Goal: Task Accomplishment & Management: Manage account settings

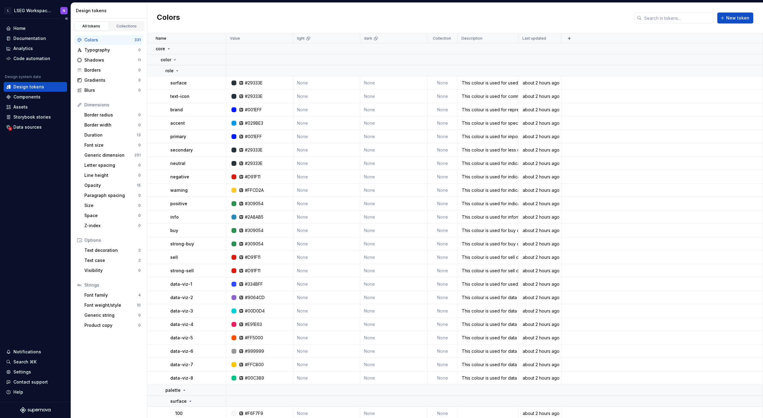
click at [37, 218] on div "Home Documentation Analytics Code automation Design system data Design tokens C…" at bounding box center [35, 210] width 71 height 383
click at [23, 183] on div "Home Documentation Analytics Code automation Design system data Design tokens C…" at bounding box center [35, 210] width 71 height 383
click at [363, 17] on div "Colors New token" at bounding box center [455, 18] width 616 height 31
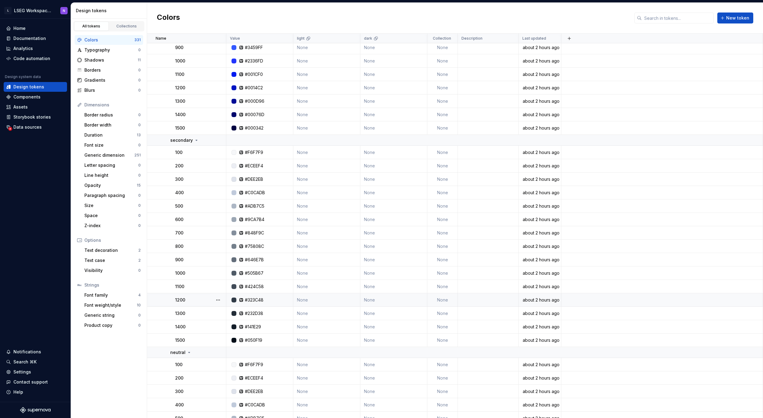
scroll to position [1547, 0]
click at [309, 39] on icon at bounding box center [307, 38] width 3 height 3
click at [352, 38] on html "L LSEG Workspace Design System N Home Documentation Analytics Code automation D…" at bounding box center [381, 209] width 763 height 418
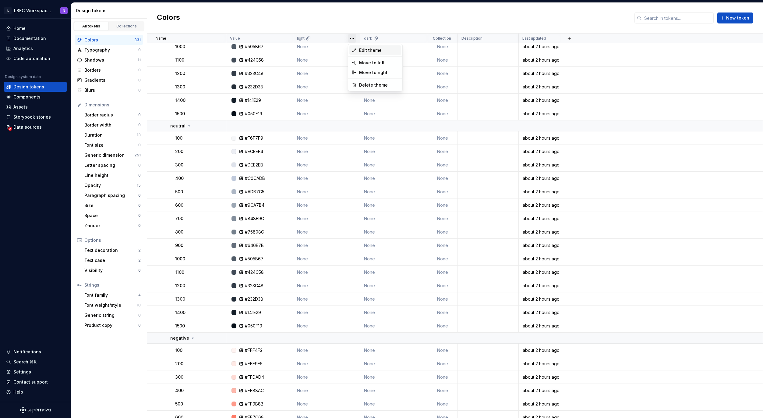
click at [362, 49] on span "Edit theme" at bounding box center [379, 50] width 40 height 6
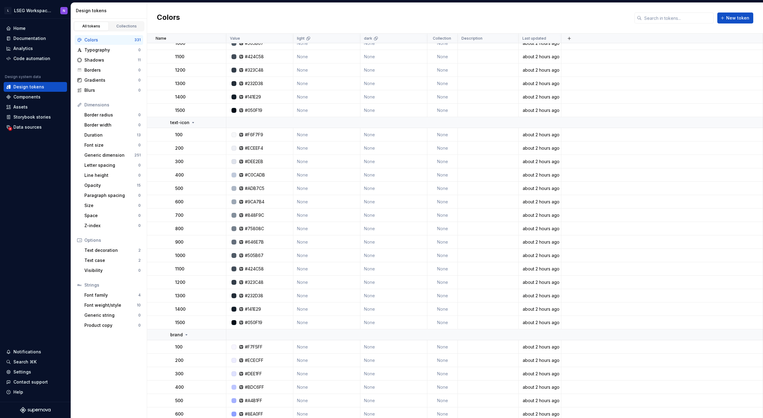
scroll to position [0, 0]
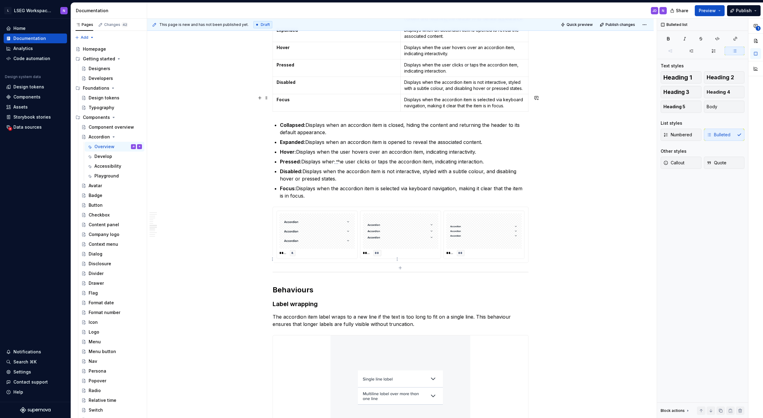
scroll to position [1588, 0]
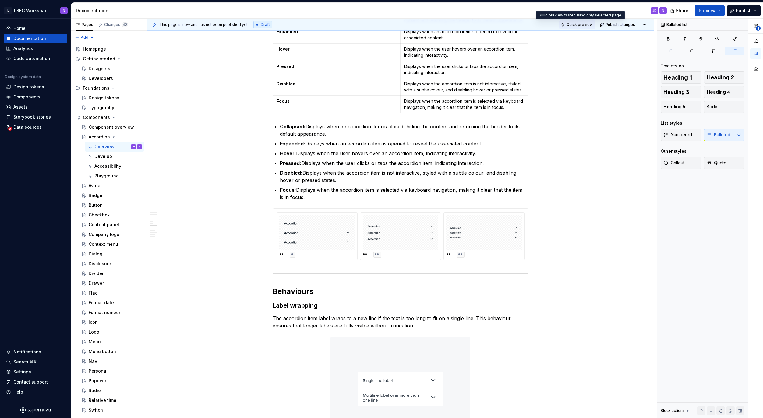
click at [578, 25] on span "Quick preview" at bounding box center [580, 24] width 26 height 5
click at [720, 10] on button "Preview" at bounding box center [710, 10] width 30 height 11
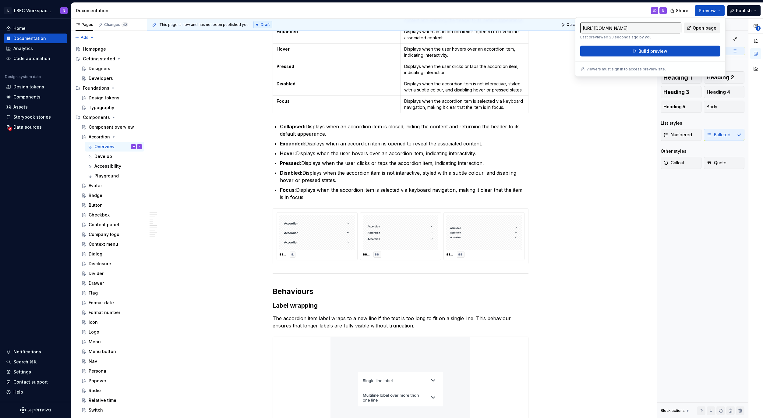
click at [700, 28] on span "Open page" at bounding box center [705, 28] width 24 height 6
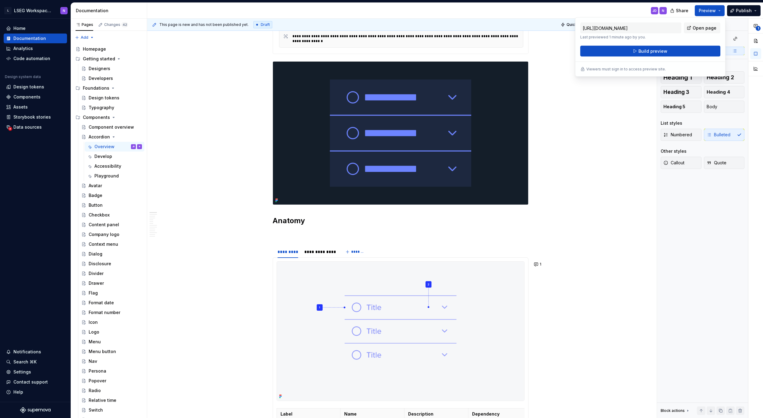
scroll to position [0, 0]
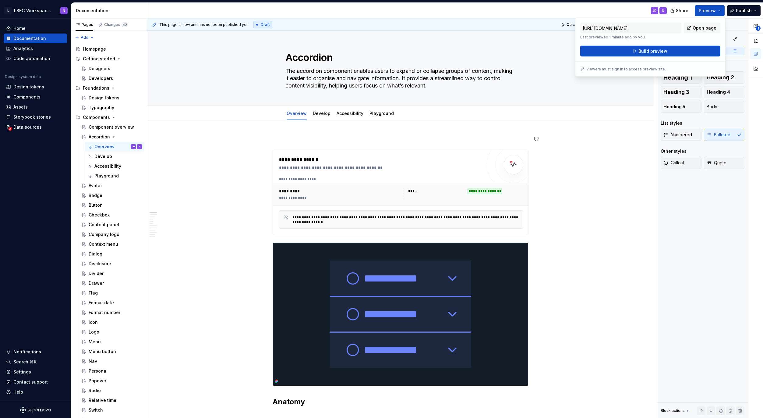
click at [294, 132] on div "**********" at bounding box center [402, 218] width 510 height 399
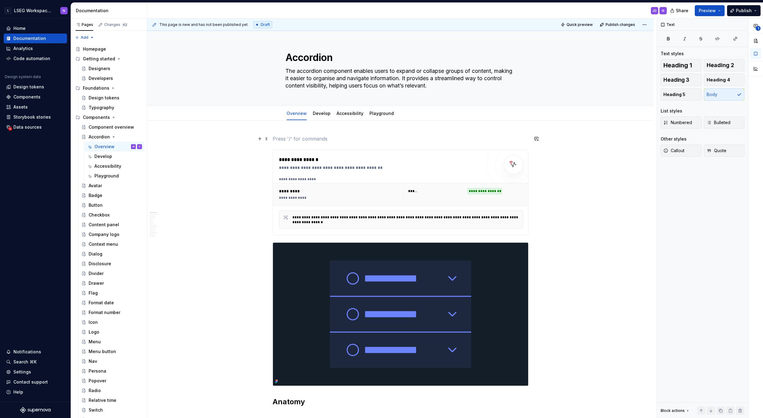
click at [290, 141] on p at bounding box center [401, 138] width 256 height 7
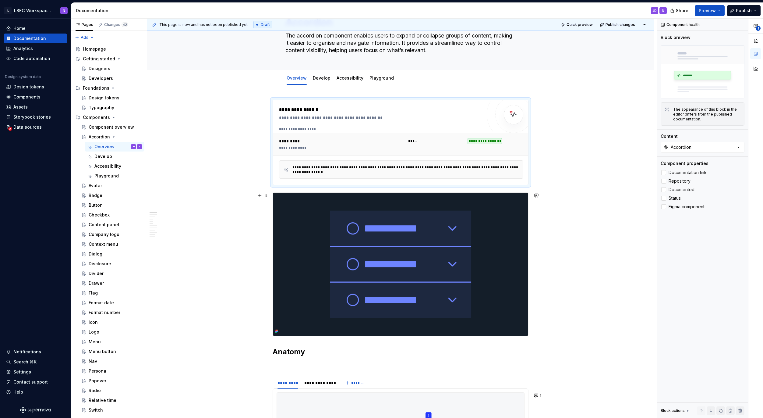
scroll to position [114, 0]
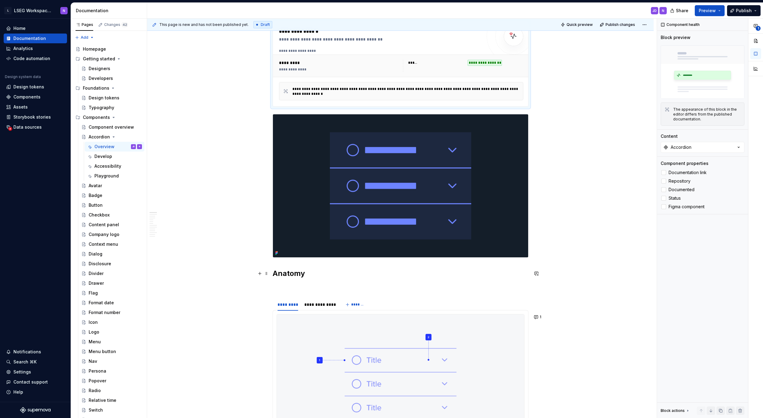
click at [277, 288] on p at bounding box center [401, 286] width 256 height 7
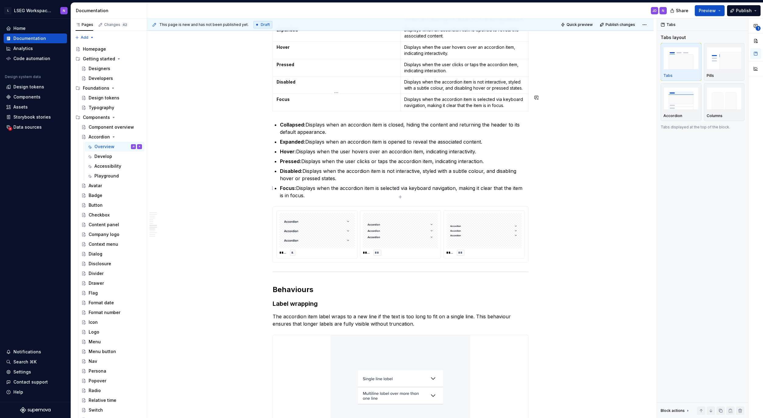
scroll to position [1563, 0]
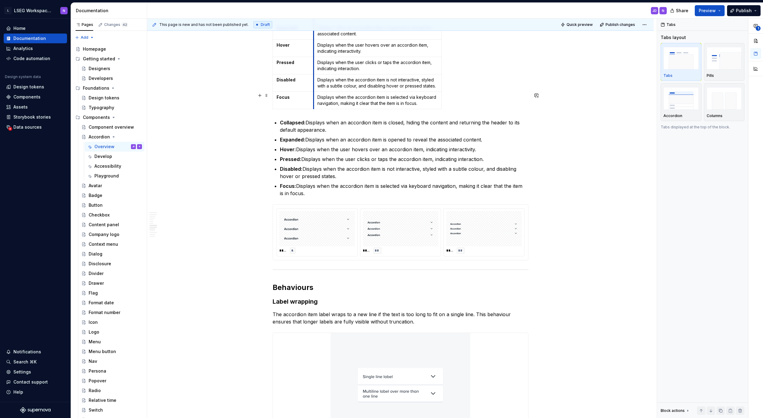
drag, startPoint x: 399, startPoint y: 106, endPoint x: 317, endPoint y: 106, distance: 82.6
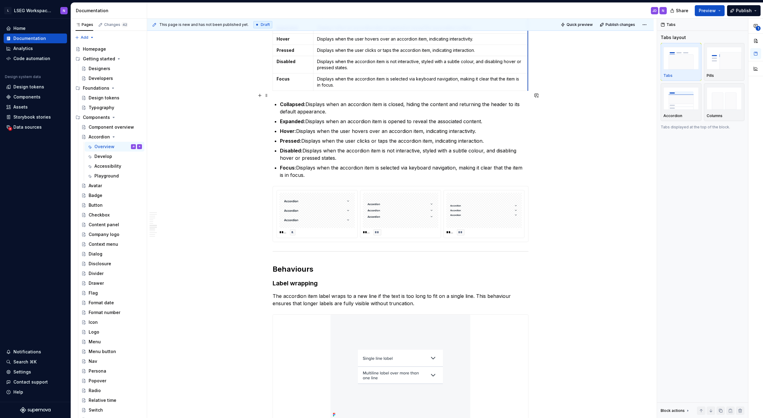
drag, startPoint x: 440, startPoint y: 123, endPoint x: 529, endPoint y: 124, distance: 89.3
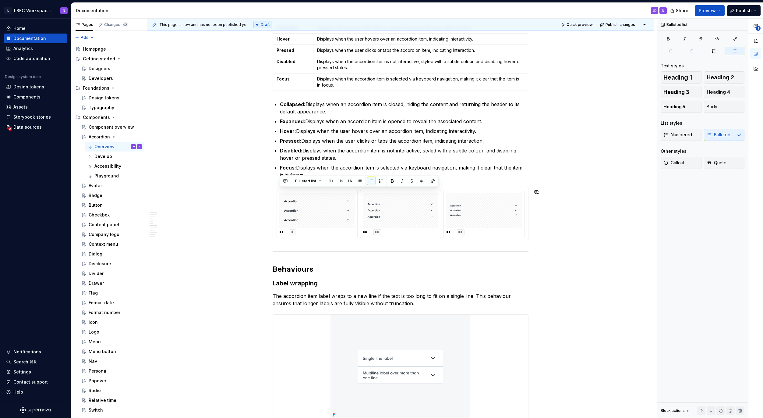
drag, startPoint x: 303, startPoint y: 251, endPoint x: 273, endPoint y: 188, distance: 69.9
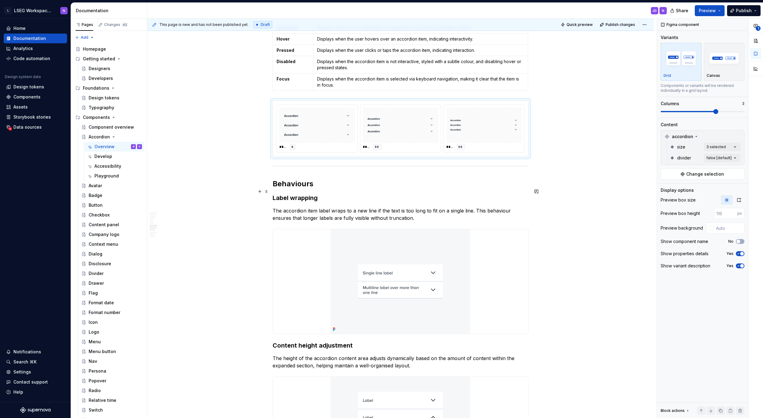
click at [213, 222] on div "**********" at bounding box center [402, 218] width 510 height 399
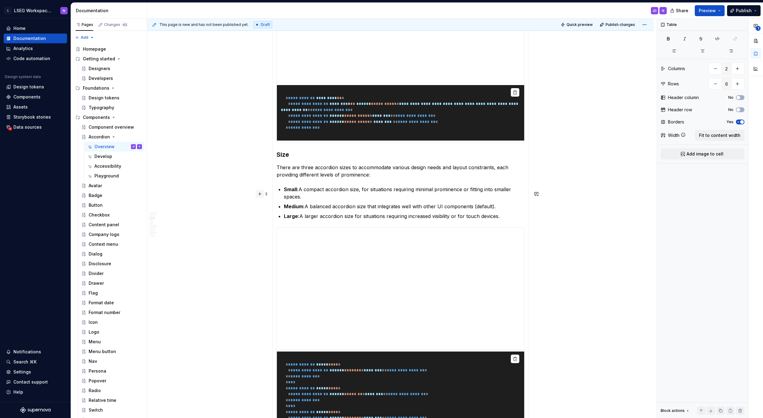
scroll to position [773, 0]
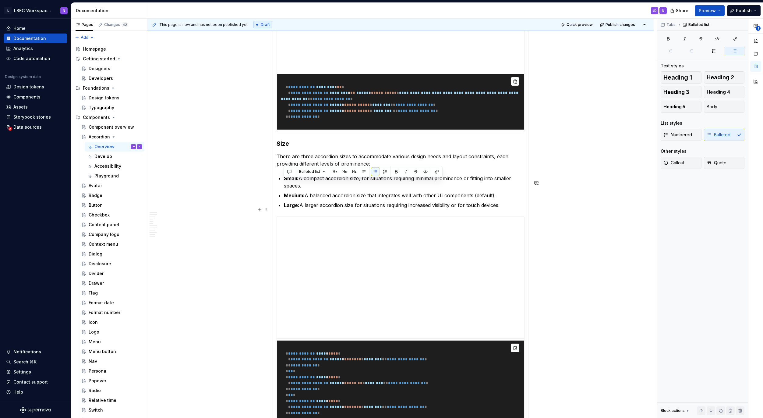
drag, startPoint x: 312, startPoint y: 187, endPoint x: 506, endPoint y: 211, distance: 195.8
click at [505, 211] on section-item-column "**********" at bounding box center [401, 326] width 248 height 825
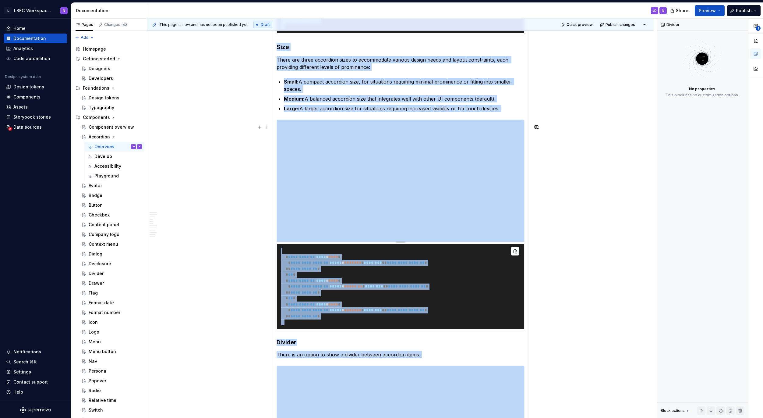
scroll to position [869, 0]
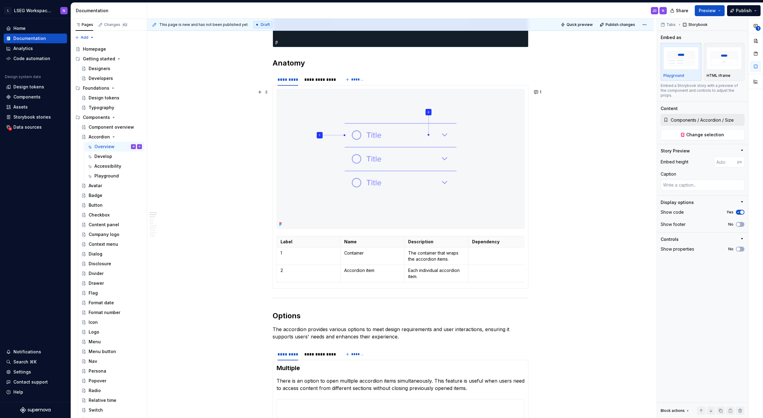
scroll to position [359, 0]
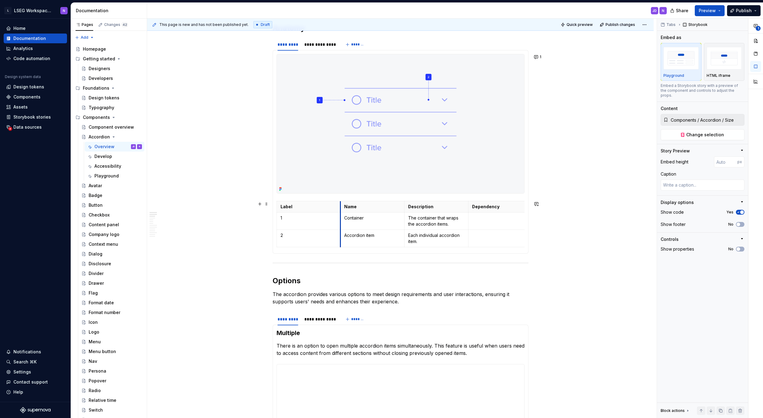
click at [341, 205] on th "Name" at bounding box center [373, 206] width 64 height 11
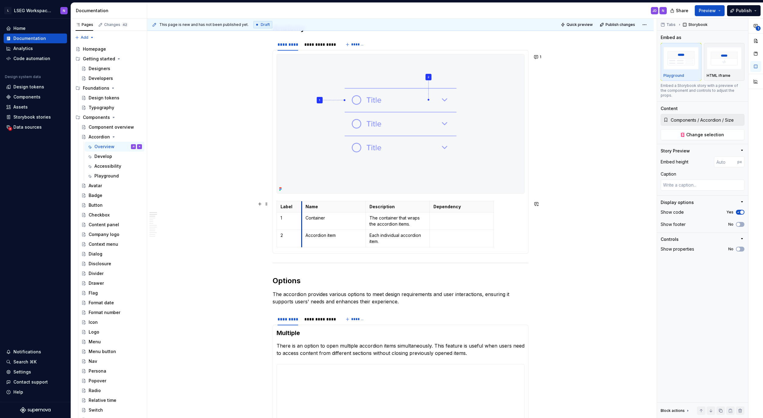
drag, startPoint x: 339, startPoint y: 207, endPoint x: 359, endPoint y: 204, distance: 20.6
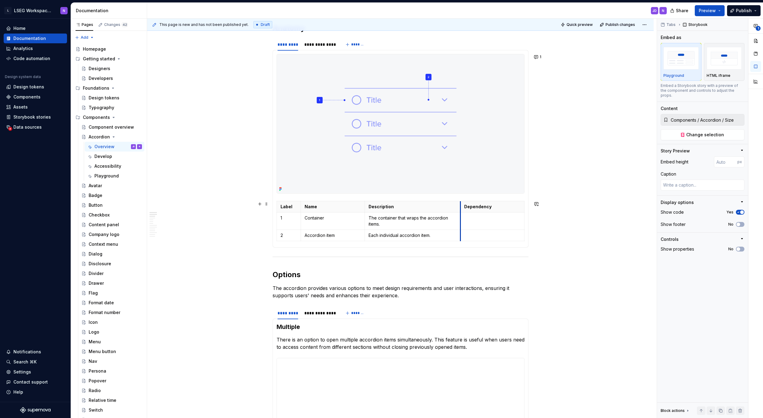
drag, startPoint x: 429, startPoint y: 207, endPoint x: 462, endPoint y: 209, distance: 32.4
click at [460, 209] on th "Dependency" at bounding box center [492, 206] width 64 height 11
click at [223, 207] on div "**********" at bounding box center [402, 218] width 510 height 399
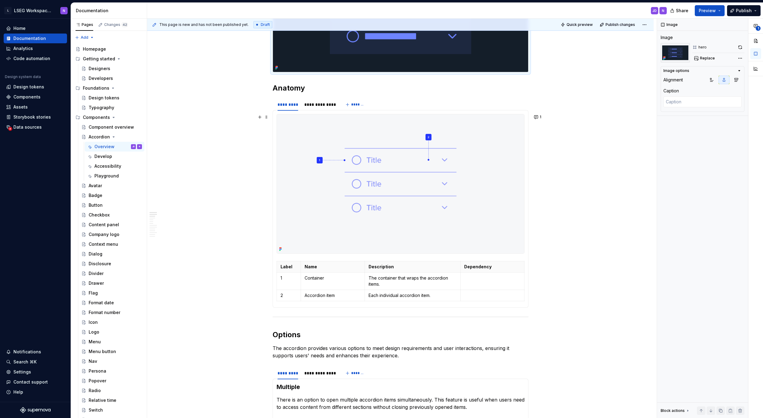
scroll to position [256, 0]
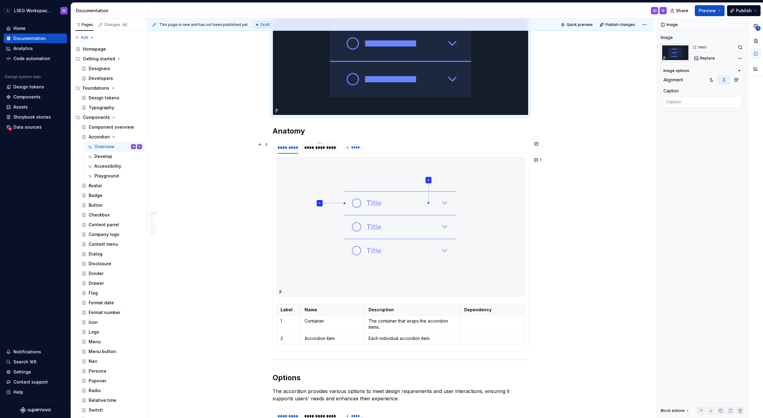
click at [318, 148] on div "**********" at bounding box center [319, 147] width 31 height 6
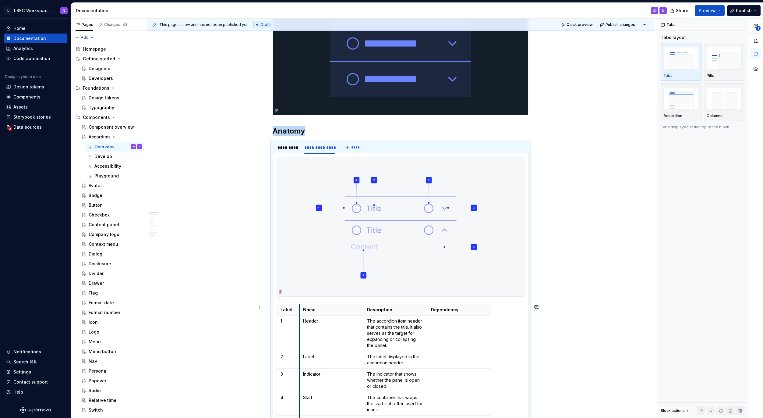
drag, startPoint x: 340, startPoint y: 309, endPoint x: 299, endPoint y: 307, distance: 41.2
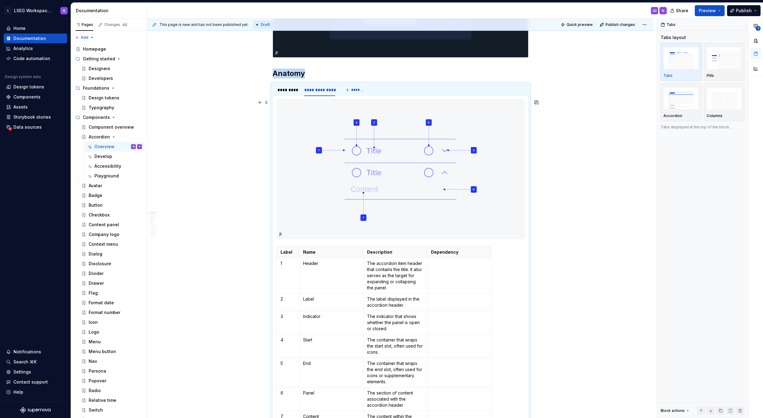
scroll to position [314, 0]
click at [295, 88] on div "*********" at bounding box center [288, 89] width 21 height 6
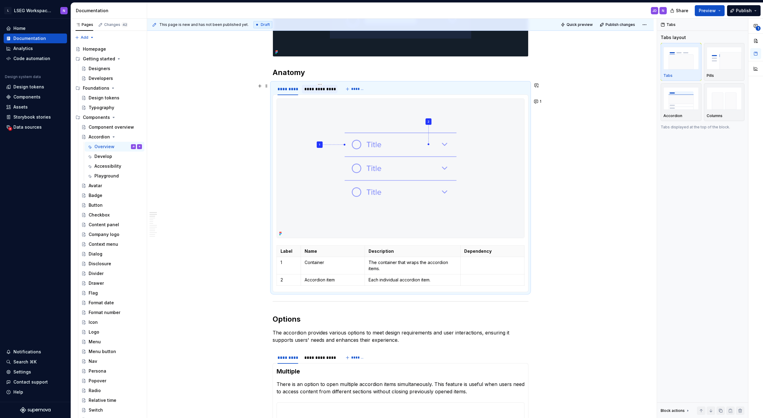
click at [310, 88] on div "**********" at bounding box center [319, 89] width 31 height 6
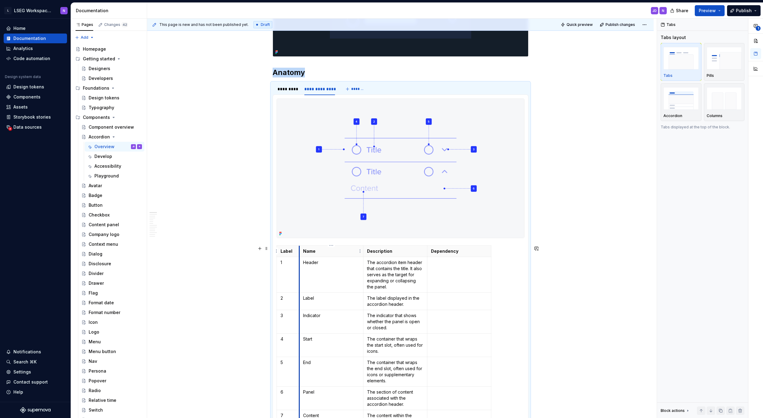
click at [299, 252] on th "Name" at bounding box center [331, 250] width 64 height 11
click at [288, 245] on html "L LSEG Workspace Design System N Home Documentation Analytics Code automation D…" at bounding box center [381, 209] width 763 height 418
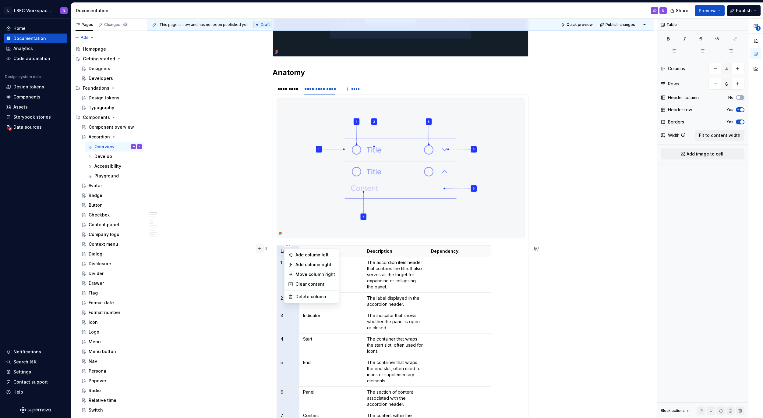
drag, startPoint x: 235, startPoint y: 250, endPoint x: 258, endPoint y: 249, distance: 23.2
click at [235, 250] on html "L LSEG Workspace Design System N Home Documentation Analytics Code automation D…" at bounding box center [381, 209] width 763 height 418
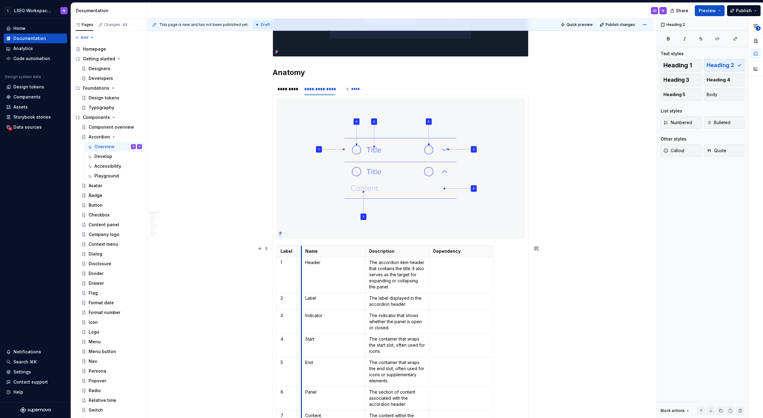
click at [302, 253] on th "Name" at bounding box center [334, 250] width 64 height 11
click at [292, 88] on div "*********" at bounding box center [288, 89] width 21 height 6
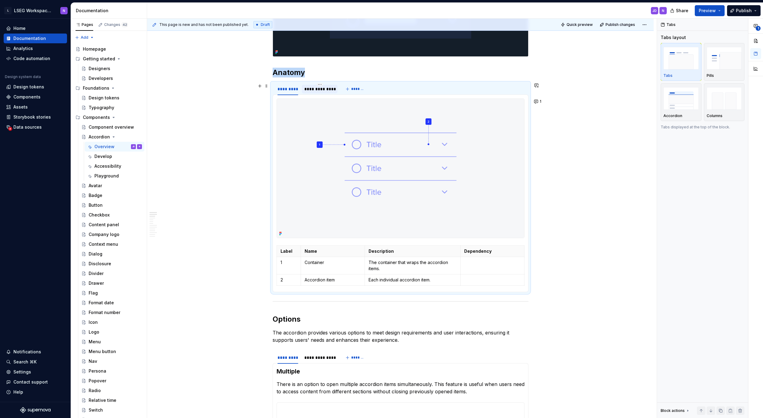
click at [308, 89] on div "**********" at bounding box center [319, 89] width 31 height 6
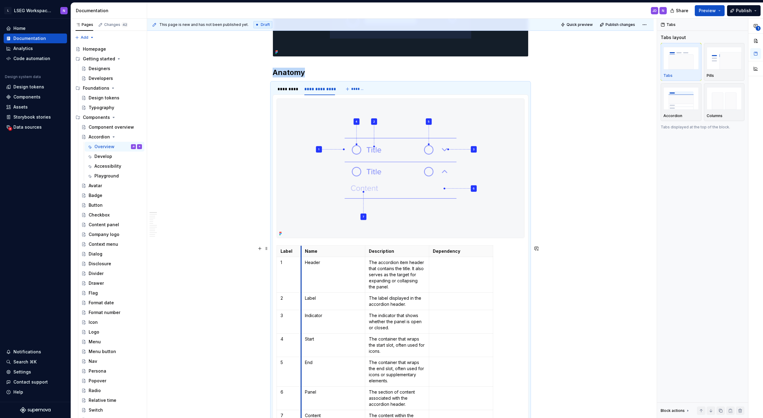
click at [301, 253] on th "Name" at bounding box center [333, 250] width 64 height 11
click at [289, 89] on div "*********" at bounding box center [288, 89] width 21 height 6
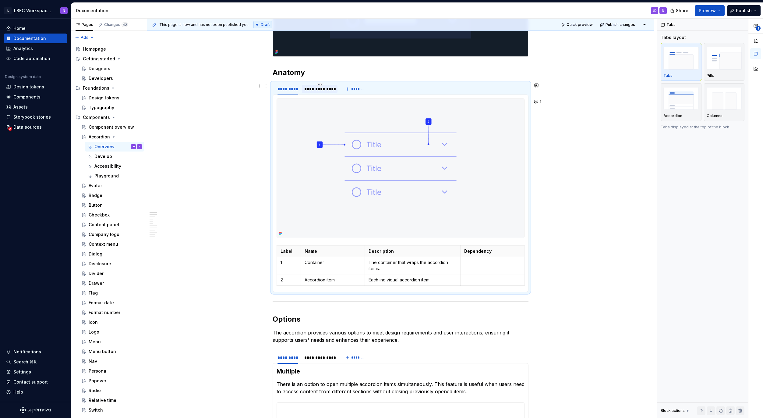
click at [315, 89] on div "**********" at bounding box center [319, 89] width 31 height 6
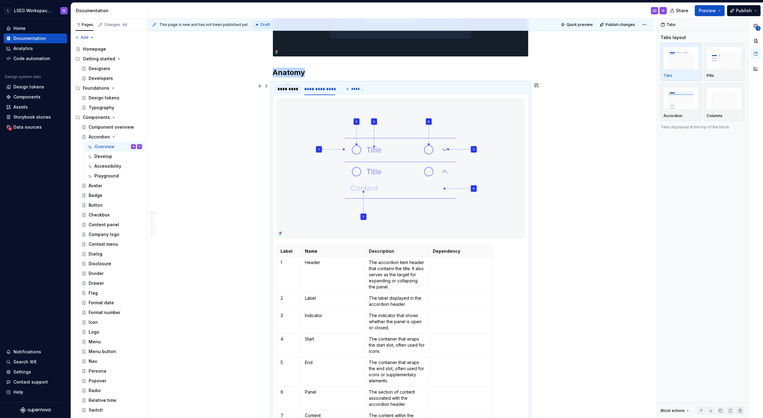
click at [293, 87] on div "*********" at bounding box center [288, 89] width 21 height 6
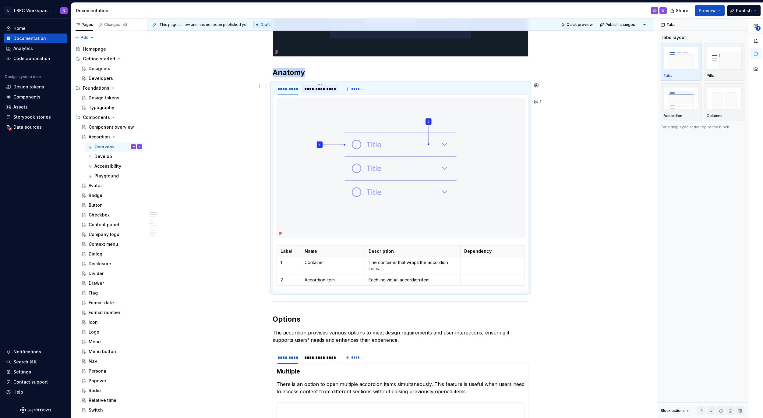
click at [310, 88] on div "**********" at bounding box center [319, 89] width 31 height 6
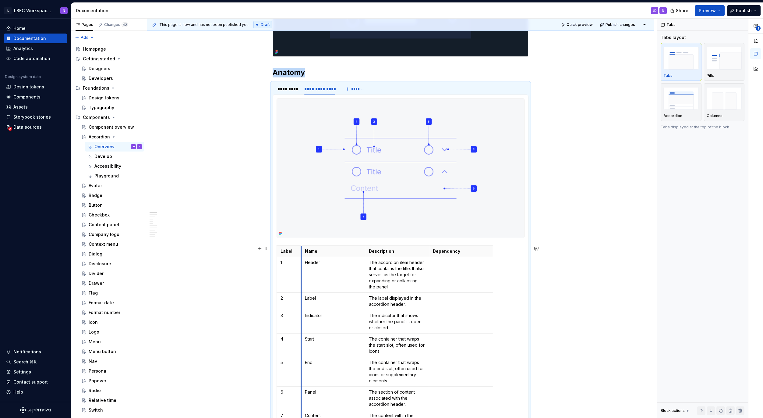
click at [301, 254] on tr "Label Name Description Dependency" at bounding box center [385, 250] width 216 height 11
click at [301, 254] on th "Name" at bounding box center [333, 250] width 64 height 11
drag, startPoint x: 290, startPoint y: 87, endPoint x: 296, endPoint y: 87, distance: 5.8
click at [291, 87] on div "*********" at bounding box center [288, 89] width 21 height 6
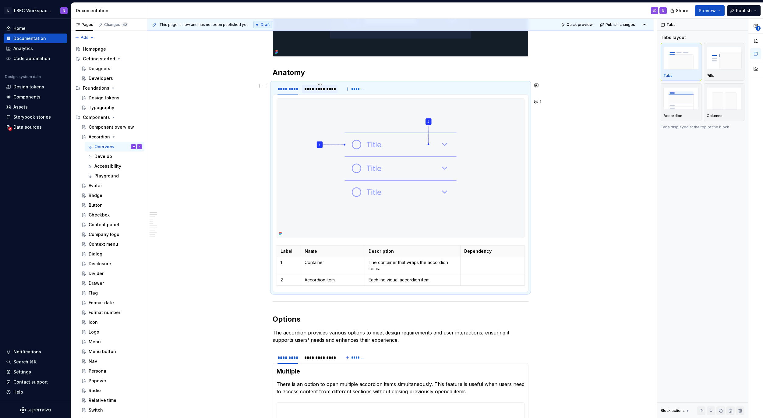
click at [305, 87] on div "**********" at bounding box center [319, 89] width 31 height 6
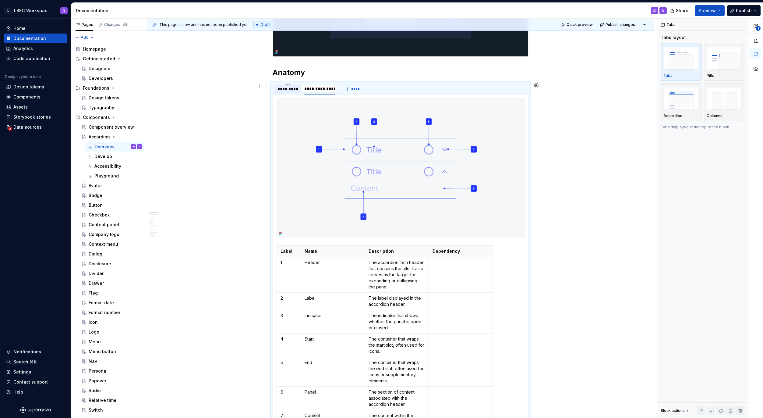
click at [291, 88] on div "*********" at bounding box center [288, 89] width 21 height 6
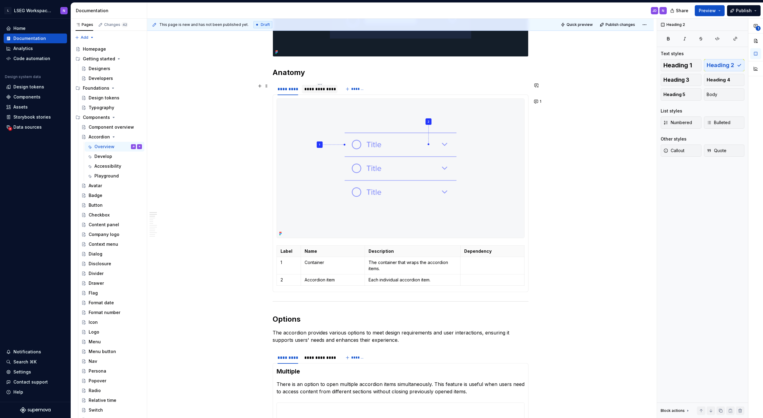
click at [305, 89] on div "**********" at bounding box center [320, 89] width 36 height 9
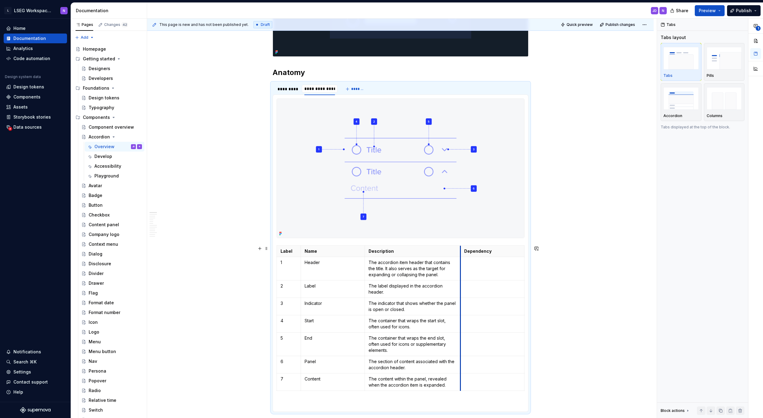
drag, startPoint x: 427, startPoint y: 251, endPoint x: 459, endPoint y: 253, distance: 31.8
drag, startPoint x: 282, startPoint y: 88, endPoint x: 288, endPoint y: 88, distance: 5.8
click at [284, 88] on div "*********" at bounding box center [288, 89] width 21 height 6
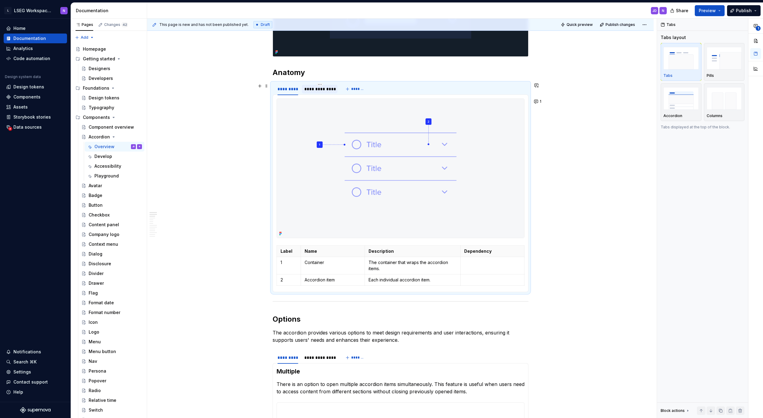
click at [312, 88] on div "**********" at bounding box center [319, 89] width 31 height 6
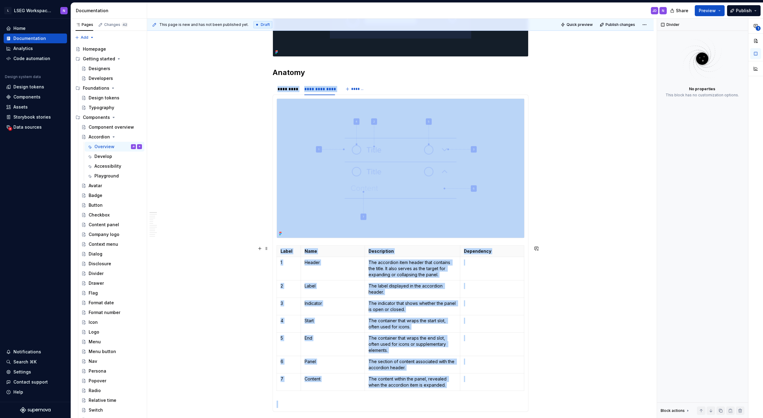
scroll to position [319, 0]
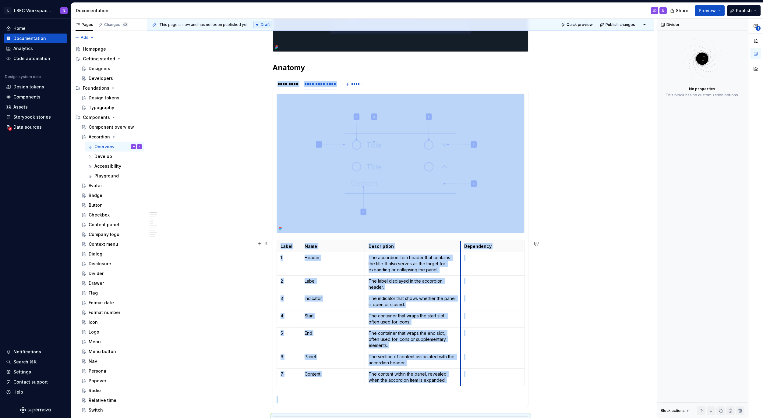
click at [461, 250] on th "Dependency" at bounding box center [492, 245] width 64 height 11
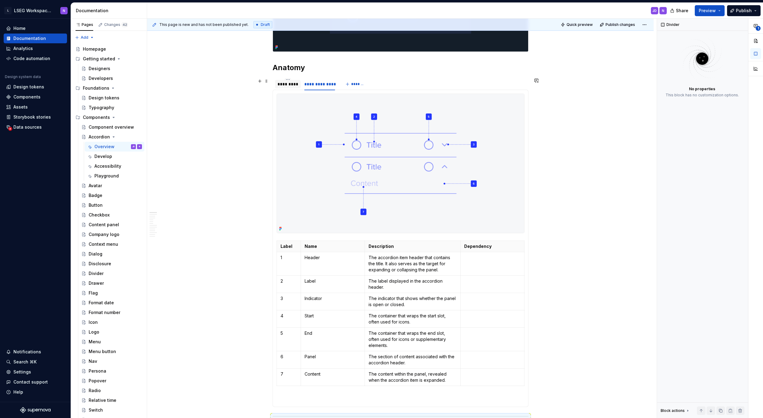
drag, startPoint x: 289, startPoint y: 83, endPoint x: 298, endPoint y: 83, distance: 8.5
click at [289, 82] on div "*********" at bounding box center [288, 84] width 21 height 6
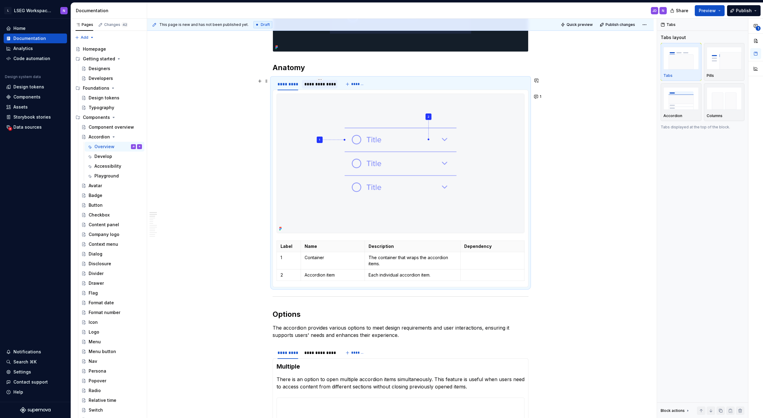
click at [310, 84] on div "**********" at bounding box center [319, 84] width 31 height 6
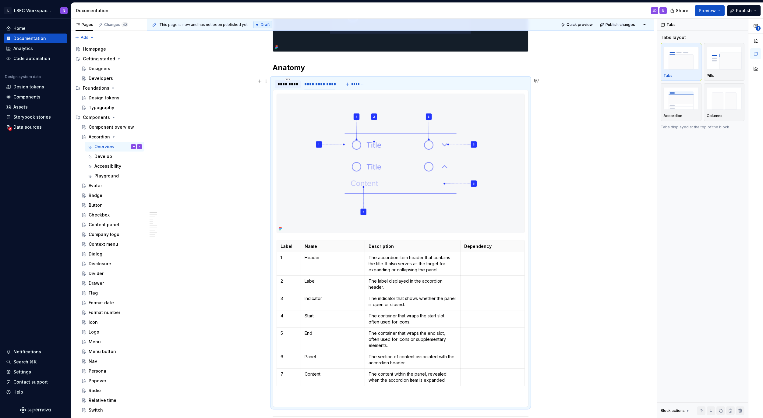
click at [281, 85] on div "*********" at bounding box center [288, 84] width 21 height 6
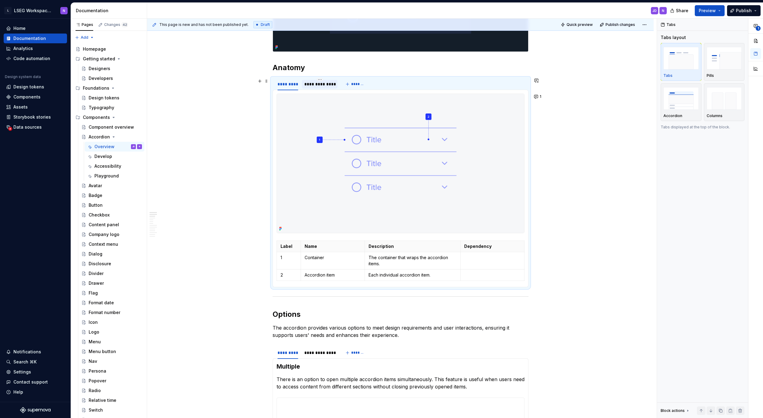
click at [312, 84] on div "**********" at bounding box center [319, 84] width 31 height 6
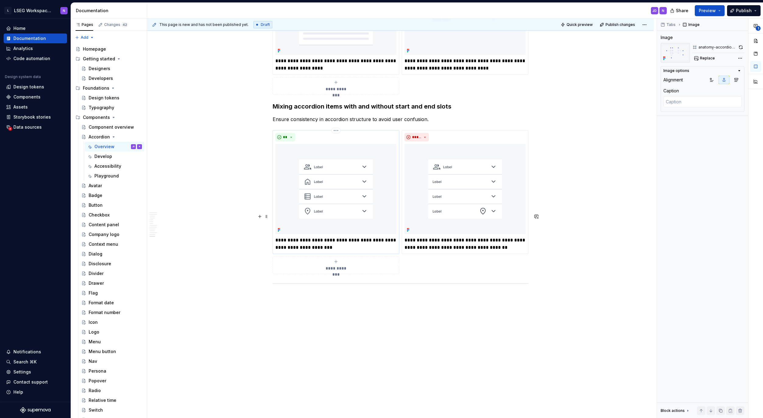
scroll to position [2377, 0]
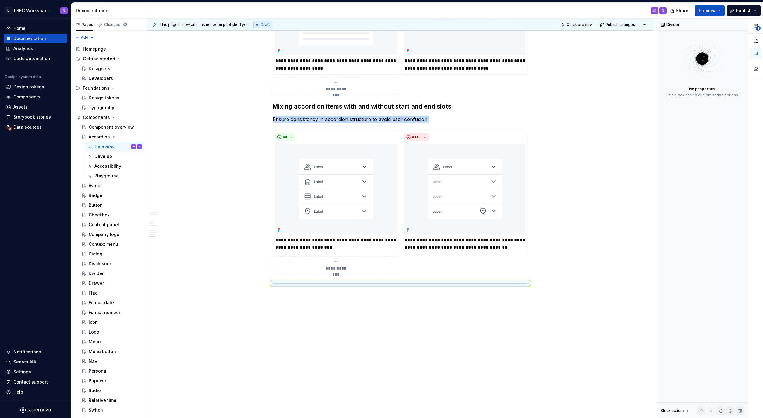
scroll to position [2365, 0]
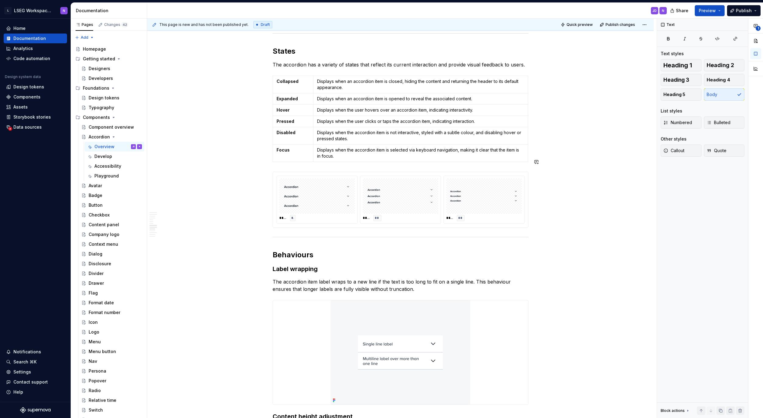
scroll to position [1606, 0]
click at [267, 257] on span at bounding box center [266, 257] width 5 height 9
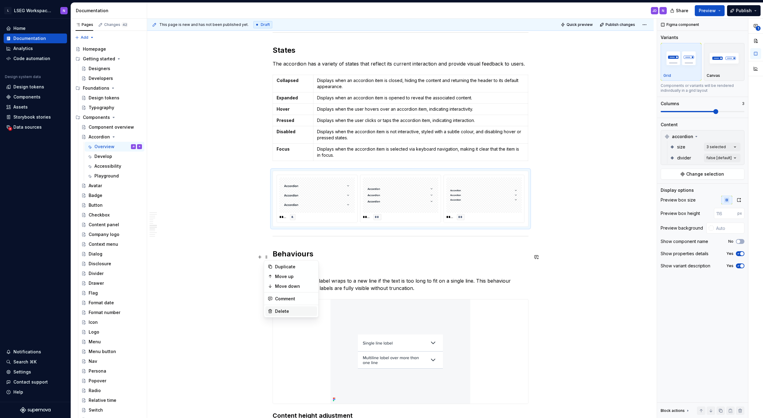
click at [287, 311] on div "Delete" at bounding box center [295, 311] width 40 height 6
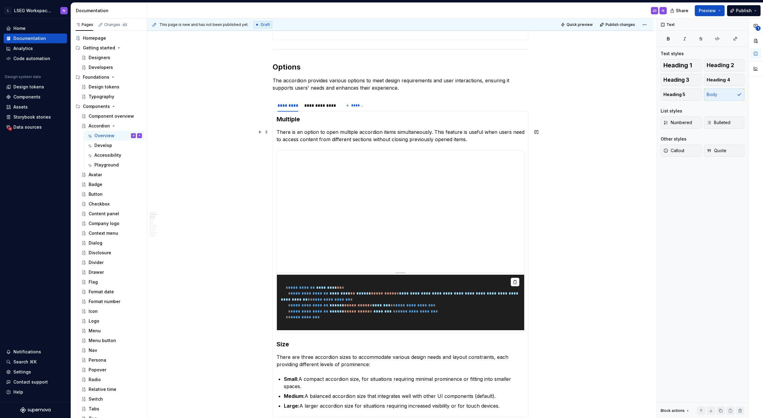
scroll to position [748, 0]
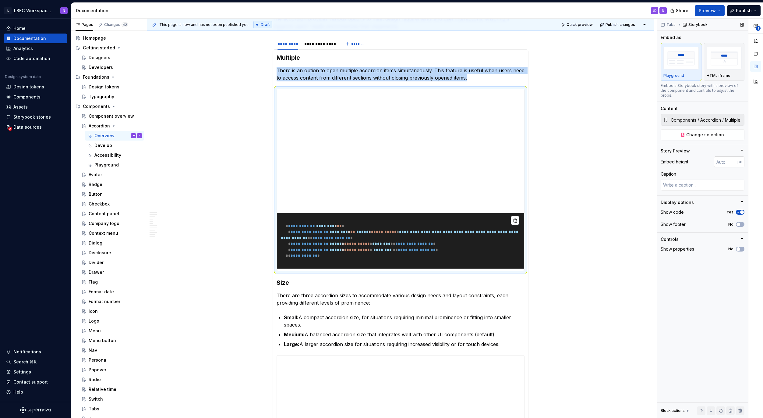
type textarea "*"
click at [728, 156] on input "number" at bounding box center [725, 161] width 23 height 11
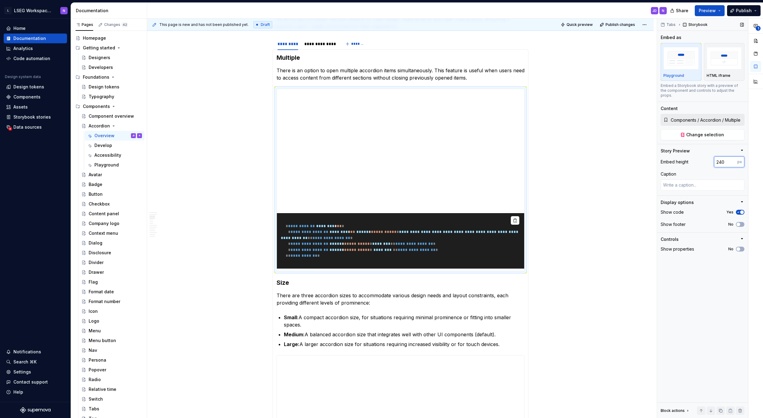
type input "240"
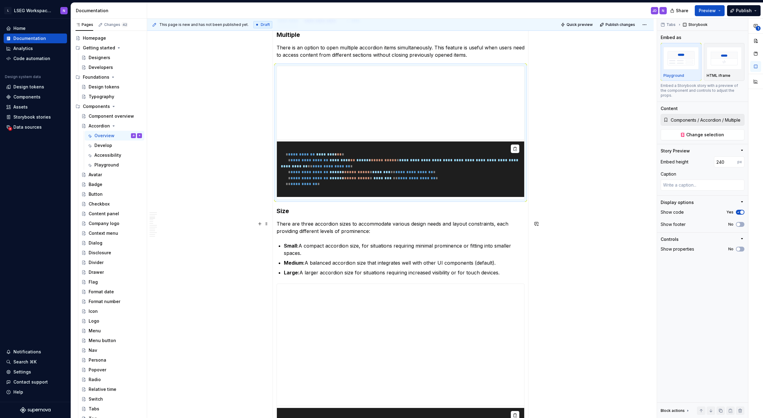
scroll to position [796, 0]
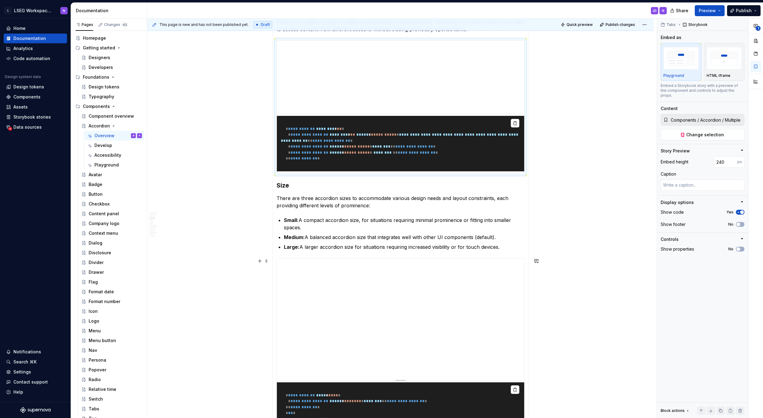
type textarea "*"
type input "Components / Accordion / Size"
type textarea "*"
click at [724, 156] on input "number" at bounding box center [725, 161] width 23 height 11
type input "240"
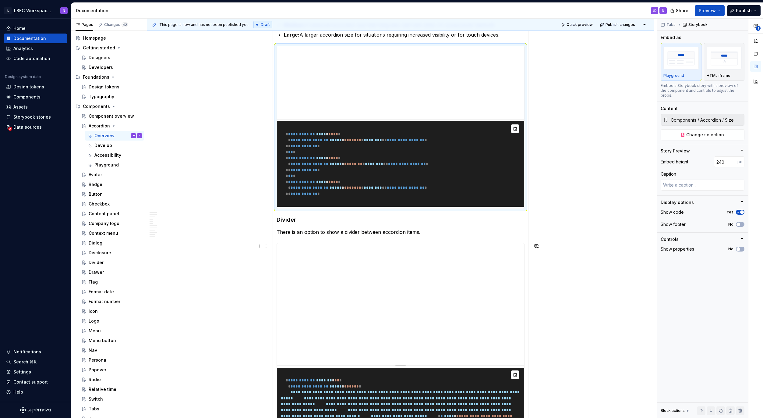
scroll to position [1014, 0]
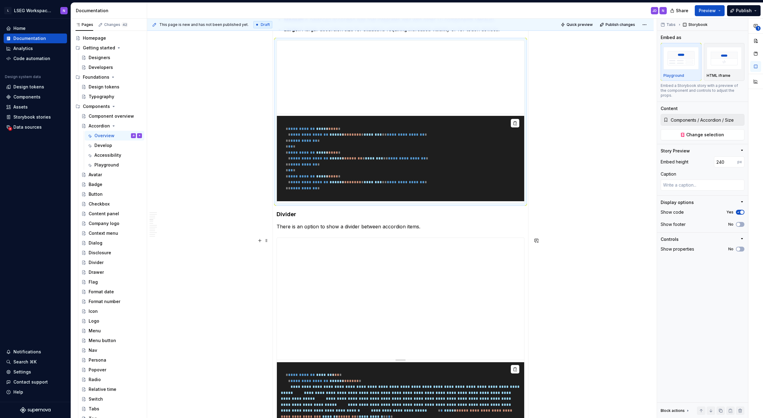
type textarea "*"
type input "Components / Accordion / Divider"
type textarea "*"
click at [723, 156] on input "number" at bounding box center [725, 161] width 23 height 11
type input "240"
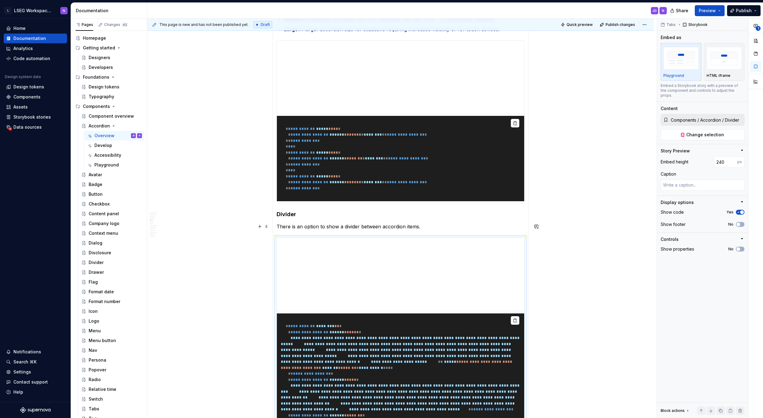
click at [212, 228] on div "**********" at bounding box center [400, 299] width 507 height 2385
click at [241, 250] on div "**********" at bounding box center [400, 299] width 507 height 2385
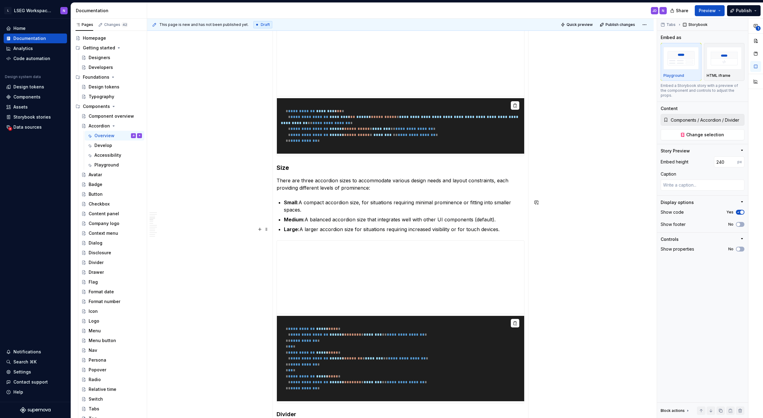
click at [215, 232] on div "**********" at bounding box center [402, 218] width 510 height 399
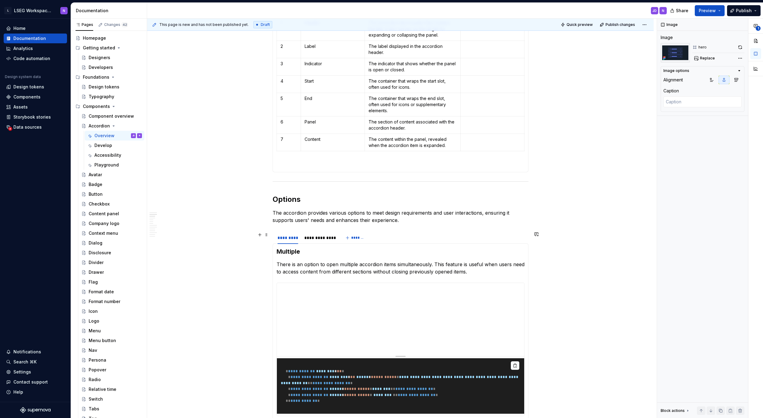
scroll to position [634, 0]
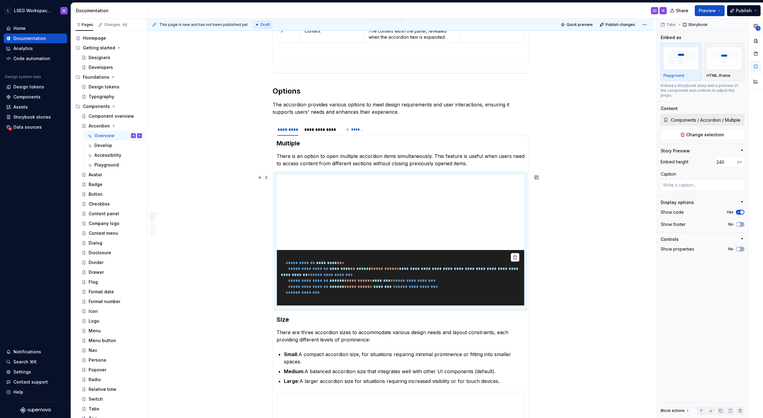
scroll to position [692, 0]
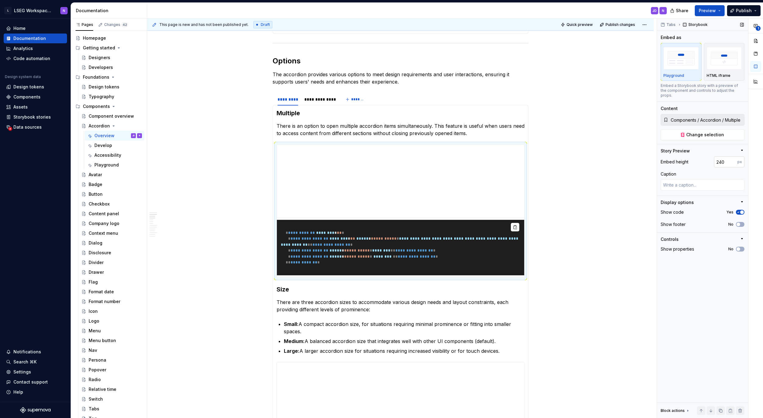
type textarea "*"
drag, startPoint x: 725, startPoint y: 156, endPoint x: 733, endPoint y: 156, distance: 7.3
click at [725, 156] on input "240" at bounding box center [725, 161] width 23 height 11
type input "200"
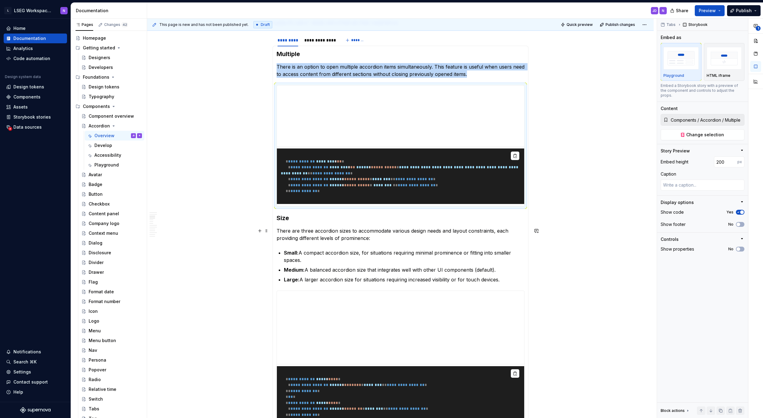
scroll to position [795, 0]
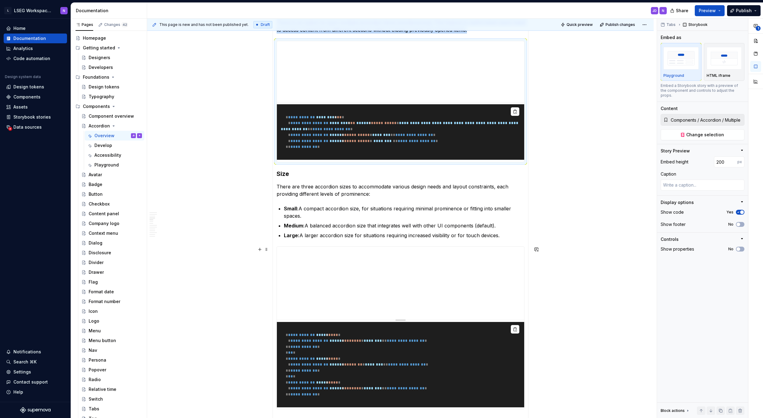
type textarea "*"
type input "Components / Accordion / Size"
type input "240"
type textarea "*"
drag, startPoint x: 719, startPoint y: 158, endPoint x: 727, endPoint y: 157, distance: 8.3
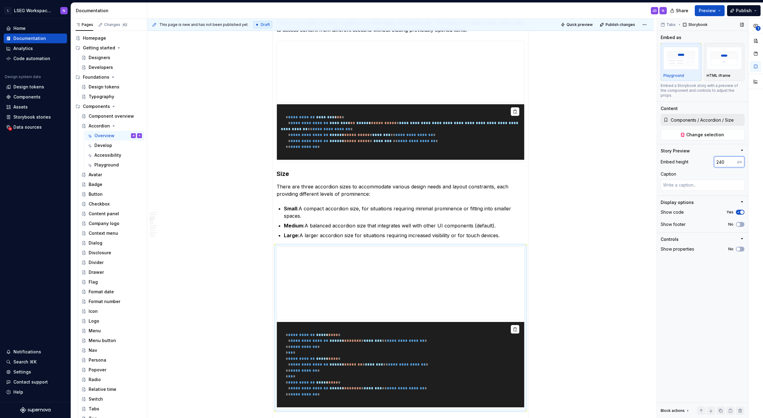
click at [720, 157] on input "240" at bounding box center [725, 161] width 23 height 11
type input "200"
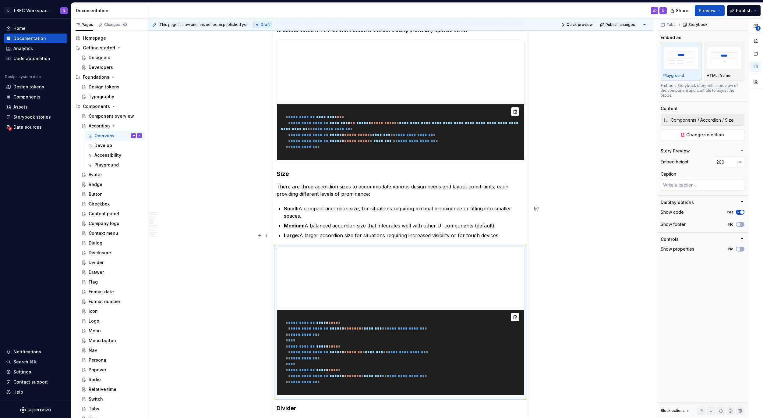
click at [207, 244] on div "**********" at bounding box center [402, 218] width 510 height 399
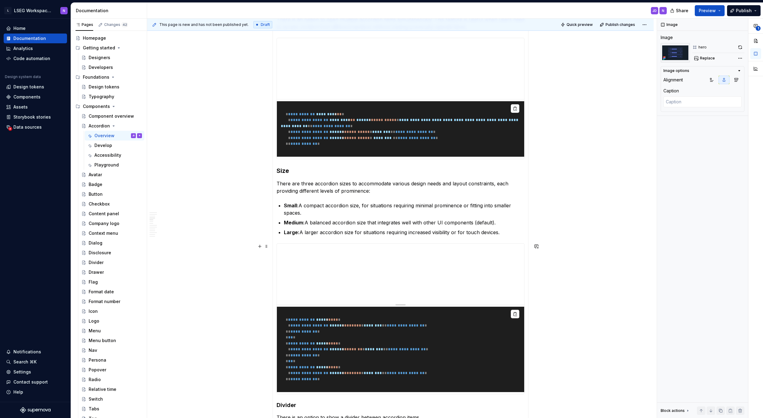
scroll to position [799, 0]
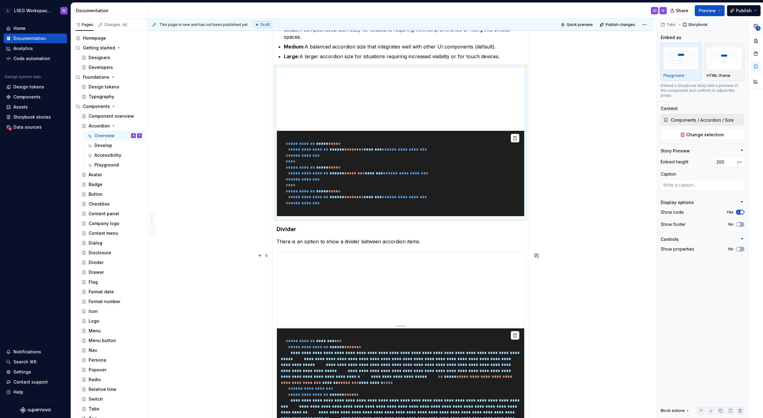
scroll to position [974, 0]
type textarea "*"
type input "Components / Accordion / Divider"
type input "240"
type textarea "*"
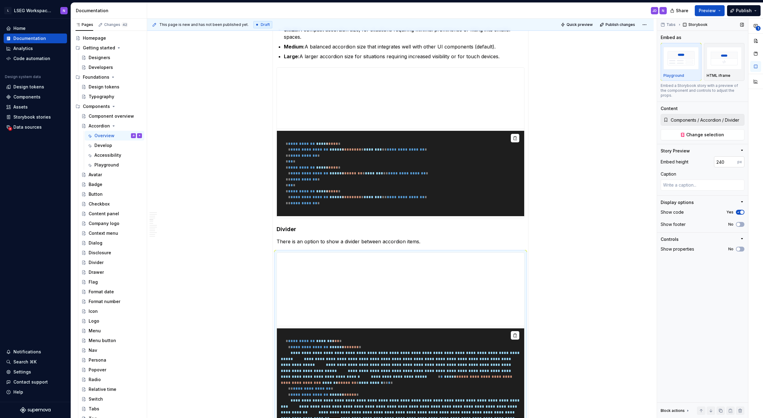
click at [722, 156] on input "240" at bounding box center [725, 161] width 23 height 11
type input "20"
type input "200"
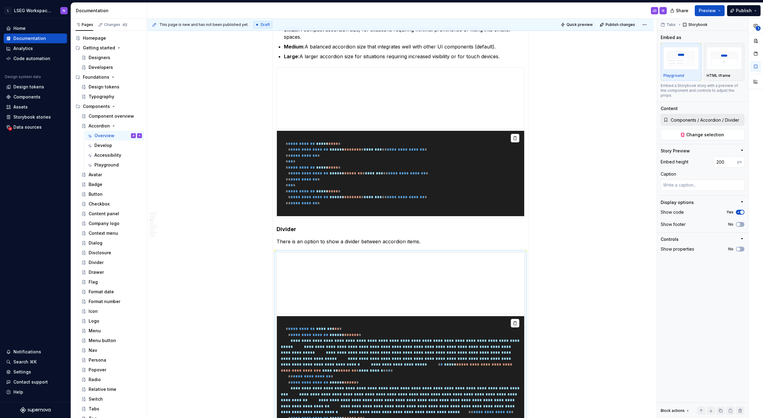
click at [214, 253] on div "**********" at bounding box center [400, 320] width 507 height 2349
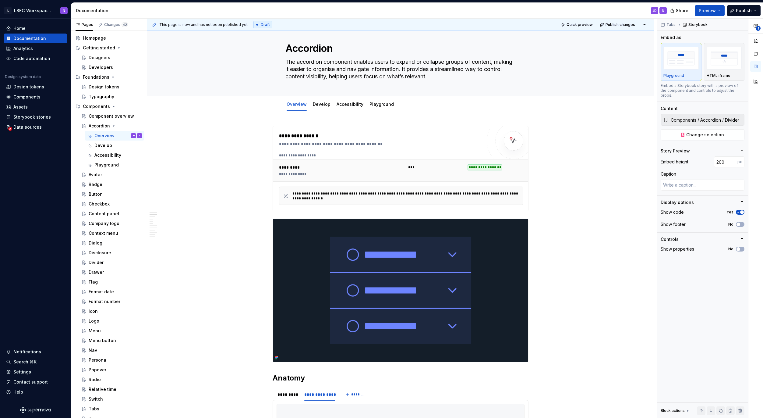
scroll to position [0, 0]
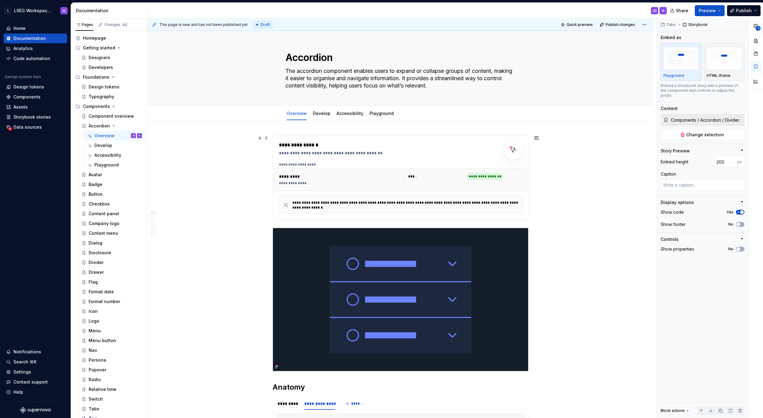
click at [226, 219] on div "**********" at bounding box center [402, 218] width 510 height 399
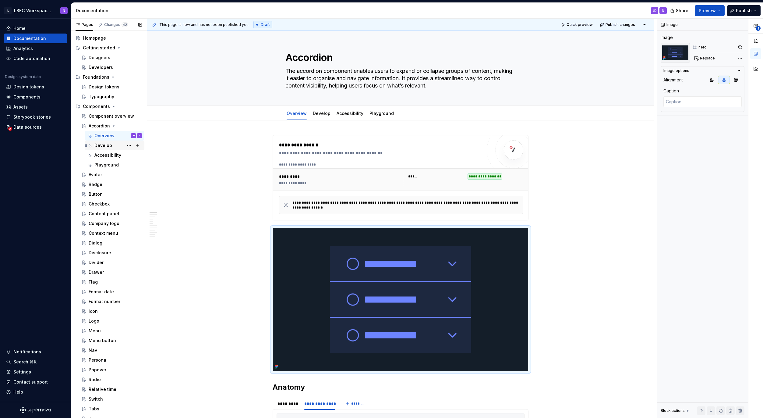
click at [103, 144] on div "Develop" at bounding box center [103, 145] width 18 height 6
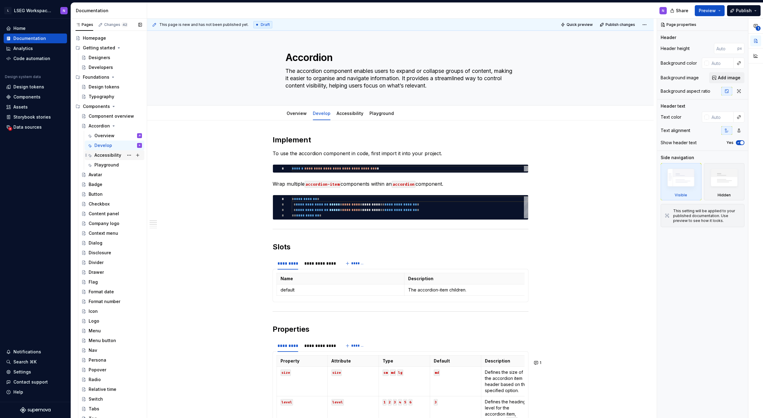
click at [107, 156] on div "Accessibility" at bounding box center [107, 155] width 27 height 6
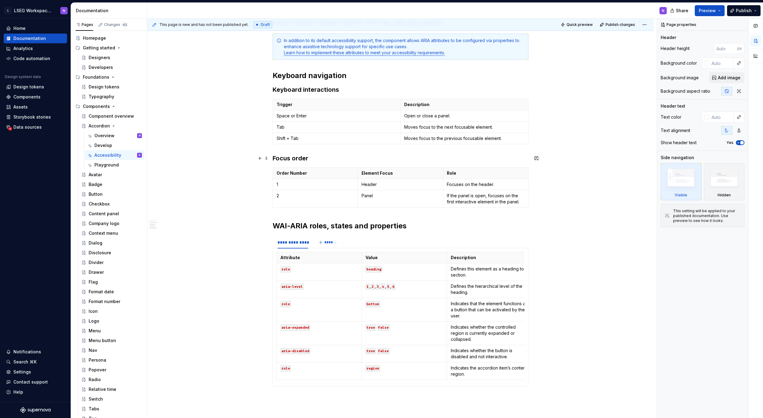
scroll to position [142, 0]
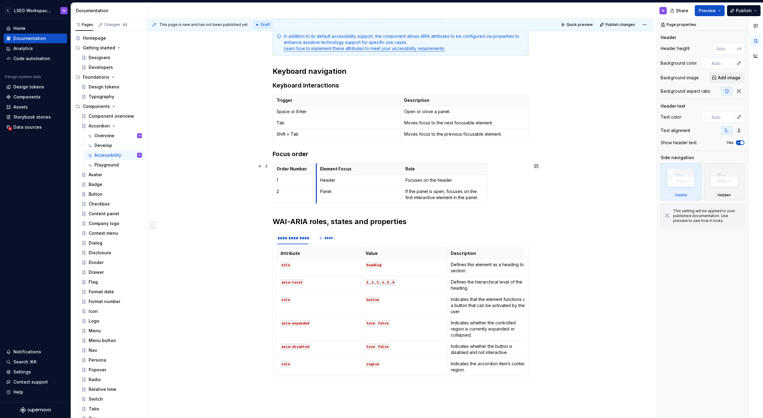
drag, startPoint x: 358, startPoint y: 168, endPoint x: 325, endPoint y: 166, distance: 33.0
click at [317, 167] on th "Element Focus" at bounding box center [359, 168] width 85 height 11
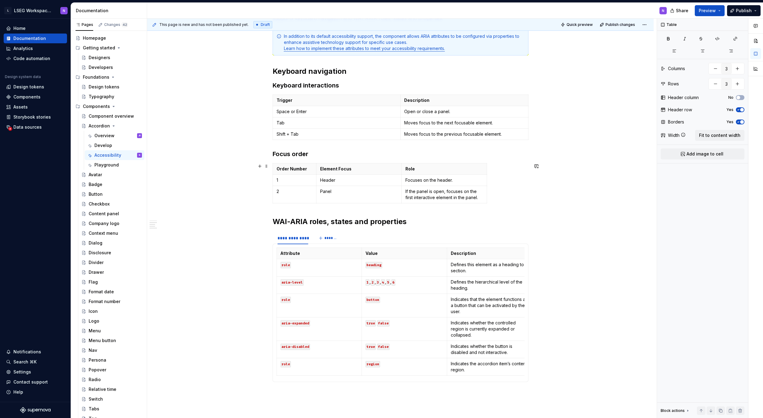
drag, startPoint x: 487, startPoint y: 173, endPoint x: 497, endPoint y: 174, distance: 9.8
click at [497, 174] on div "Order Number Element Focus Role 1 Header Focuses on the header. 2 Panel If the …" at bounding box center [401, 184] width 256 height 43
drag, startPoint x: 486, startPoint y: 172, endPoint x: 528, endPoint y: 174, distance: 41.8
click at [527, 172] on th "Role" at bounding box center [465, 168] width 127 height 11
click at [546, 186] on div "This page is new and has not been published yet. Draft Quick preview Publish ch…" at bounding box center [402, 218] width 510 height 399
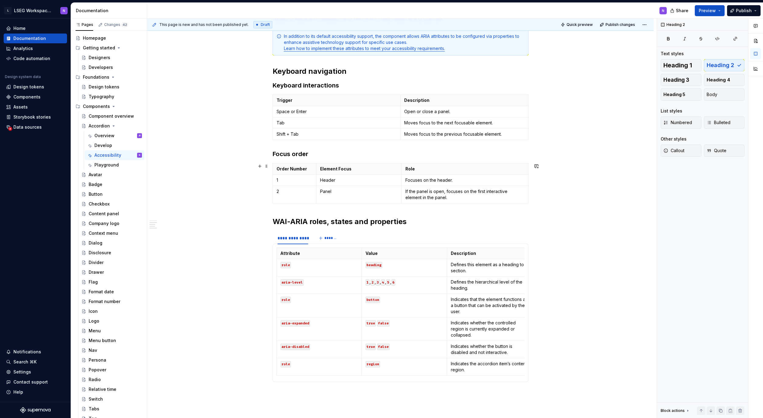
click at [217, 198] on div "**********" at bounding box center [400, 248] width 507 height 541
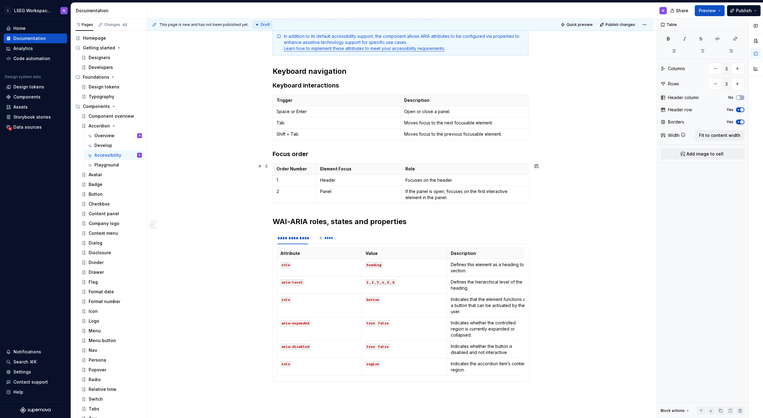
click at [228, 233] on div "**********" at bounding box center [400, 248] width 507 height 541
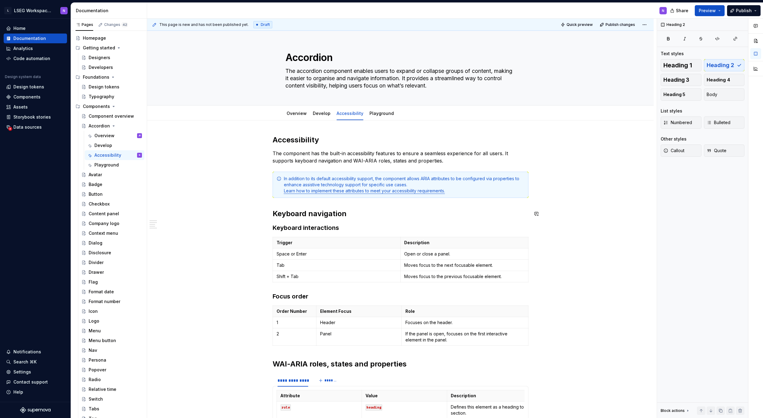
scroll to position [0, 0]
click at [298, 231] on h3 "Keyboard interactions" at bounding box center [401, 227] width 256 height 9
drag, startPoint x: 298, startPoint y: 231, endPoint x: 294, endPoint y: 229, distance: 4.4
click at [298, 231] on h3 "Keyboard interactions" at bounding box center [401, 227] width 256 height 9
click at [284, 296] on h3 "Focus order" at bounding box center [401, 296] width 256 height 9
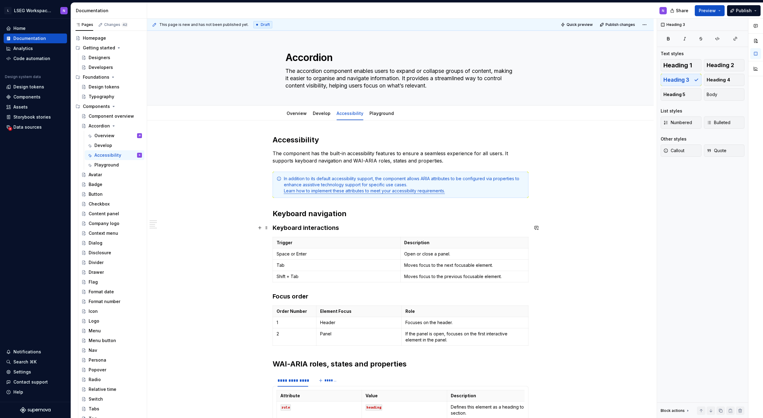
drag, startPoint x: 294, startPoint y: 224, endPoint x: 295, endPoint y: 221, distance: 3.5
click at [294, 224] on h3 "Keyboard interactions" at bounding box center [401, 227] width 256 height 9
click at [295, 212] on h2 "Keyboard navigation" at bounding box center [401, 214] width 256 height 10
click at [293, 228] on h3 "Keyboard interactions" at bounding box center [401, 227] width 256 height 9
click at [297, 141] on h2 "Accessibility" at bounding box center [401, 140] width 256 height 10
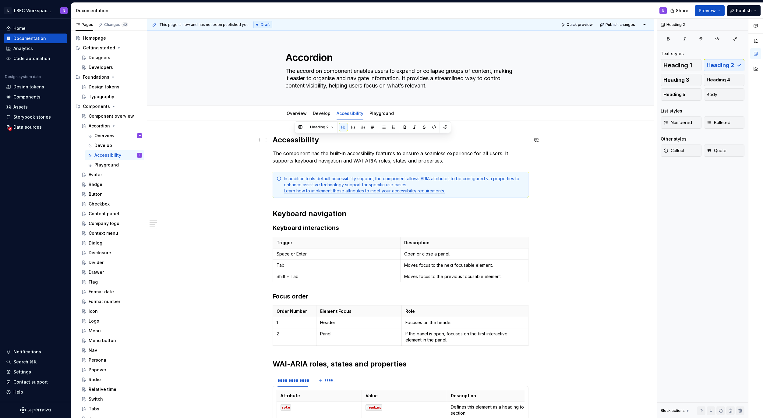
click at [287, 143] on h2 "Accessibility" at bounding box center [401, 140] width 256 height 10
click at [317, 113] on link "Develop" at bounding box center [322, 113] width 18 height 5
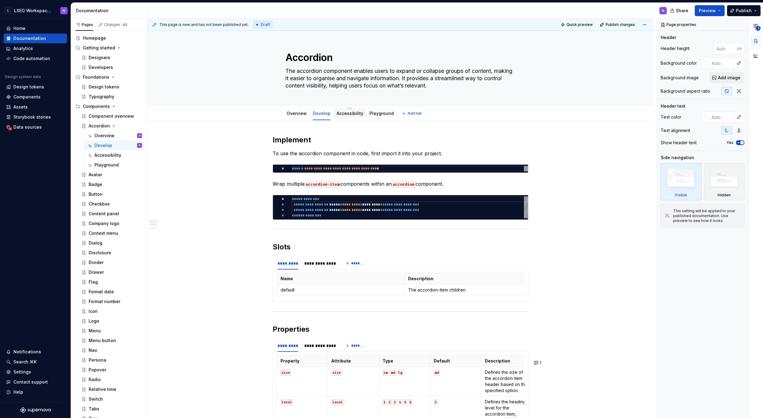
click at [351, 116] on div "Accessibility" at bounding box center [350, 113] width 27 height 6
click at [343, 114] on link "Accessibility" at bounding box center [350, 113] width 27 height 5
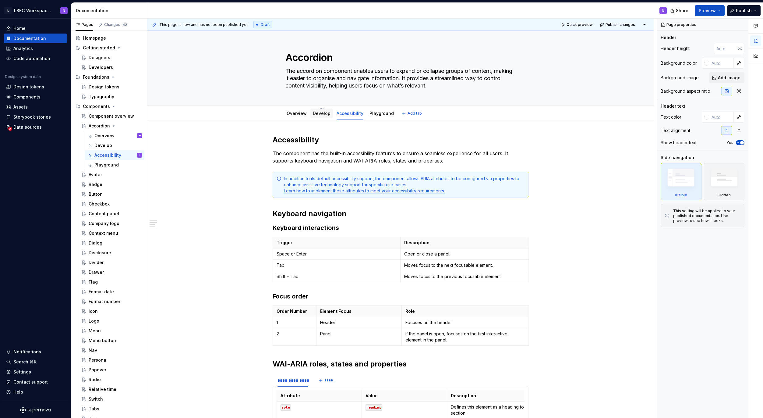
click at [319, 117] on div "Develop" at bounding box center [322, 113] width 18 height 7
click at [310, 56] on textarea "Accordion" at bounding box center [399, 57] width 230 height 15
click at [370, 112] on link "Playground" at bounding box center [382, 113] width 24 height 5
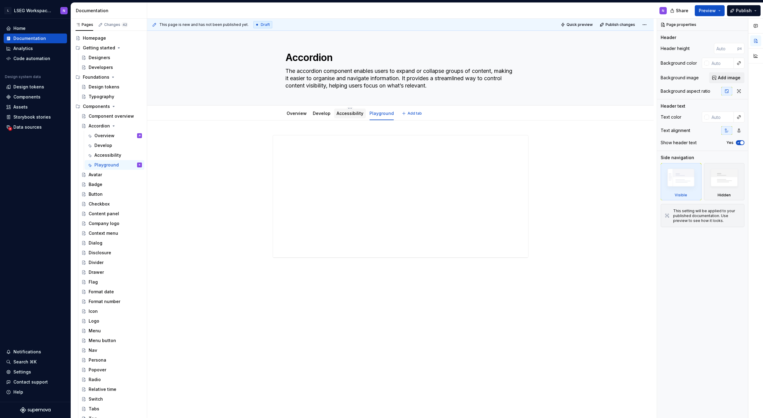
click at [343, 116] on div "Accessibility" at bounding box center [350, 113] width 27 height 6
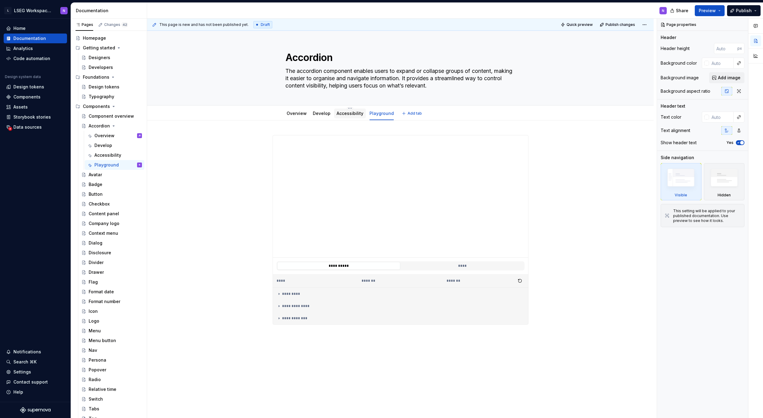
click at [339, 115] on link "Accessibility" at bounding box center [350, 113] width 27 height 5
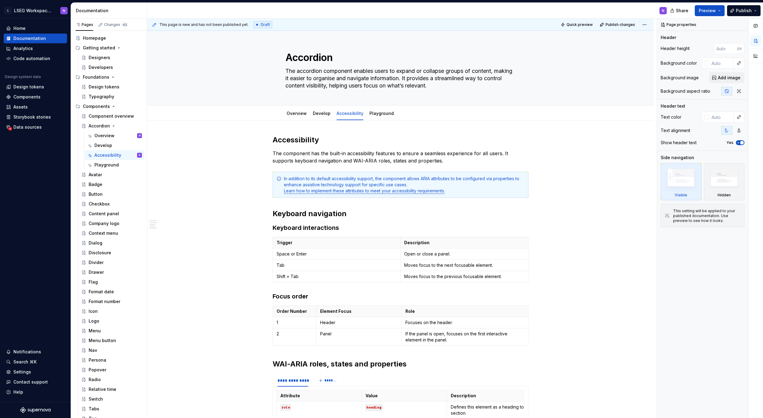
click at [310, 135] on h2 "Accessibility" at bounding box center [401, 140] width 256 height 10
click at [302, 137] on h2 "Accessibility" at bounding box center [401, 140] width 256 height 10
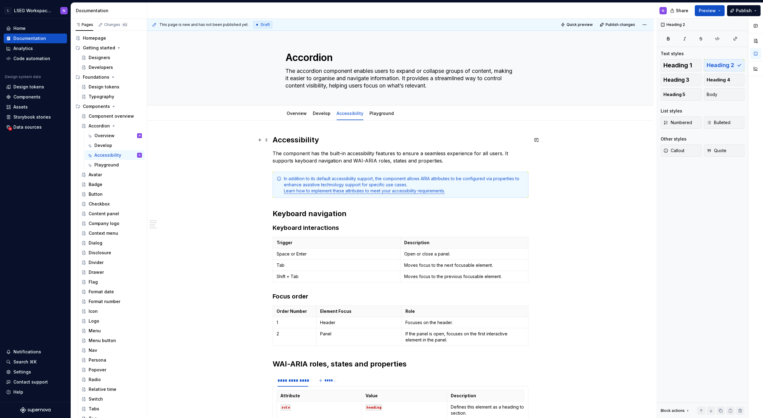
click at [302, 137] on h2 "Accessibility" at bounding box center [401, 140] width 256 height 10
click at [301, 139] on h2 "Accessibility" at bounding box center [401, 140] width 256 height 10
click at [304, 127] on span "Heading 2" at bounding box center [297, 127] width 19 height 5
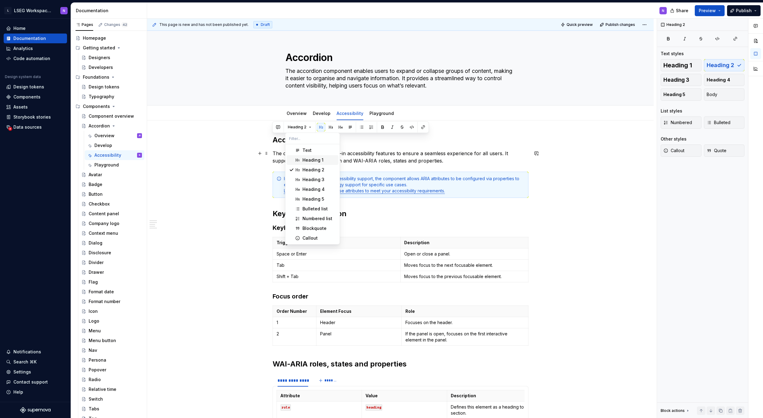
click at [301, 161] on span "Heading 1" at bounding box center [313, 160] width 52 height 10
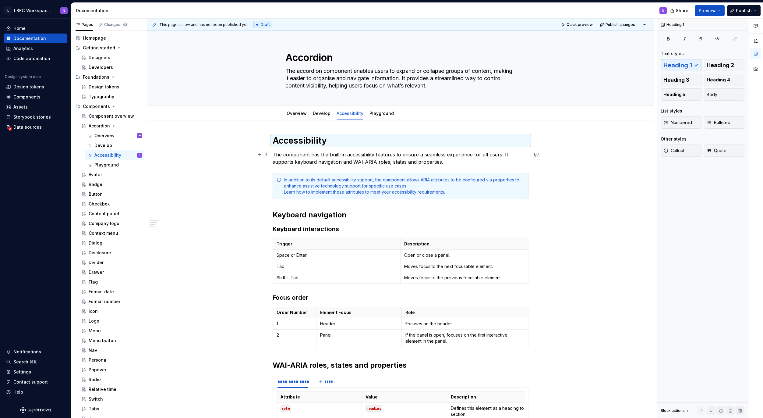
click at [232, 161] on div "**********" at bounding box center [400, 391] width 507 height 542
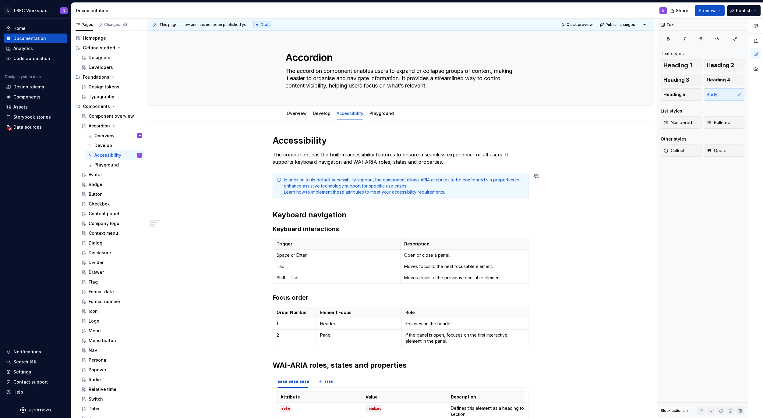
click at [591, 204] on div "**********" at bounding box center [400, 391] width 507 height 542
click at [292, 113] on link "Overview" at bounding box center [297, 113] width 20 height 5
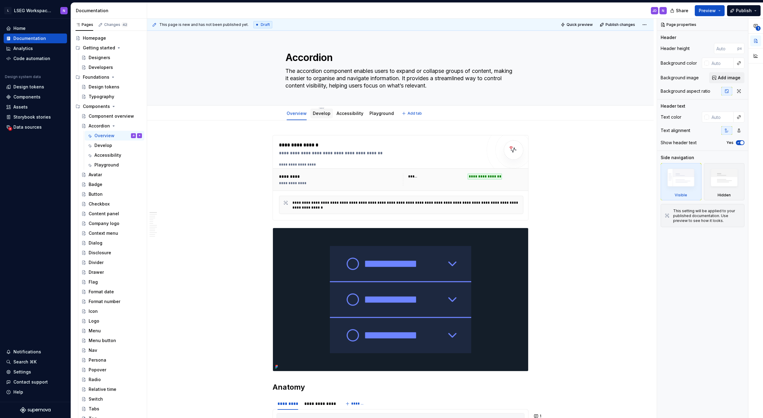
click at [322, 111] on link "Develop" at bounding box center [322, 113] width 18 height 5
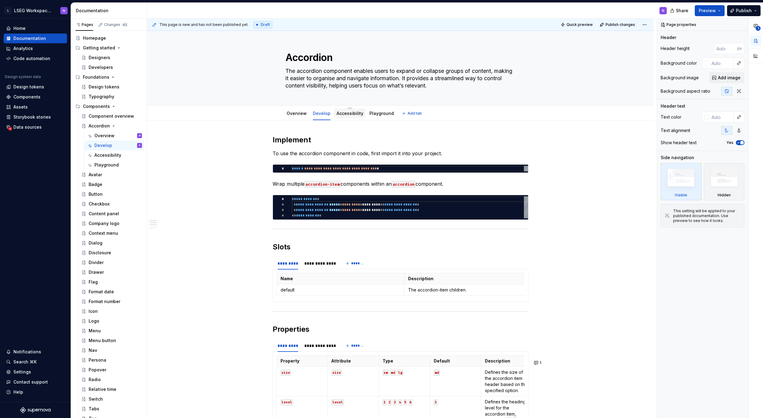
click at [345, 112] on link "Accessibility" at bounding box center [350, 113] width 27 height 5
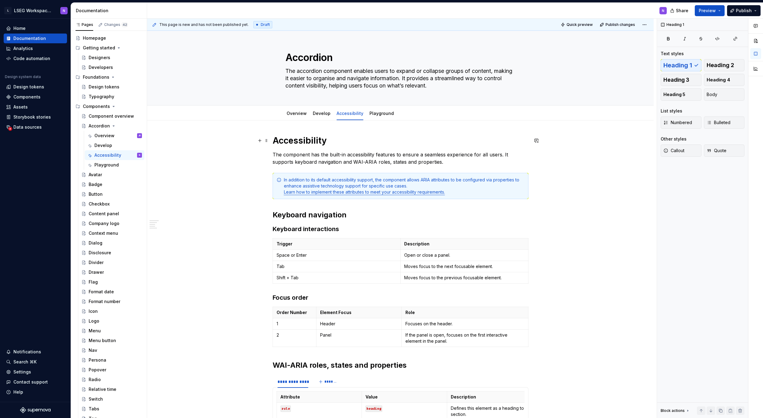
click at [296, 141] on h1 "Accessibility" at bounding box center [401, 140] width 256 height 11
click at [294, 141] on h1 "Accessibility" at bounding box center [401, 140] width 256 height 11
click at [721, 65] on span "Heading 2" at bounding box center [720, 65] width 27 height 6
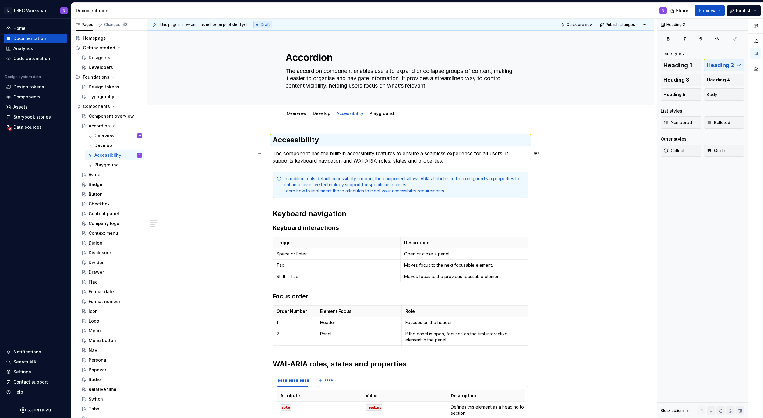
click at [561, 179] on div "**********" at bounding box center [400, 390] width 507 height 541
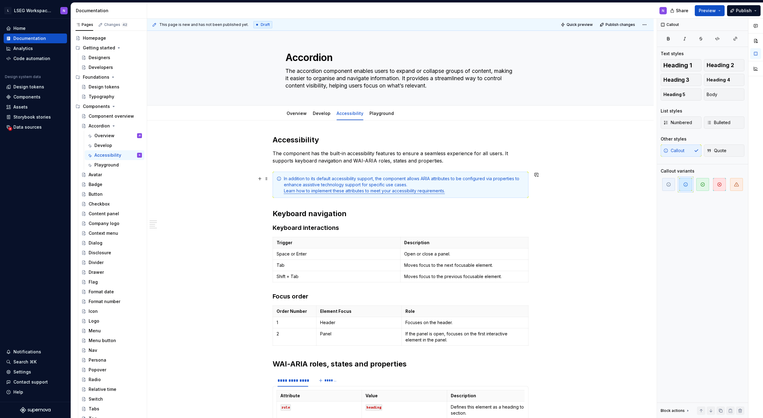
click at [606, 194] on div "**********" at bounding box center [400, 390] width 507 height 541
click at [204, 177] on div "**********" at bounding box center [400, 390] width 507 height 541
click at [602, 213] on div "This page is new and has not been published yet. Draft Quick preview Publish ch…" at bounding box center [402, 218] width 510 height 399
click at [316, 114] on link "Develop" at bounding box center [322, 113] width 18 height 5
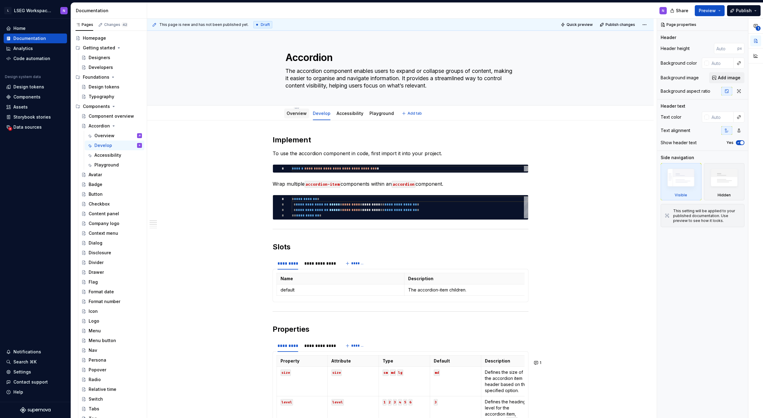
click at [291, 116] on link "Overview" at bounding box center [297, 113] width 20 height 5
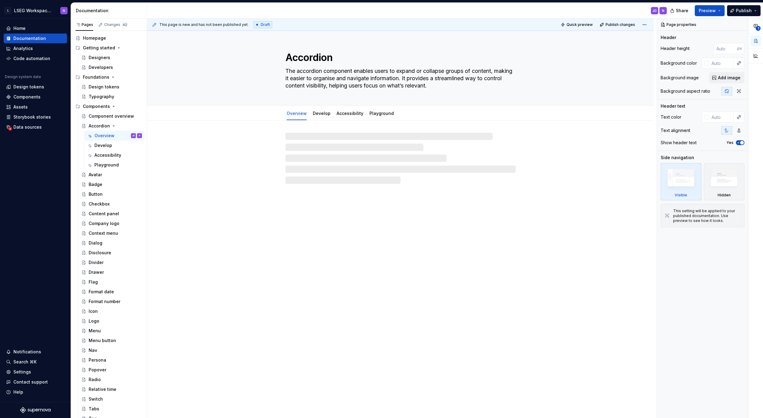
type textarea "*"
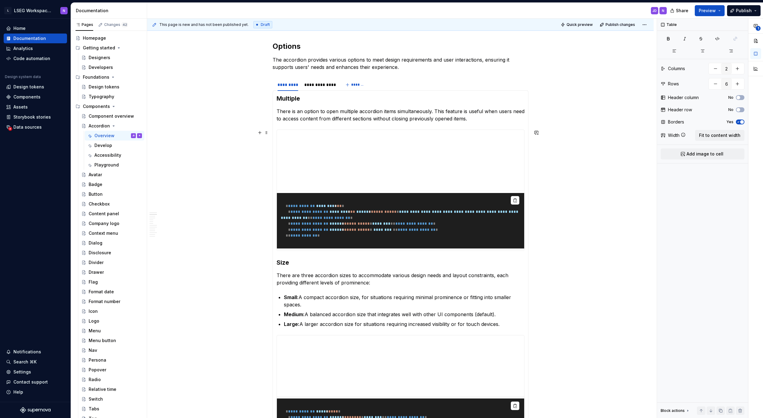
scroll to position [657, 0]
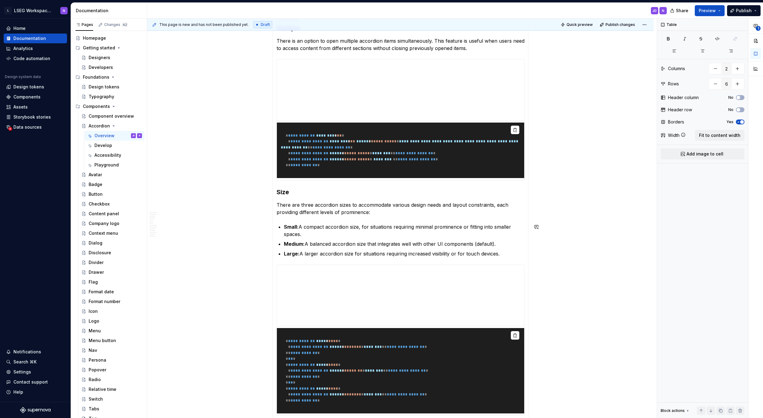
click at [379, 215] on p "There are three accordion sizes to accommodate various design needs and layout …" at bounding box center [401, 208] width 248 height 15
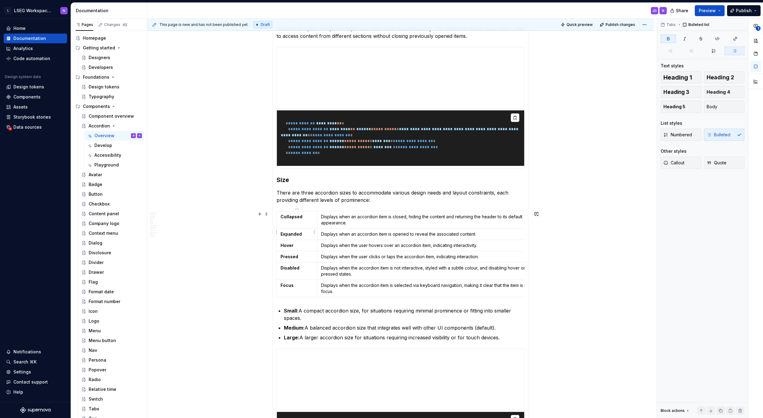
scroll to position [675, 0]
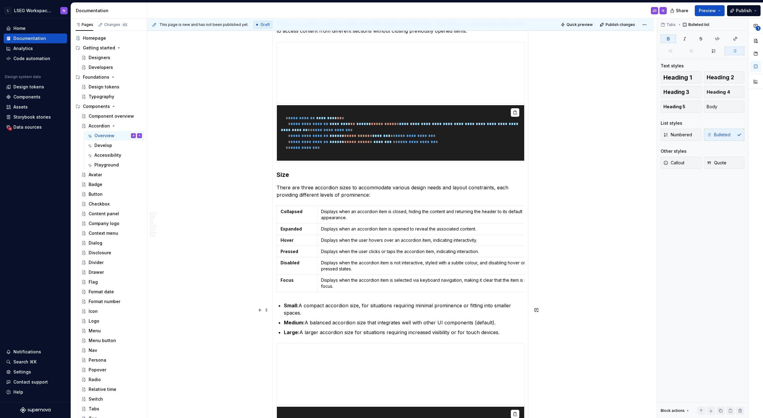
click at [292, 308] on strong "Small:" at bounding box center [291, 305] width 15 height 6
copy strong "Small"
click at [291, 208] on p "Collapsed" at bounding box center [297, 211] width 33 height 6
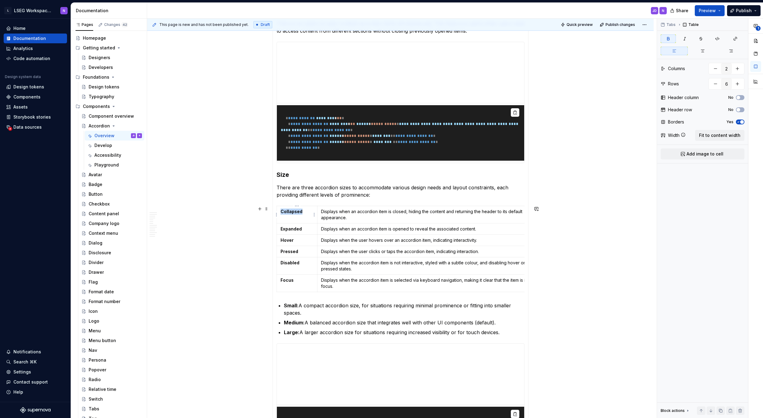
click at [291, 211] on strong "Collapsed" at bounding box center [292, 211] width 22 height 5
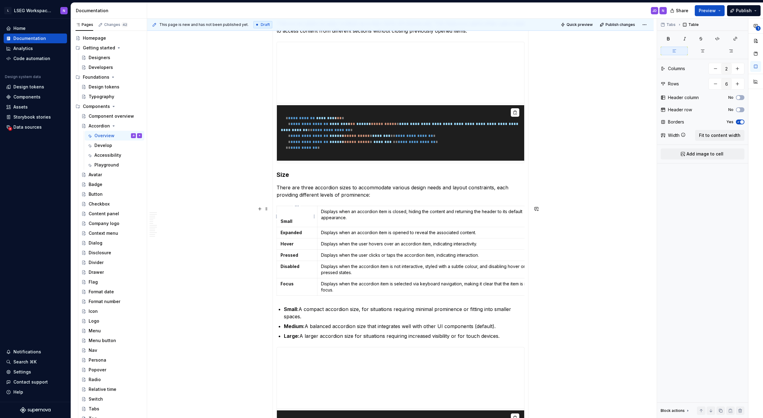
click at [289, 209] on p at bounding box center [297, 211] width 33 height 6
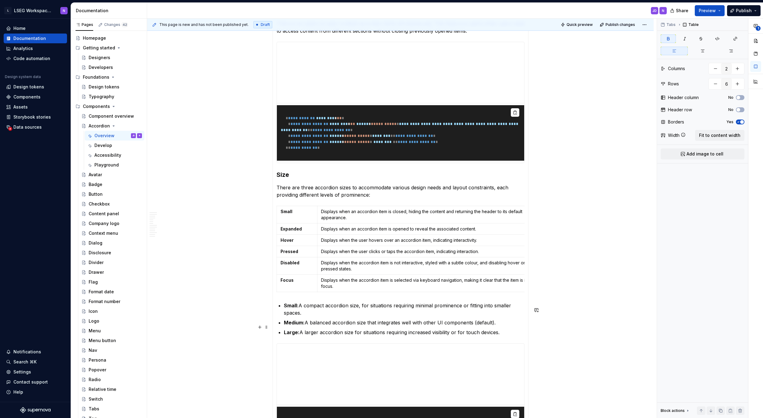
click at [289, 325] on strong "Medium:" at bounding box center [294, 322] width 21 height 6
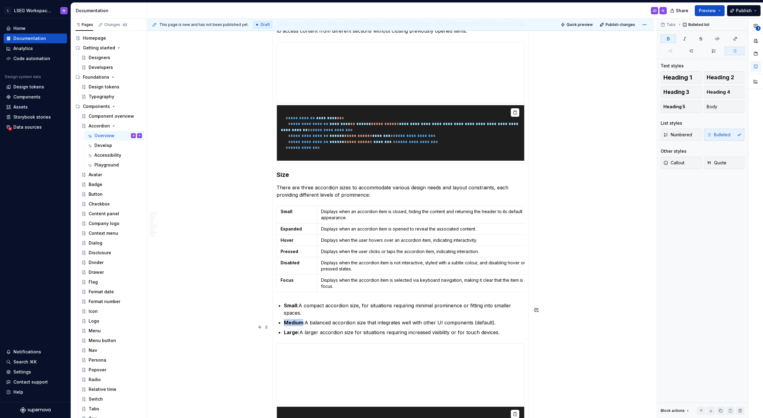
click at [289, 325] on strong "Medium:" at bounding box center [294, 322] width 21 height 6
copy strong "Medium"
click at [285, 228] on strong "Expanded" at bounding box center [291, 228] width 21 height 5
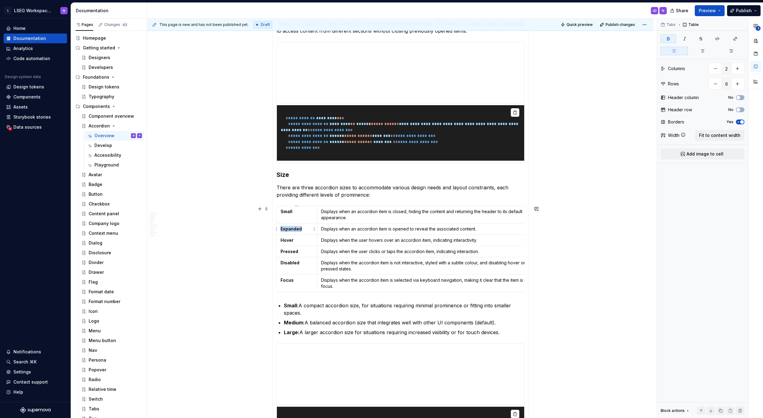
click at [285, 228] on strong "Expanded" at bounding box center [291, 228] width 21 height 5
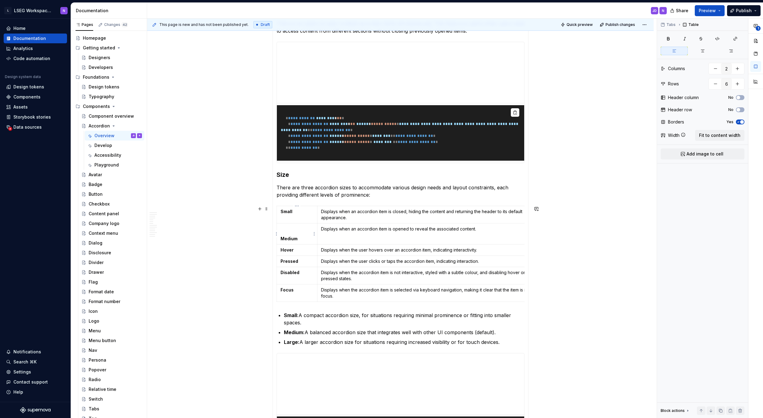
click at [285, 228] on p at bounding box center [297, 229] width 33 height 6
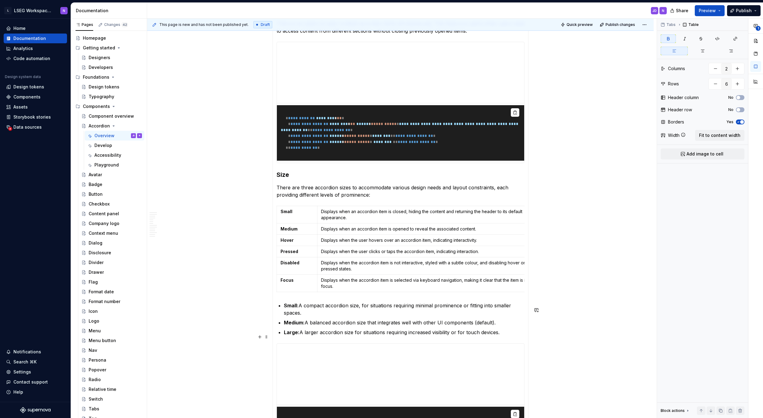
click at [288, 325] on strong "Medium:" at bounding box center [294, 322] width 21 height 6
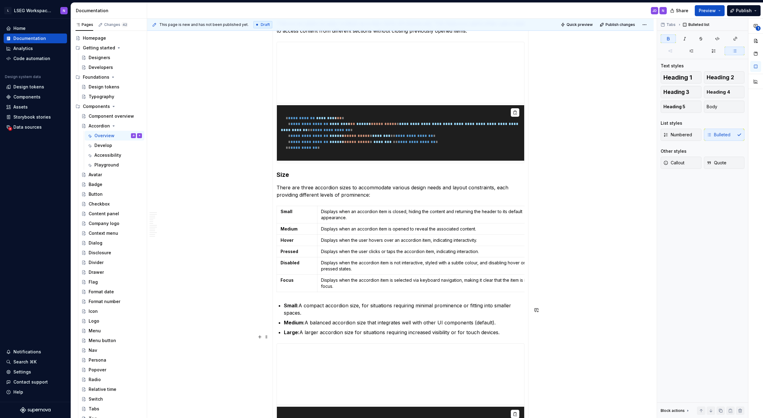
click at [292, 335] on strong "Large:" at bounding box center [292, 332] width 16 height 6
copy strong "Large"
click at [287, 241] on strong "Hover" at bounding box center [287, 239] width 13 height 5
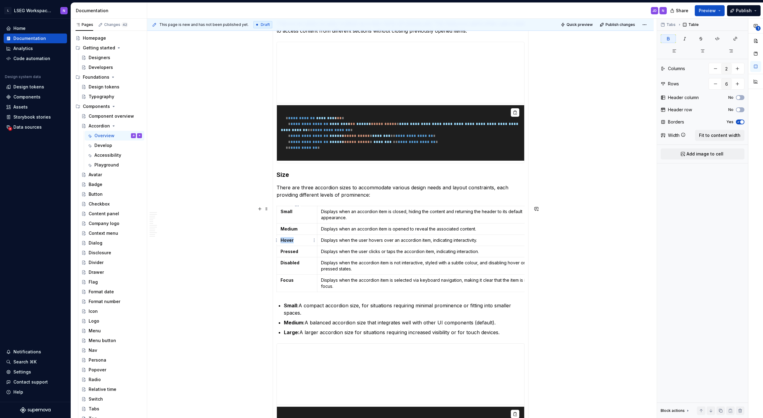
click at [287, 241] on strong "Hover" at bounding box center [287, 239] width 13 height 5
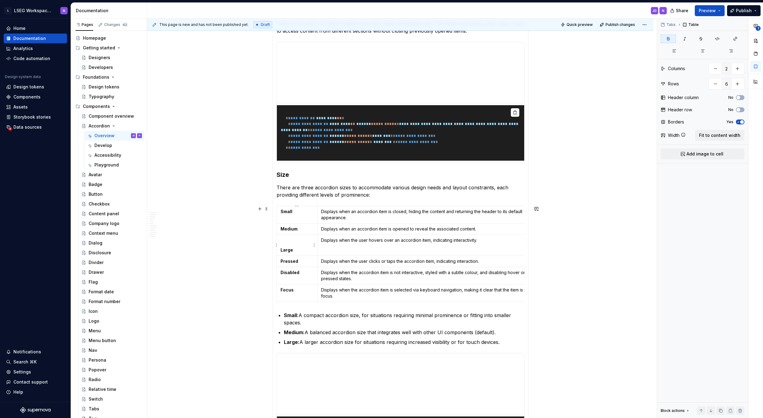
click at [284, 239] on p at bounding box center [297, 240] width 33 height 6
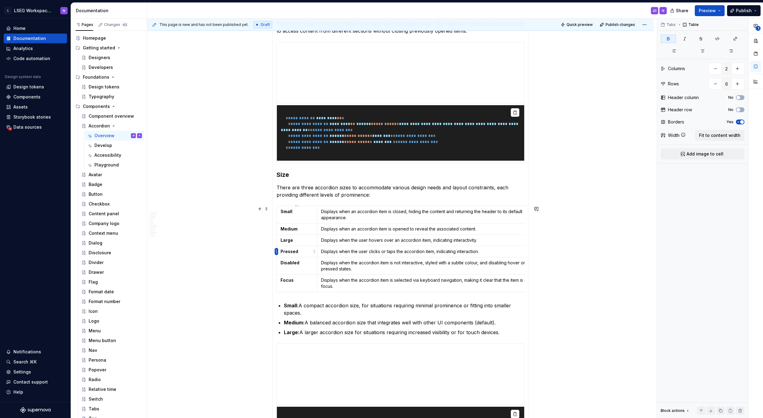
click at [276, 252] on html "L LSEG Workspace Design System N Home Documentation Analytics Code automation D…" at bounding box center [381, 209] width 763 height 418
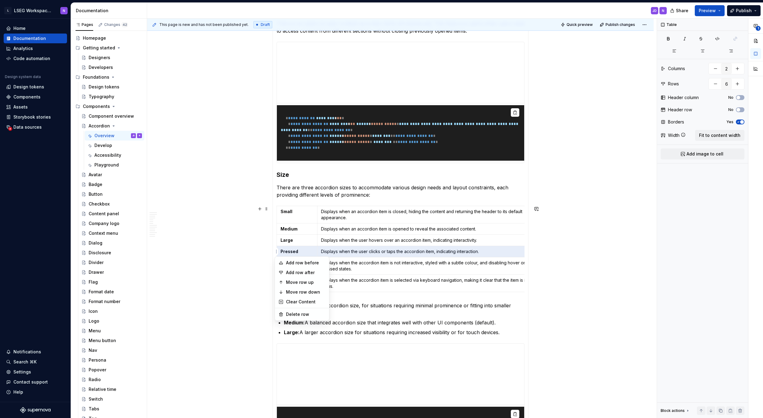
click at [289, 251] on html "L LSEG Workspace Design System N Home Documentation Analytics Code automation D…" at bounding box center [381, 209] width 763 height 418
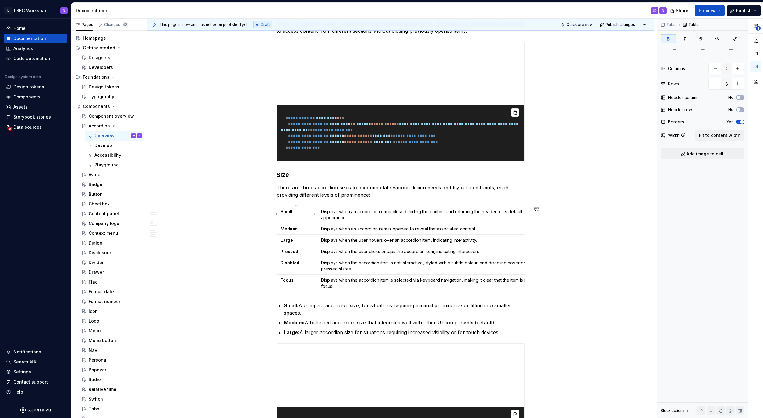
drag, startPoint x: 302, startPoint y: 218, endPoint x: 331, endPoint y: 216, distance: 29.6
click at [302, 218] on td "Small" at bounding box center [297, 214] width 41 height 17
click at [713, 85] on button "button" at bounding box center [715, 83] width 11 height 11
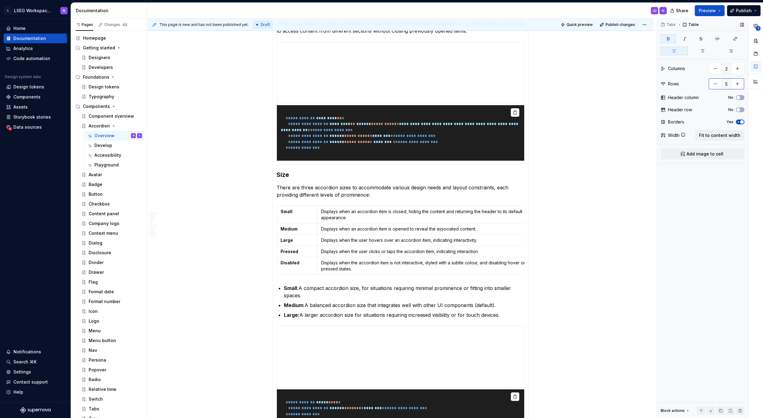
click at [713, 85] on button "button" at bounding box center [715, 83] width 11 height 11
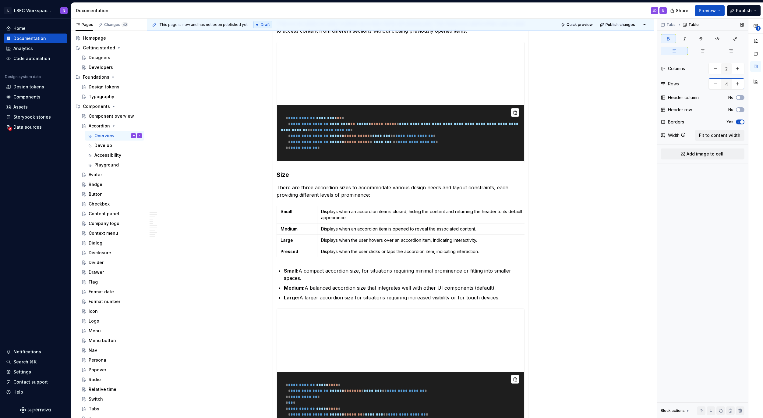
click at [713, 84] on button "button" at bounding box center [715, 83] width 11 height 11
type input "3"
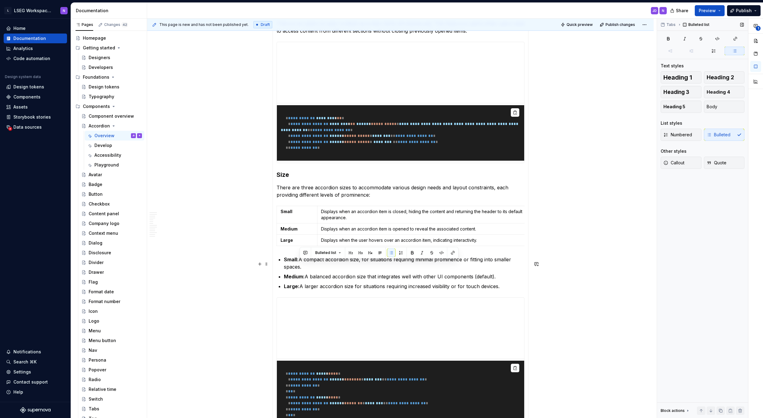
drag, startPoint x: 303, startPoint y: 265, endPoint x: 311, endPoint y: 270, distance: 9.3
click at [312, 270] on p "Small: A compact accordion size, for situations requiring minimal prominence or…" at bounding box center [404, 263] width 241 height 15
copy p "A compact accordion size, for situations requiring minimal prominence or fittin…"
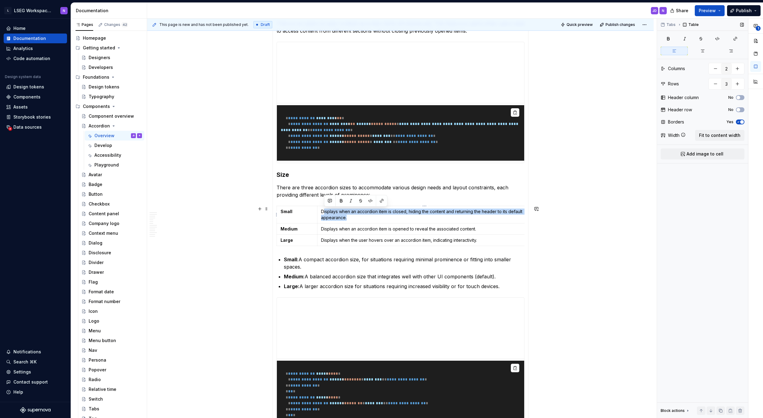
drag, startPoint x: 343, startPoint y: 215, endPoint x: 322, endPoint y: 211, distance: 21.9
click at [323, 211] on p "Displays when an accordion item is closed, hiding the content and returning the…" at bounding box center [424, 214] width 207 height 12
drag, startPoint x: 322, startPoint y: 212, endPoint x: 350, endPoint y: 218, distance: 28.4
click at [350, 217] on p "Displays when an accordion item is closed, hiding the content and returning the…" at bounding box center [424, 214] width 207 height 12
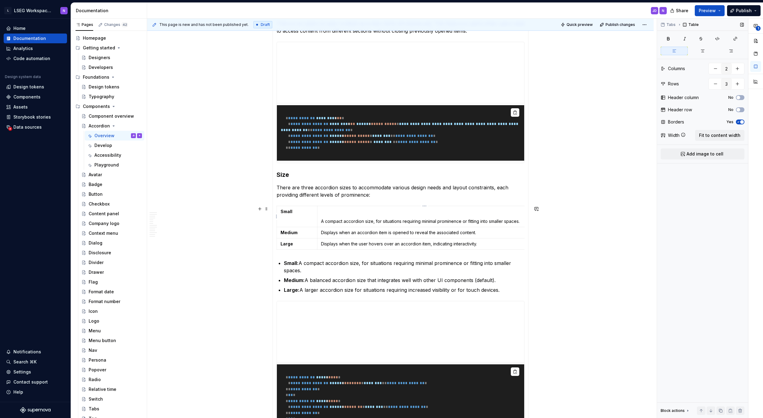
click at [326, 213] on p at bounding box center [424, 211] width 207 height 6
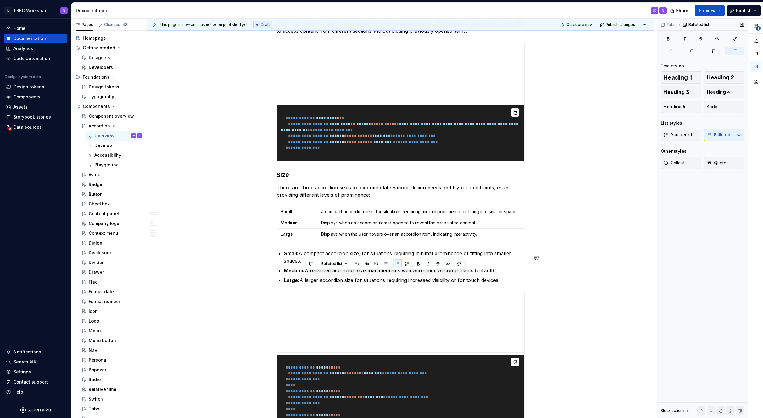
drag, startPoint x: 309, startPoint y: 275, endPoint x: 502, endPoint y: 270, distance: 193.2
click at [510, 273] on p "Medium: A balanced accordion size that integrates well with other UI components…" at bounding box center [404, 270] width 241 height 7
copy p "A balanced accordion size that integrates well with other UI components (defaul…"
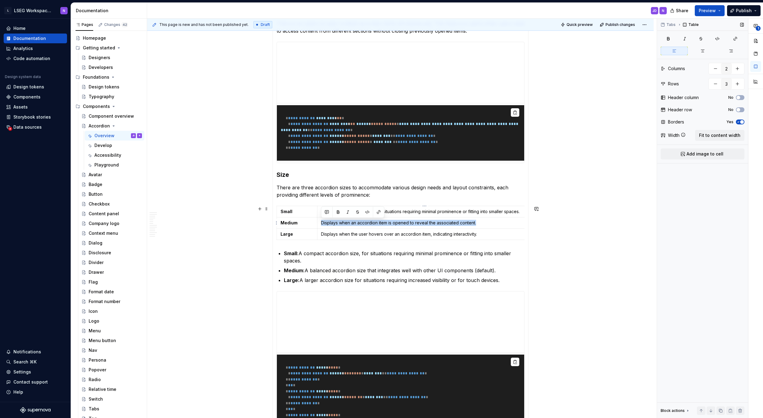
drag, startPoint x: 320, startPoint y: 223, endPoint x: 487, endPoint y: 222, distance: 167.0
click at [487, 222] on td "Displays when an accordion item is opened to reveal the associated content." at bounding box center [424, 222] width 214 height 11
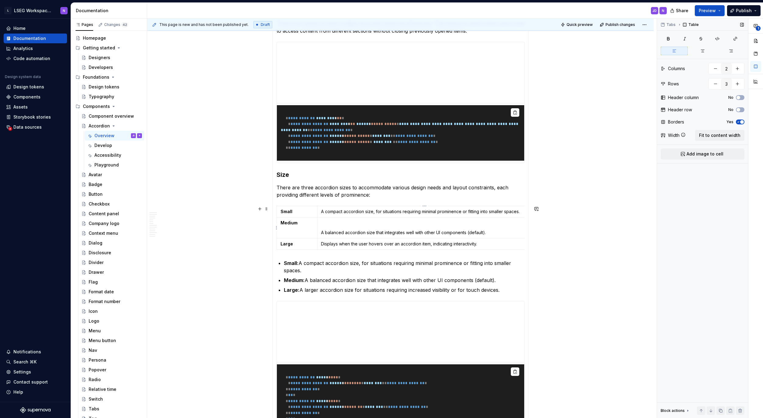
click at [331, 222] on p at bounding box center [424, 223] width 207 height 6
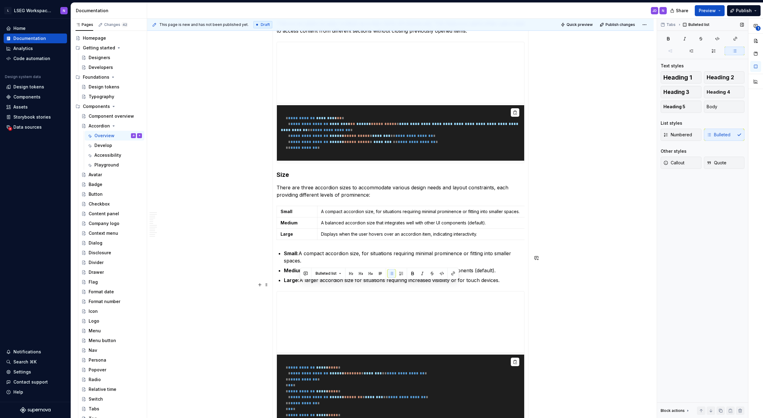
drag, startPoint x: 303, startPoint y: 285, endPoint x: 506, endPoint y: 281, distance: 203.2
click at [508, 282] on p "Large: A larger accordion size for situations requiring increased visibility or…" at bounding box center [404, 279] width 241 height 7
copy p "A larger accordion size for situations requiring increased visibility or for to…"
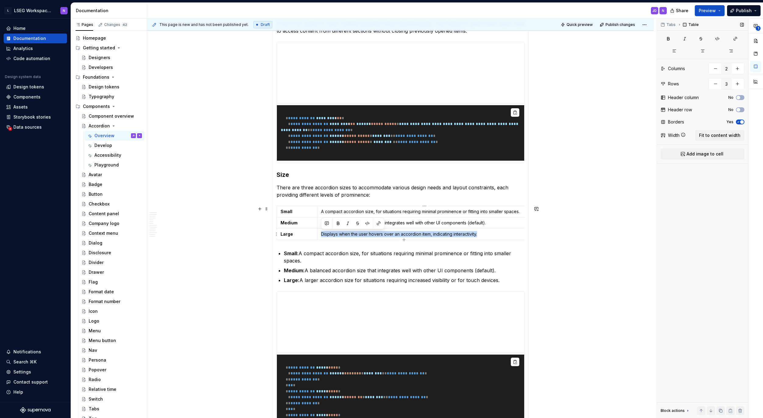
drag, startPoint x: 321, startPoint y: 234, endPoint x: 494, endPoint y: 232, distance: 173.4
click at [495, 232] on td "Displays when the user hovers over an accordion item, indicating interactivity." at bounding box center [424, 233] width 214 height 11
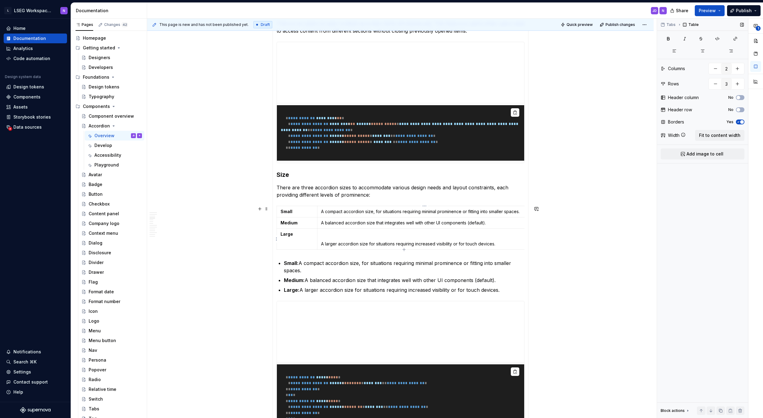
click at [330, 234] on p at bounding box center [424, 234] width 207 height 6
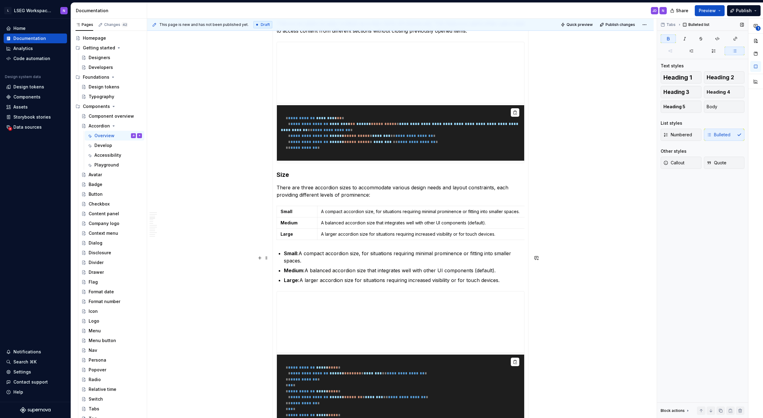
click at [294, 256] on strong "Small:" at bounding box center [291, 253] width 15 height 6
drag, startPoint x: 478, startPoint y: 282, endPoint x: 285, endPoint y: 258, distance: 194.3
click at [284, 258] on ul "Small: A compact accordion size, for situations requiring minimal prominence or…" at bounding box center [404, 267] width 241 height 34
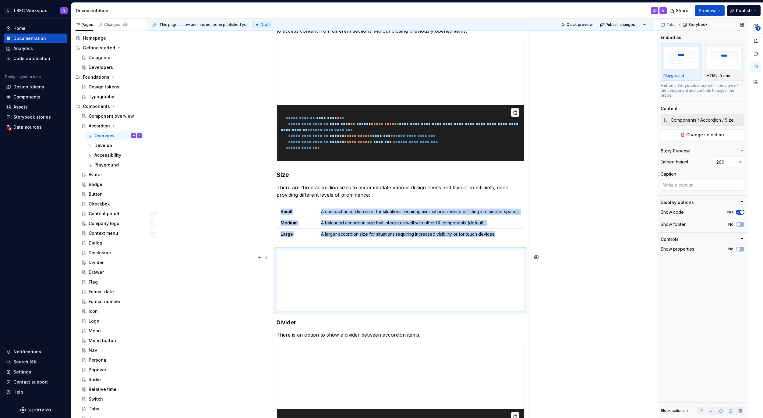
type textarea "*"
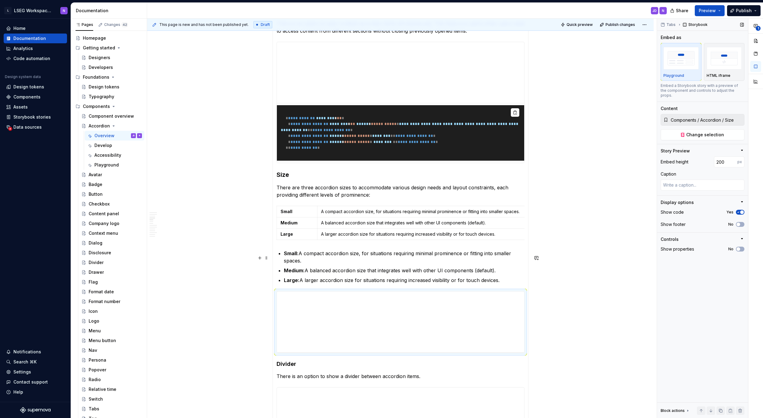
click at [286, 256] on strong "Small:" at bounding box center [291, 253] width 15 height 6
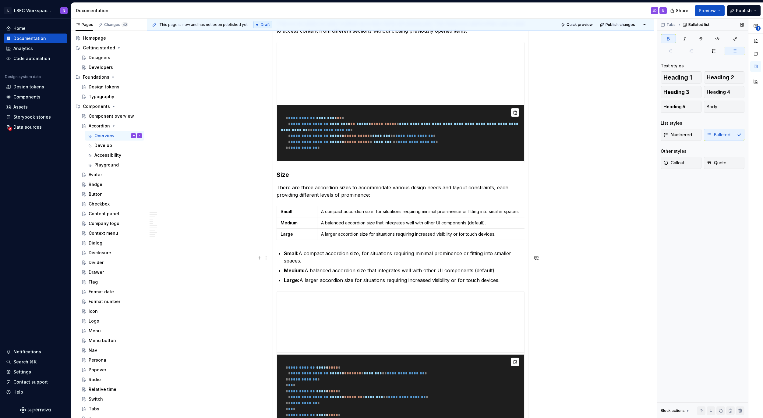
click at [282, 257] on section-item-column "**********" at bounding box center [401, 349] width 248 height 686
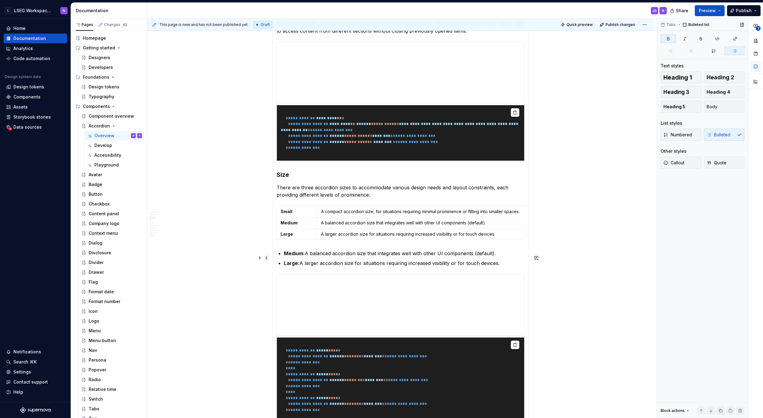
click at [265, 259] on span at bounding box center [266, 257] width 5 height 9
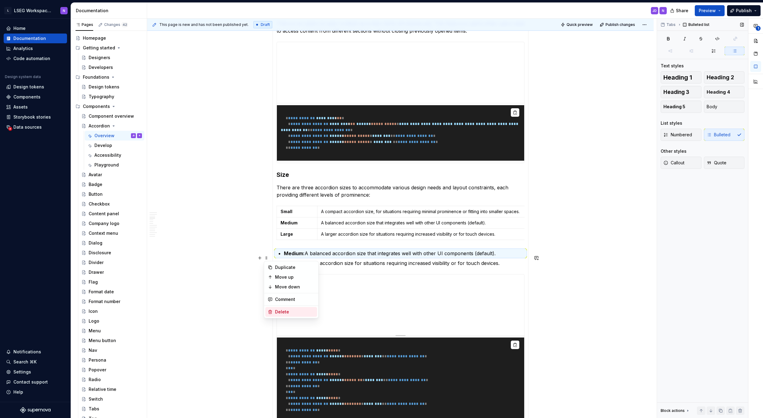
click at [286, 312] on div "Delete" at bounding box center [295, 312] width 40 height 6
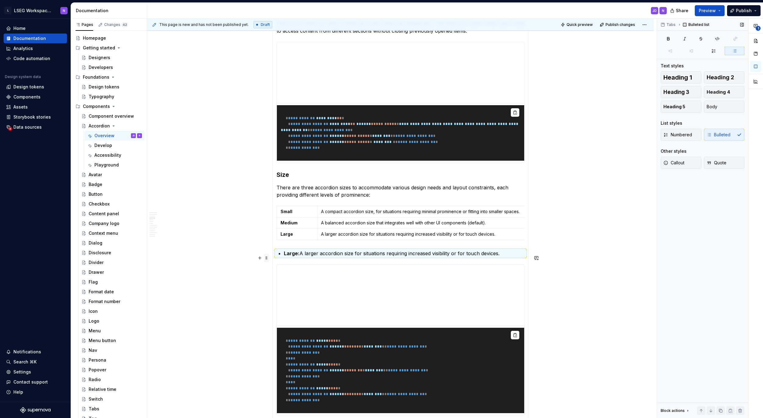
click at [266, 258] on span at bounding box center [266, 257] width 5 height 9
click at [283, 310] on div "Delete" at bounding box center [295, 312] width 40 height 6
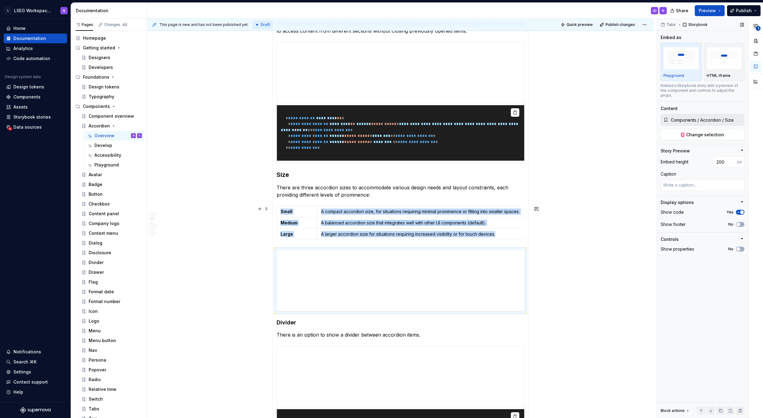
click at [565, 262] on div "**********" at bounding box center [402, 218] width 510 height 399
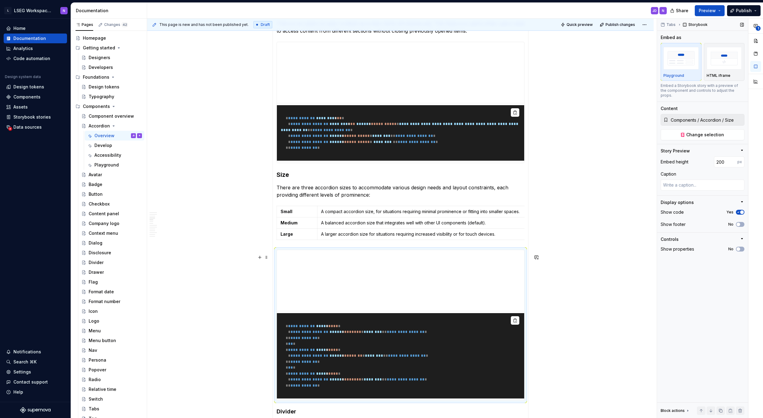
drag, startPoint x: 586, startPoint y: 285, endPoint x: 590, endPoint y: 278, distance: 7.5
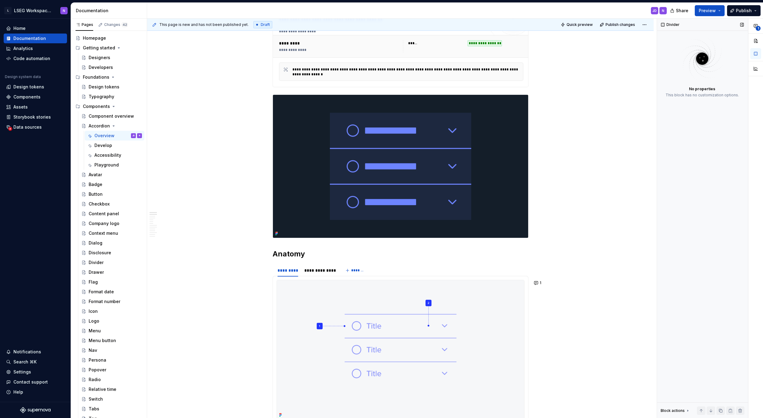
scroll to position [0, 0]
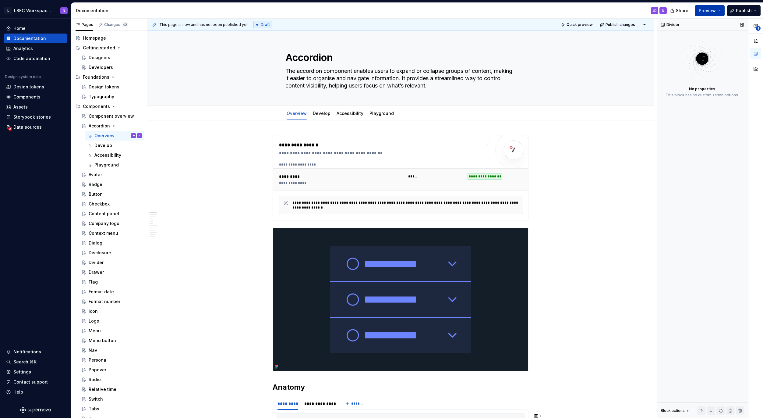
click at [715, 11] on span "Preview" at bounding box center [707, 11] width 17 height 6
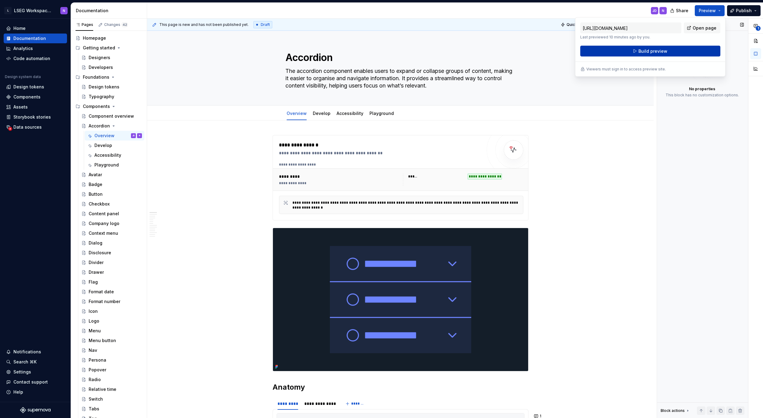
click at [646, 49] on span "Build preview" at bounding box center [653, 51] width 29 height 6
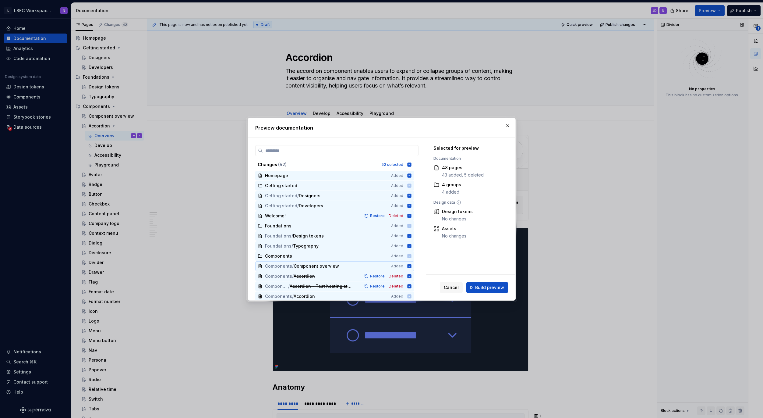
click at [487, 288] on span "Build preview" at bounding box center [489, 287] width 29 height 6
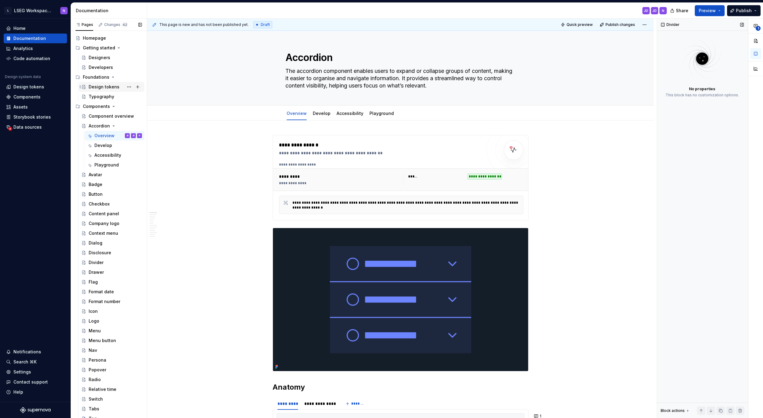
click at [98, 88] on div "Design tokens" at bounding box center [104, 87] width 31 height 6
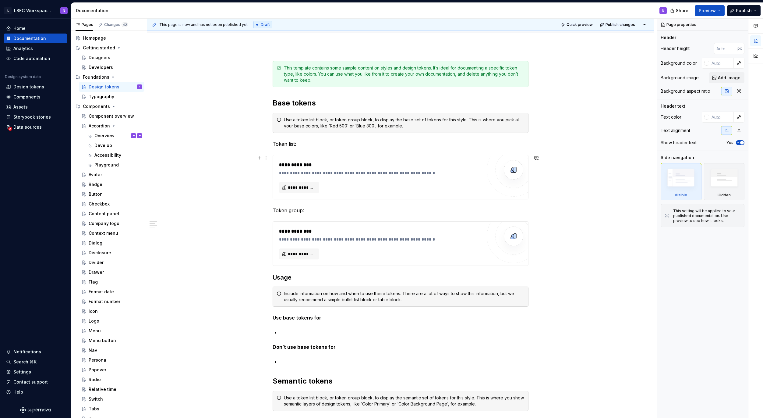
scroll to position [152, 0]
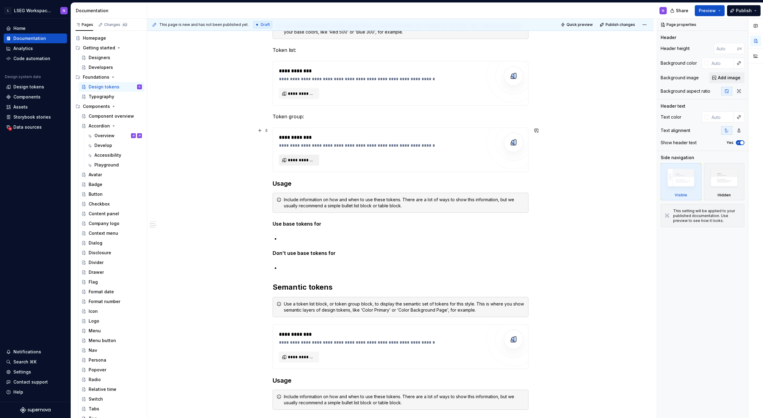
click at [298, 161] on span "**********" at bounding box center [301, 160] width 27 height 6
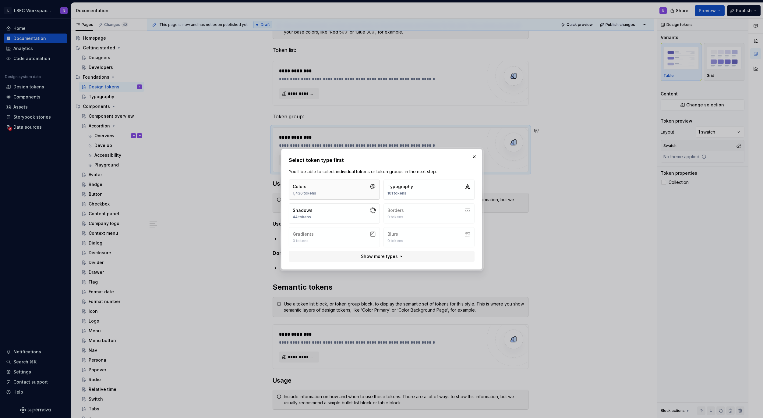
click at [353, 189] on button "Colors 1,436 tokens" at bounding box center [334, 189] width 91 height 20
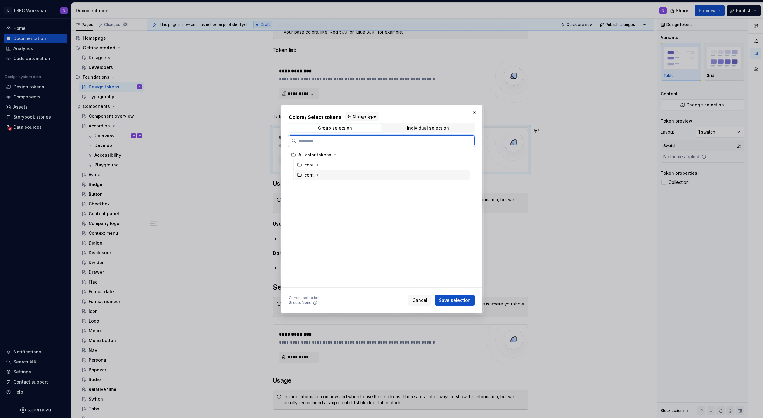
click at [306, 173] on div "cont" at bounding box center [308, 175] width 9 height 6
click at [317, 175] on icon "button" at bounding box center [317, 174] width 5 height 5
click at [326, 184] on icon "button" at bounding box center [324, 184] width 5 height 5
click at [347, 195] on div "common" at bounding box center [388, 195] width 164 height 10
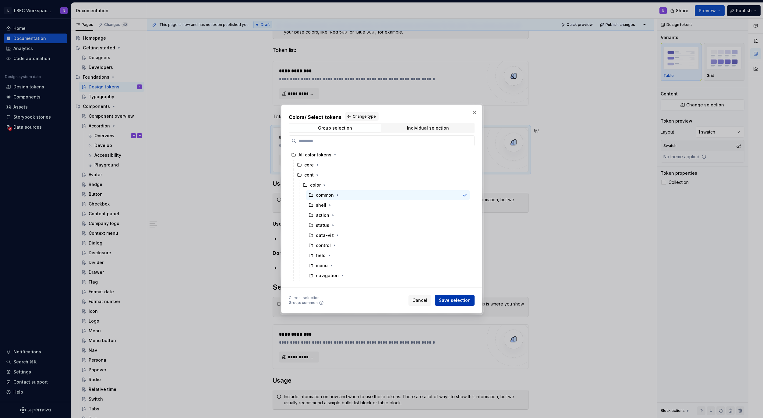
click at [451, 299] on span "Save selection" at bounding box center [455, 300] width 32 height 6
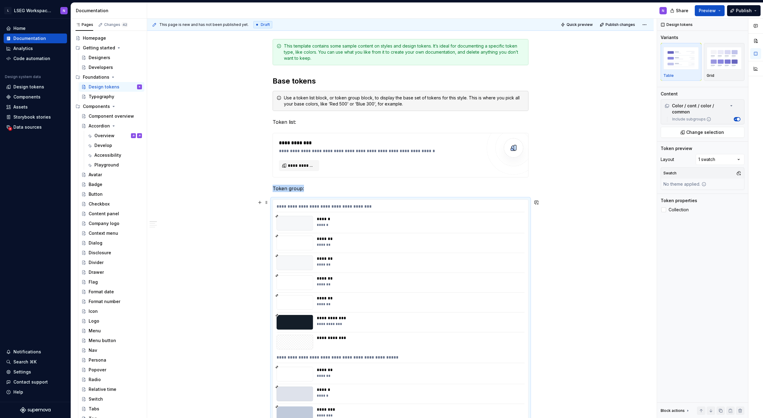
scroll to position [96, 0]
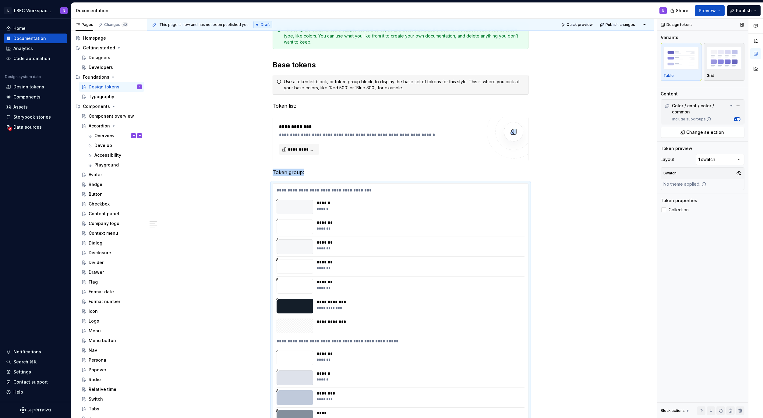
click at [722, 68] on img "button" at bounding box center [724, 58] width 35 height 22
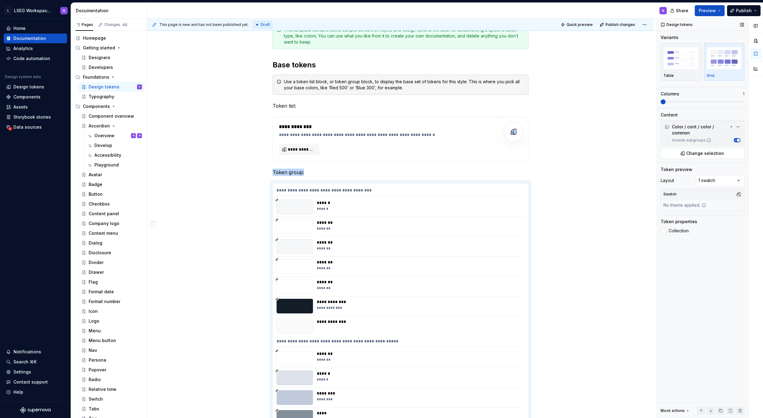
scroll to position [260, 0]
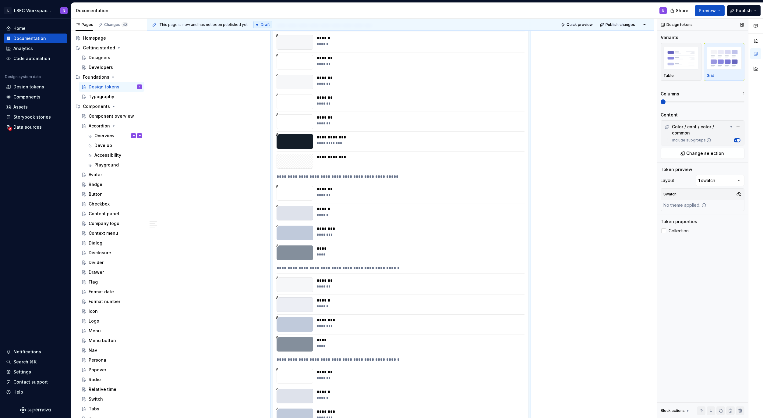
click at [722, 69] on img "button" at bounding box center [724, 58] width 35 height 22
click at [709, 70] on div "button" at bounding box center [724, 58] width 35 height 25
click at [704, 182] on div "Comments Open comments No comments yet Select ‘Comment’ from the block context …" at bounding box center [710, 218] width 106 height 399
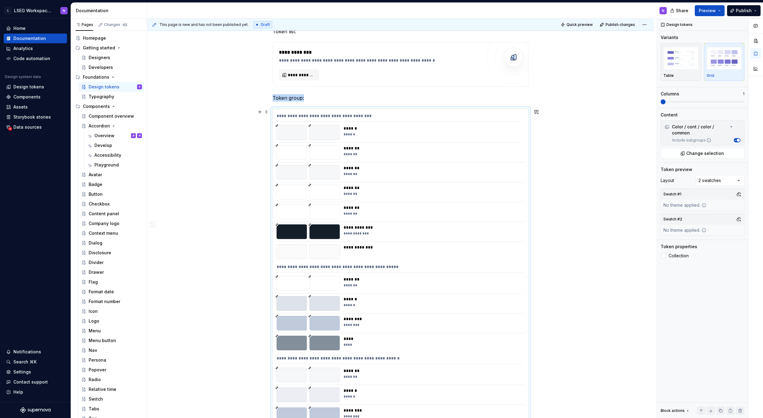
scroll to position [165, 0]
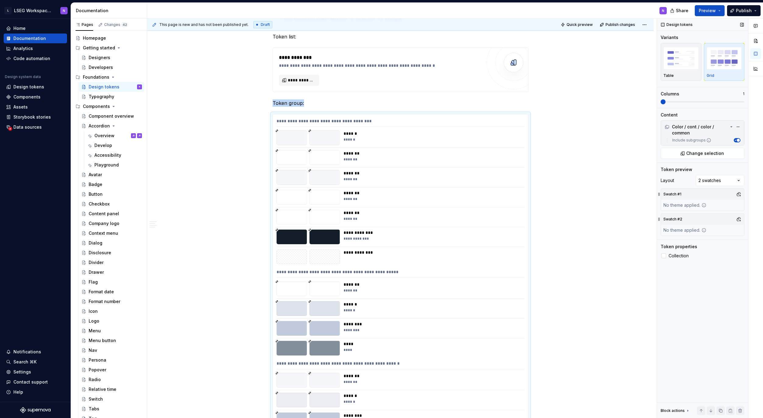
click at [692, 231] on div "No theme applied." at bounding box center [685, 230] width 48 height 11
click at [739, 192] on button "button" at bounding box center [739, 194] width 9 height 9
click at [676, 227] on div "Suggestions" at bounding box center [676, 227] width 5 height 5
click at [678, 227] on div "Suggestions" at bounding box center [676, 227] width 5 height 5
click at [677, 227] on div "Suggestions" at bounding box center [676, 227] width 5 height 5
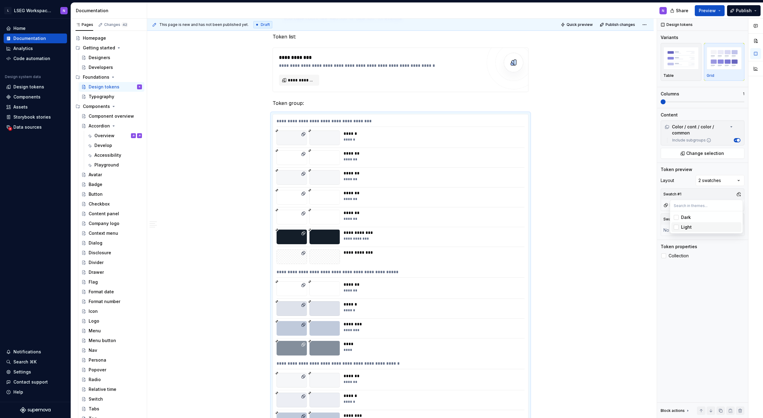
click at [675, 228] on div "Suggestions" at bounding box center [676, 227] width 5 height 5
click at [676, 228] on div "Suggestions" at bounding box center [676, 227] width 5 height 5
click at [676, 217] on div "Suggestions" at bounding box center [676, 217] width 5 height 5
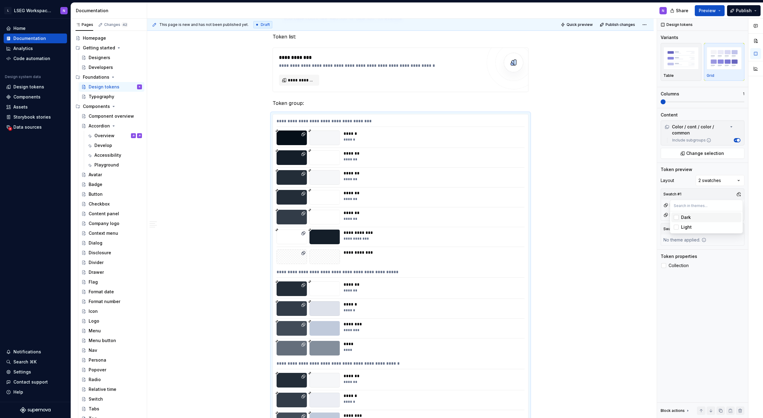
click at [676, 218] on div "Suggestions" at bounding box center [676, 217] width 5 height 5
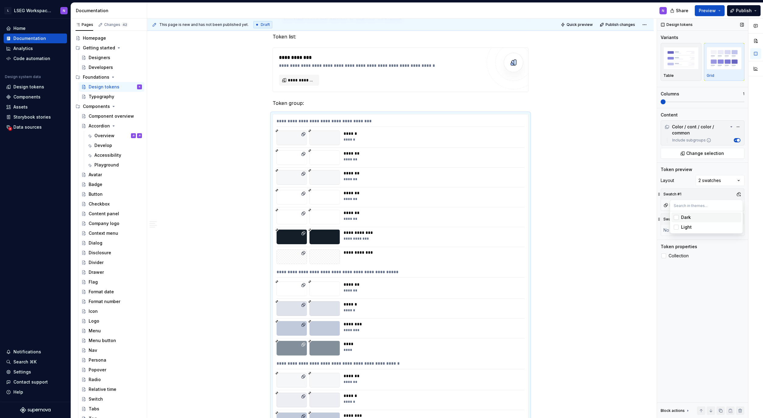
click at [698, 192] on div "Comments Open comments No comments yet Select ‘Comment’ from the block context …" at bounding box center [710, 218] width 106 height 399
click at [741, 218] on button "button" at bounding box center [739, 219] width 9 height 9
drag, startPoint x: 674, startPoint y: 240, endPoint x: 672, endPoint y: 235, distance: 5.4
click at [674, 240] on div "Suggestions" at bounding box center [676, 242] width 5 height 5
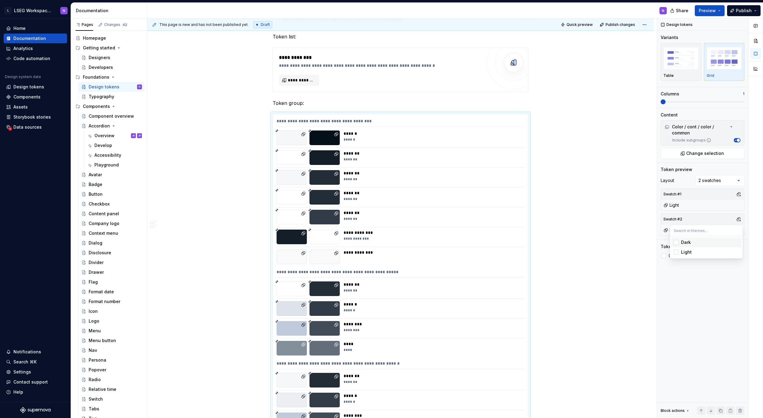
click at [493, 229] on html "L LSEG Workspace Design System N Home Documentation Analytics Code automation D…" at bounding box center [381, 209] width 763 height 418
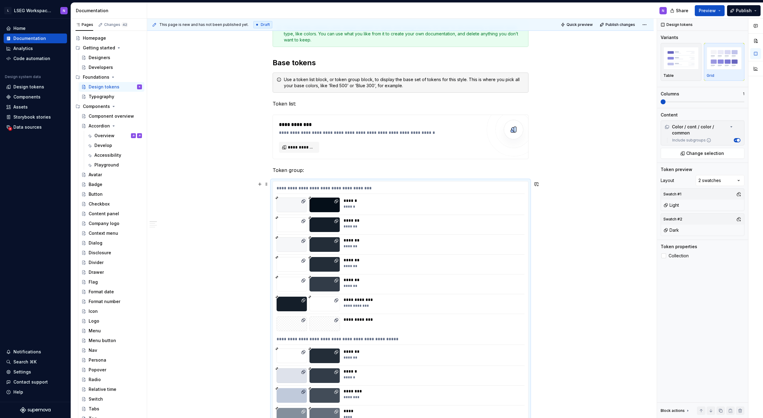
scroll to position [92, 0]
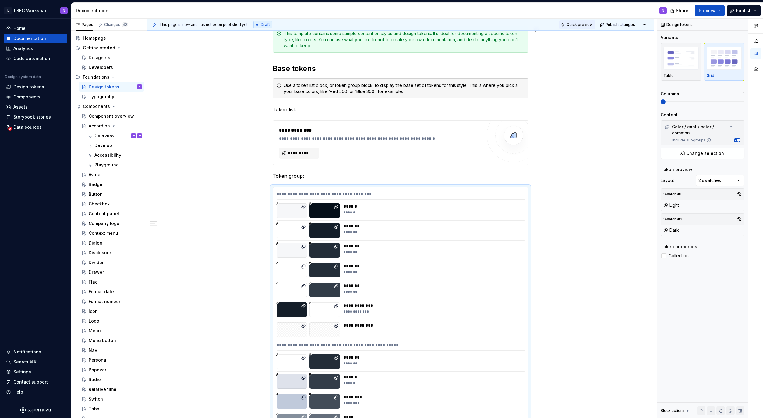
click at [578, 23] on span "Quick preview" at bounding box center [580, 24] width 26 height 5
click at [726, 402] on span "Open page" at bounding box center [731, 403] width 20 height 5
click at [676, 66] on img "button" at bounding box center [681, 58] width 35 height 22
click at [685, 78] on div "Table" at bounding box center [681, 75] width 35 height 5
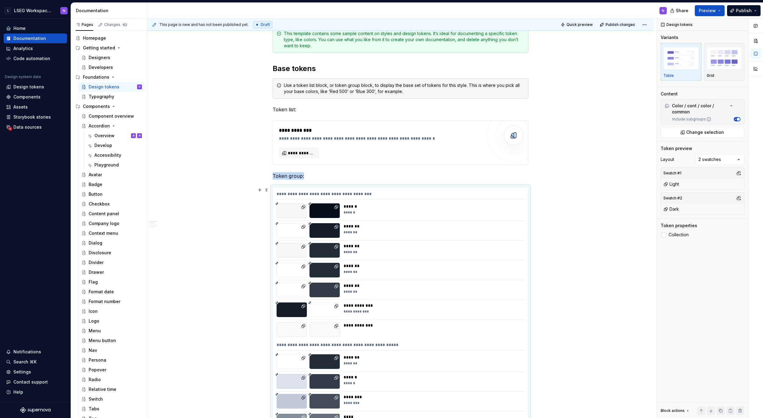
scroll to position [260, 0]
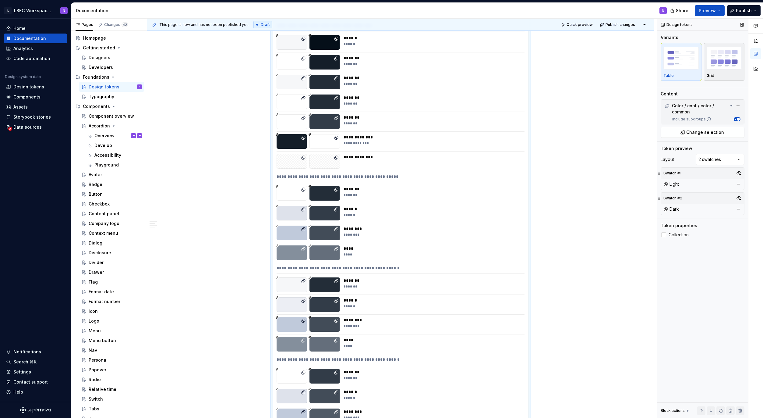
type textarea "*"
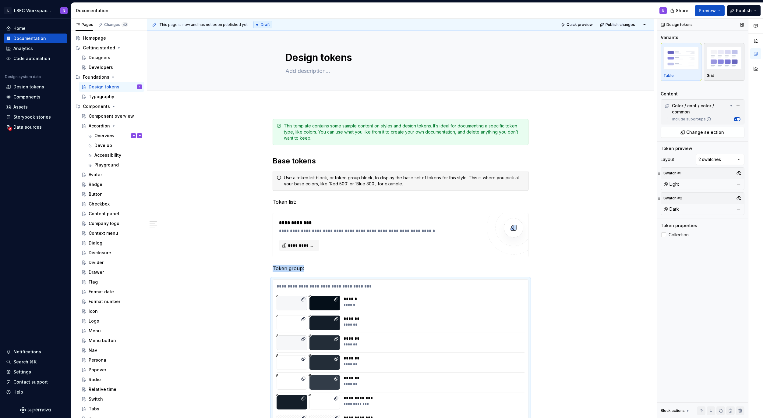
click at [717, 75] on div "Grid" at bounding box center [724, 75] width 35 height 5
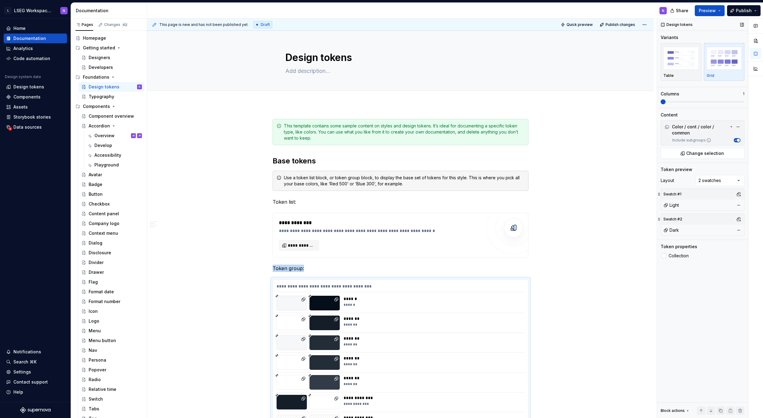
scroll to position [260, 0]
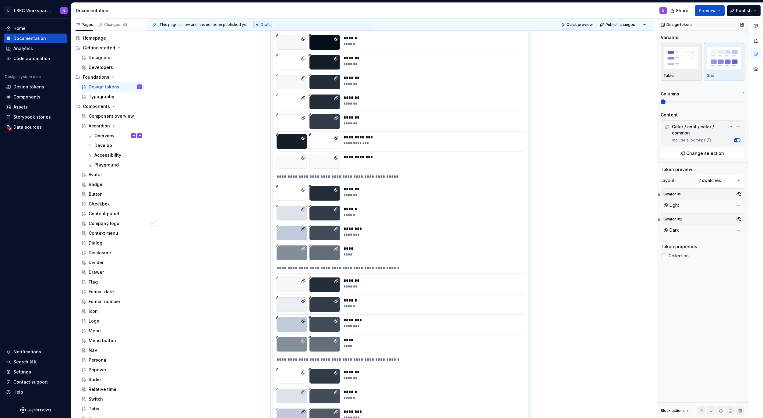
click at [694, 101] on span at bounding box center [703, 101] width 84 height 1
click at [661, 102] on span at bounding box center [661, 101] width 0 height 1
click at [661, 101] on span at bounding box center [661, 101] width 0 height 1
click at [705, 102] on span at bounding box center [703, 101] width 84 height 5
click at [718, 102] on span at bounding box center [703, 101] width 84 height 5
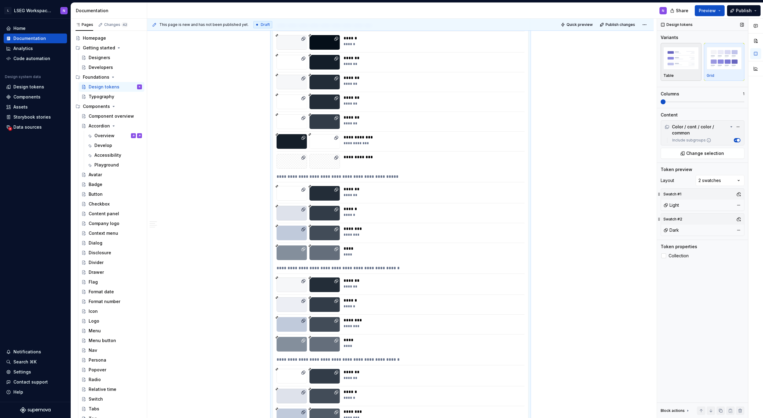
click at [742, 102] on span at bounding box center [703, 101] width 84 height 1
click at [661, 101] on span at bounding box center [661, 101] width 0 height 1
drag, startPoint x: 673, startPoint y: 61, endPoint x: 676, endPoint y: 64, distance: 4.6
click at [673, 62] on img "button" at bounding box center [681, 58] width 35 height 22
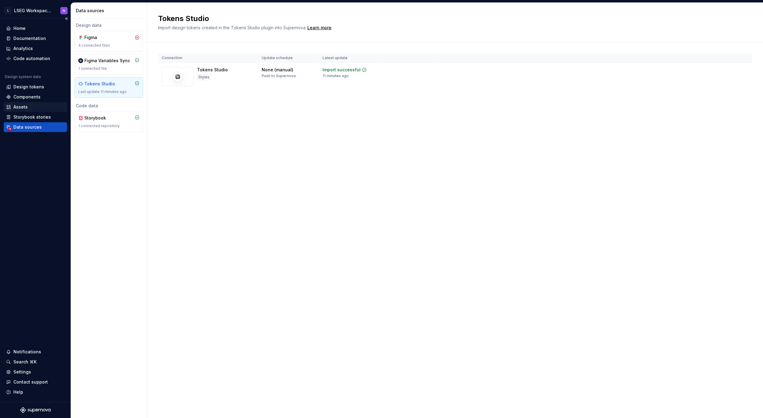
click at [23, 103] on div "Assets" at bounding box center [35, 107] width 63 height 10
click at [27, 85] on div "Design tokens" at bounding box center [28, 87] width 31 height 6
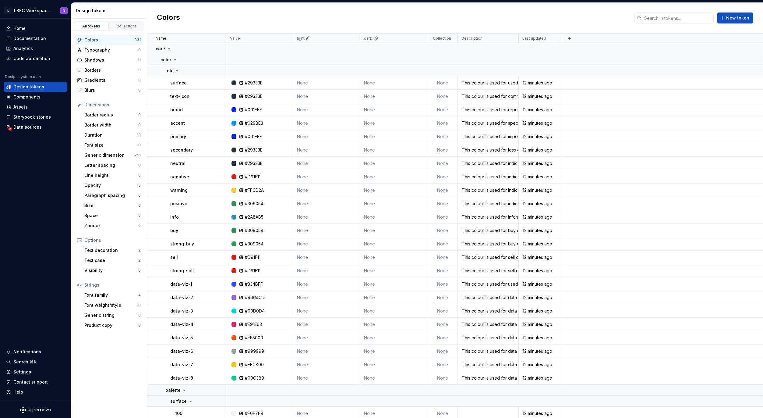
click at [418, 39] on html "L LSEG Workspace Design System N Home Documentation Analytics Code automation D…" at bounding box center [381, 209] width 763 height 418
click at [356, 38] on html "L LSEG Workspace Design System N Home Documentation Analytics Code automation D…" at bounding box center [381, 209] width 763 height 418
click at [355, 37] on html "L LSEG Workspace Design System N Home Documentation Analytics Code automation D…" at bounding box center [381, 209] width 763 height 418
click at [334, 26] on html "L LSEG Workspace Design System N Home Documentation Analytics Code automation D…" at bounding box center [381, 209] width 763 height 418
click at [569, 37] on button "button" at bounding box center [569, 38] width 9 height 9
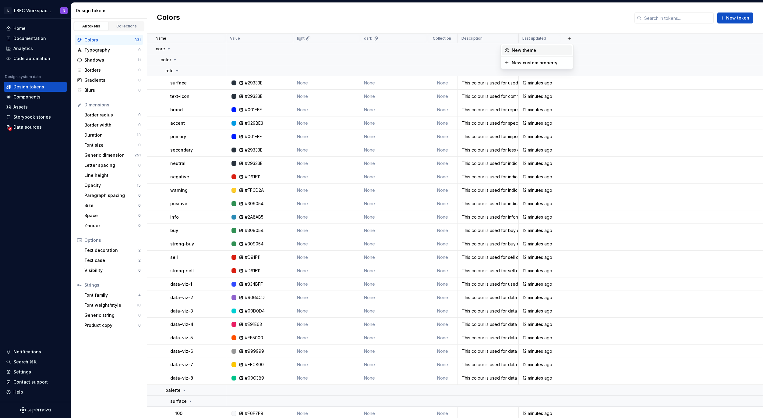
click at [521, 49] on div "New theme" at bounding box center [524, 50] width 24 height 6
click at [350, 38] on html "L LSEG Workspace Design System N Home Documentation Analytics Code automation D…" at bounding box center [381, 209] width 763 height 418
click at [357, 52] on div "Edit theme" at bounding box center [375, 50] width 52 height 10
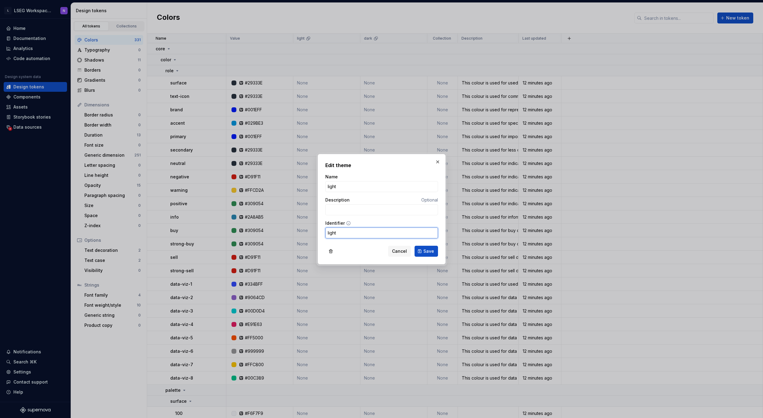
drag, startPoint x: 325, startPoint y: 231, endPoint x: 311, endPoint y: 227, distance: 14.1
click at [307, 228] on div "Edit theme Name light Description Optional Identifier light Cancel Save" at bounding box center [381, 209] width 763 height 418
click at [358, 221] on div "Identifier" at bounding box center [381, 223] width 113 height 6
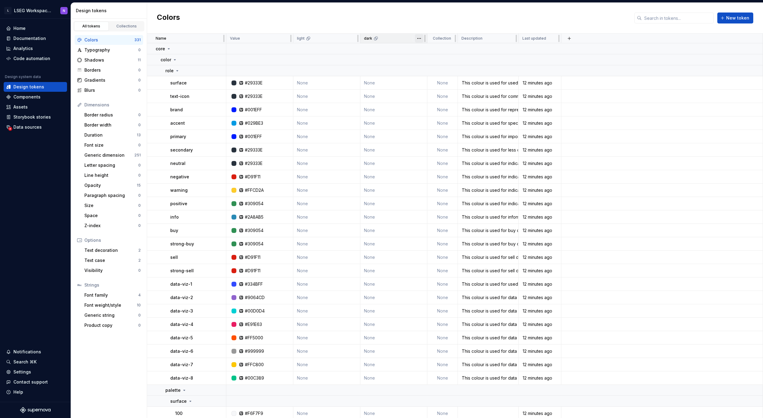
click at [419, 38] on html "L LSEG Workspace Design System N Home Documentation Analytics Code automation D…" at bounding box center [381, 209] width 763 height 418
click at [425, 52] on div "Edit theme" at bounding box center [442, 50] width 52 height 10
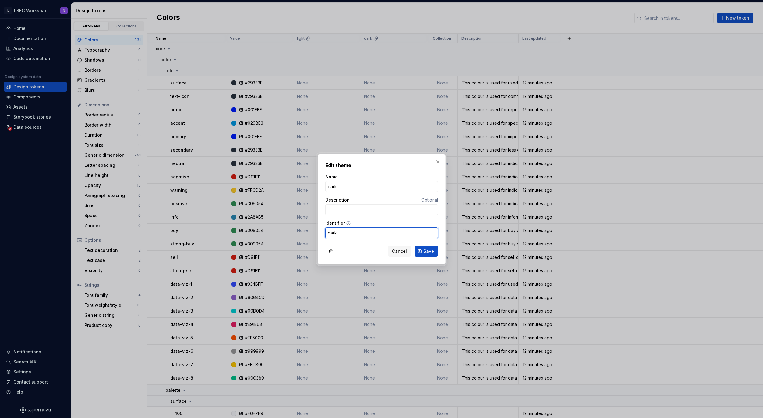
click at [317, 230] on div "Edit theme Name dark Description Optional Identifier dark Cancel Save" at bounding box center [381, 208] width 131 height 113
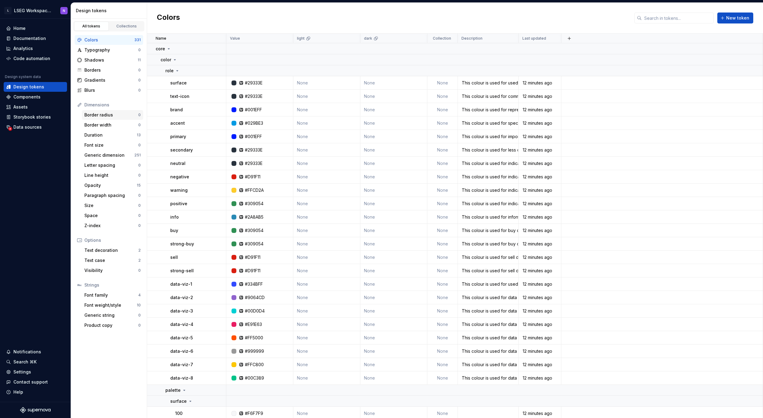
click at [103, 116] on div "Border radius" at bounding box center [111, 115] width 54 height 6
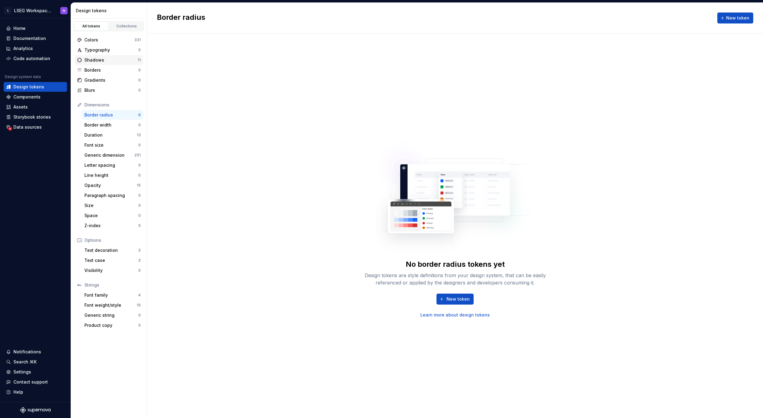
click at [98, 60] on div "Shadows" at bounding box center [110, 60] width 53 height 6
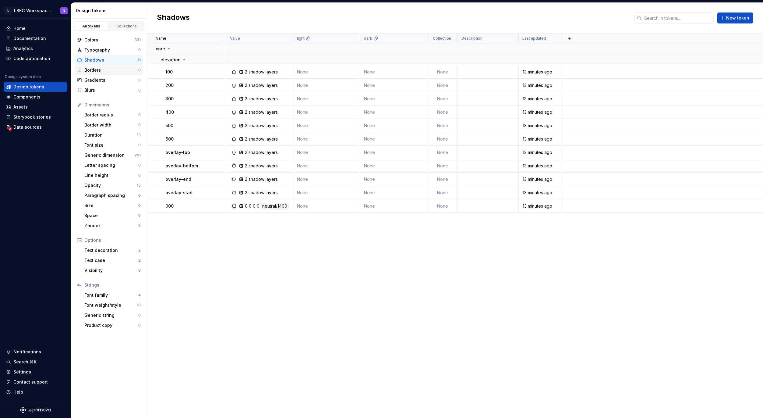
click at [97, 69] on div "Borders" at bounding box center [111, 70] width 54 height 6
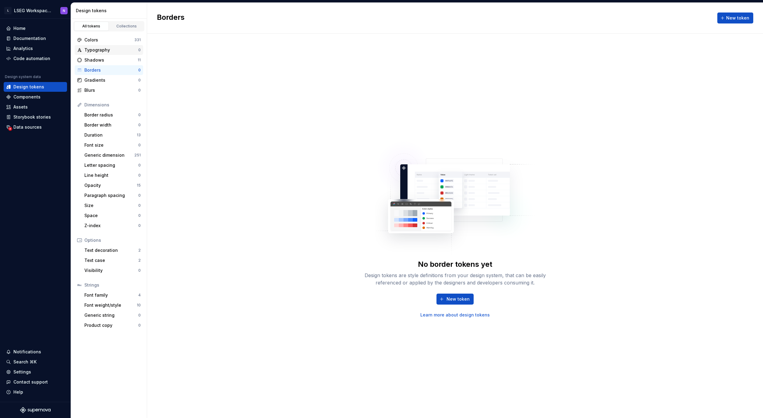
click at [101, 49] on div "Typography" at bounding box center [111, 50] width 54 height 6
click at [96, 41] on div "Colors" at bounding box center [109, 40] width 50 height 6
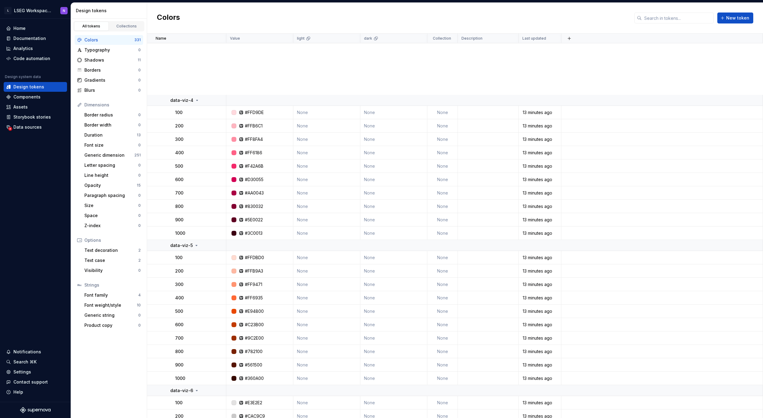
scroll to position [4370, 0]
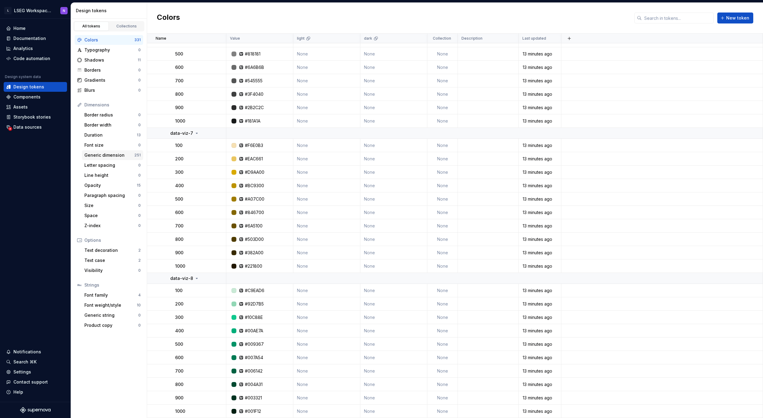
click at [104, 156] on div "Generic dimension" at bounding box center [109, 155] width 50 height 6
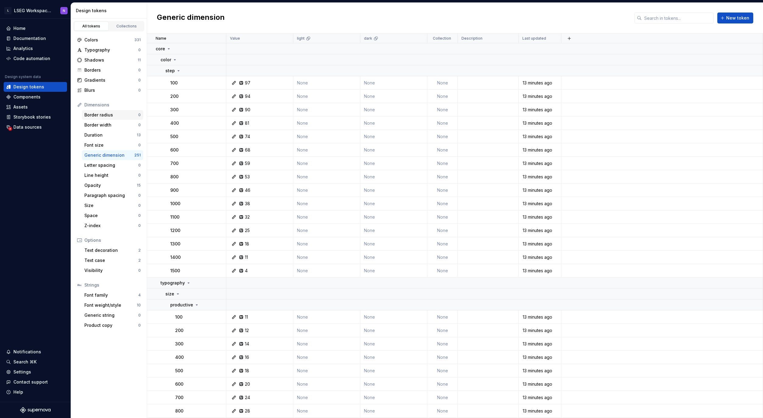
click at [122, 115] on div "Border radius" at bounding box center [111, 115] width 54 height 6
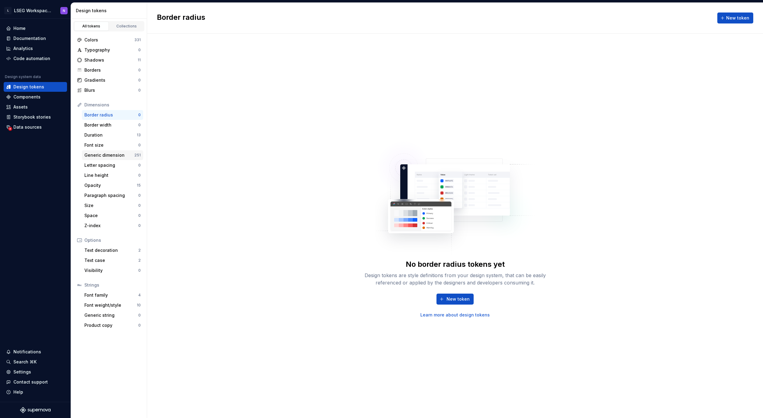
click at [93, 154] on div "Generic dimension" at bounding box center [109, 155] width 50 height 6
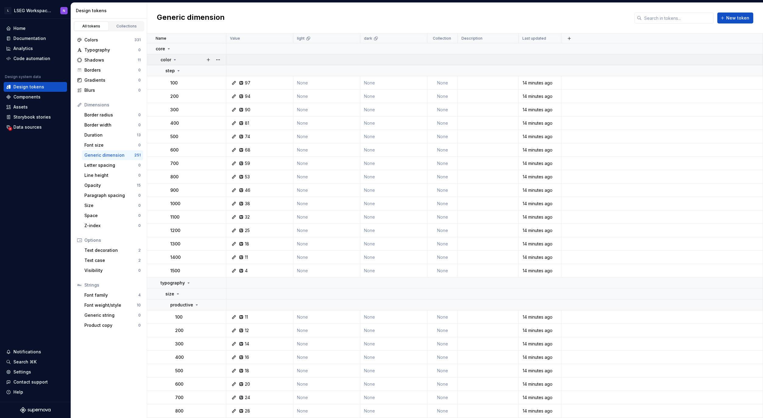
click at [171, 60] on div "color" at bounding box center [169, 60] width 17 height 6
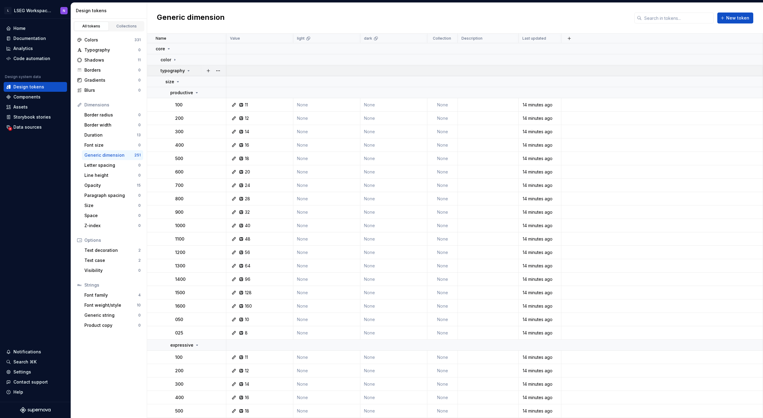
click at [173, 73] on td "typography" at bounding box center [186, 70] width 79 height 11
click at [174, 84] on p "spacing" at bounding box center [169, 82] width 17 height 6
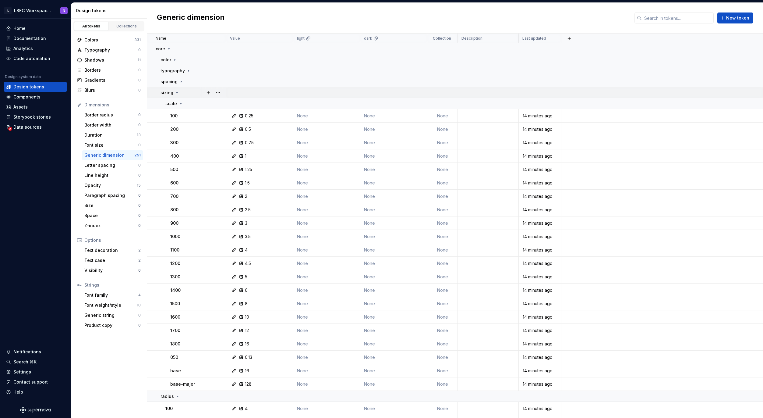
click at [175, 91] on icon at bounding box center [177, 92] width 5 height 5
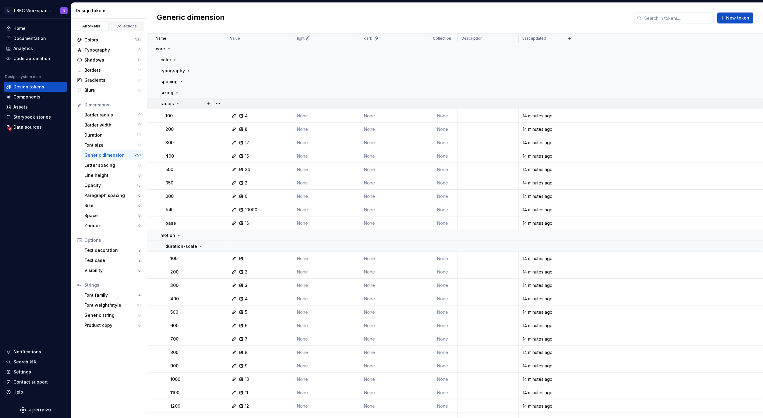
click at [169, 105] on p "radius" at bounding box center [167, 104] width 13 height 6
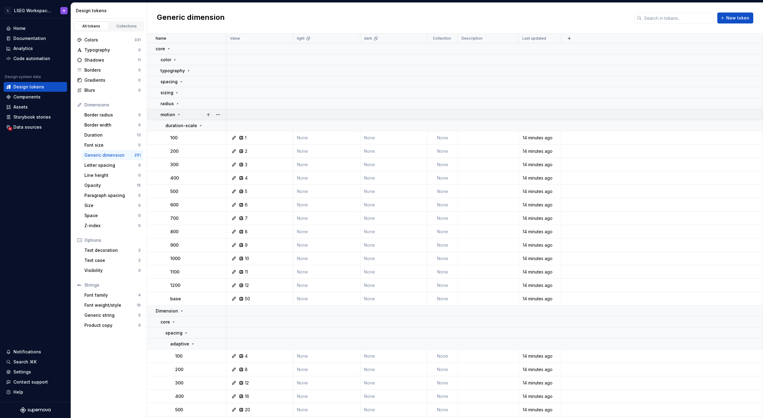
click at [167, 117] on p "motion" at bounding box center [168, 115] width 15 height 6
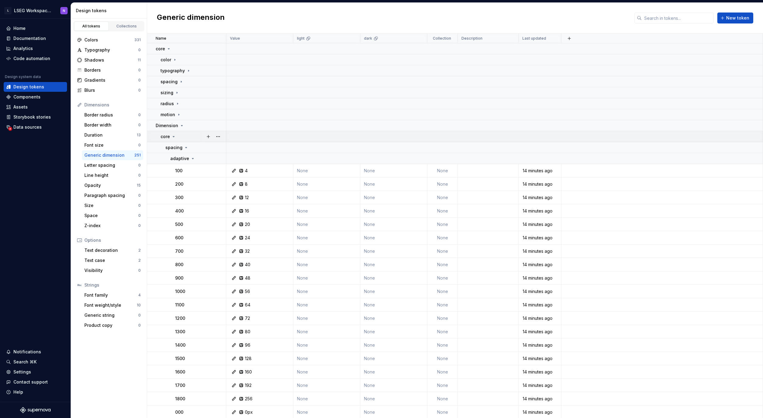
click at [169, 137] on p "core" at bounding box center [165, 136] width 9 height 6
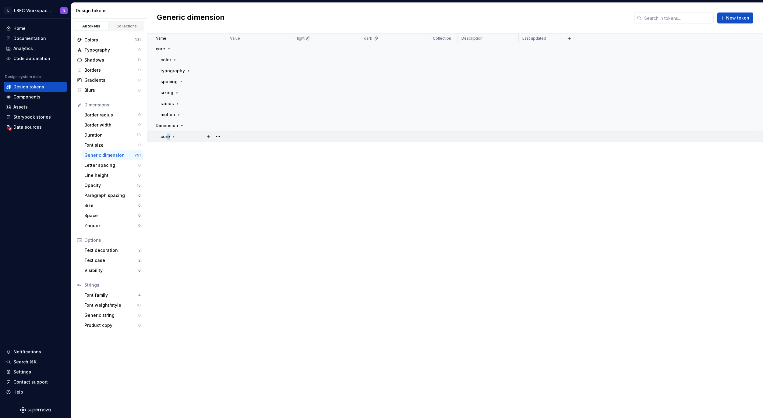
click at [168, 136] on p "core" at bounding box center [165, 136] width 9 height 6
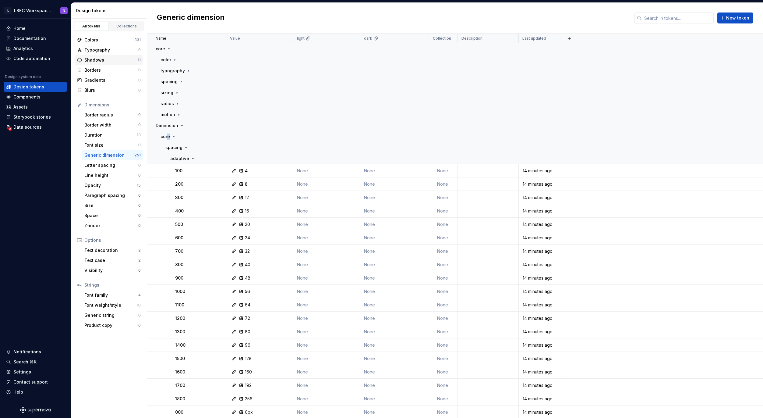
click at [97, 56] on div "Shadows 11" at bounding box center [109, 60] width 69 height 10
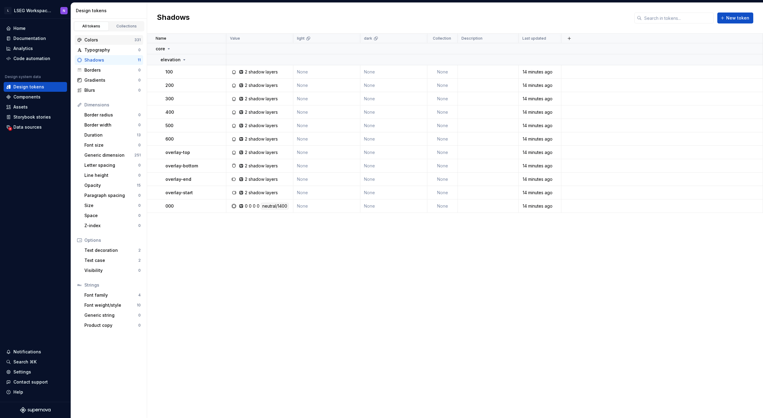
click at [104, 41] on div "Colors" at bounding box center [109, 40] width 50 height 6
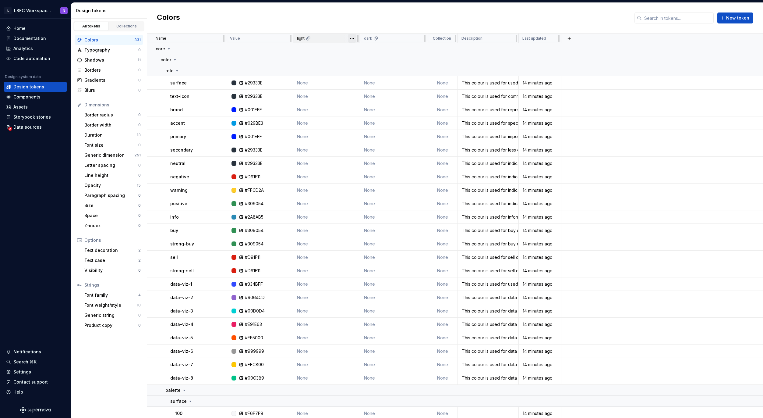
click at [352, 40] on html "L LSEG Workspace Design System N Home Documentation Analytics Code automation D…" at bounding box center [381, 209] width 763 height 418
click at [356, 51] on icon at bounding box center [354, 50] width 5 height 5
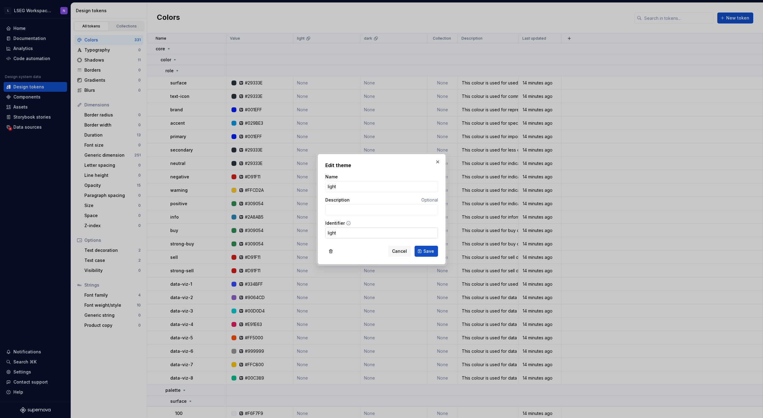
click at [328, 233] on input "light" at bounding box center [381, 232] width 113 height 11
click at [329, 185] on input "light" at bounding box center [381, 186] width 113 height 11
type input "Light"
click at [425, 254] on button "Save" at bounding box center [426, 251] width 23 height 11
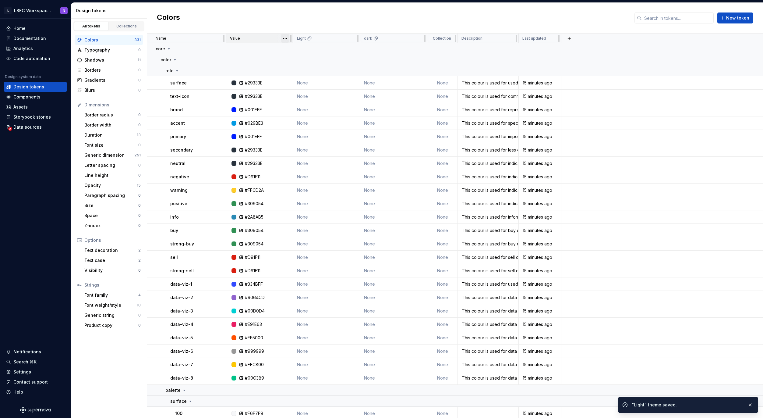
click at [285, 38] on html "L LSEG Workspace Design System N Home Documentation Analytics Code automation D…" at bounding box center [381, 209] width 763 height 418
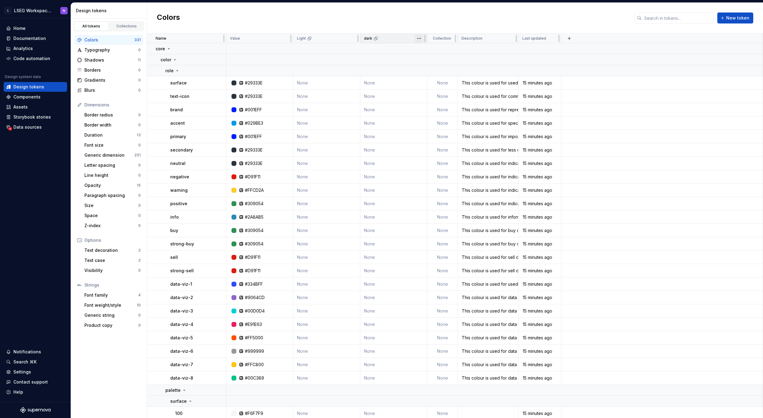
click at [420, 38] on html "L LSEG Workspace Design System N Home Documentation Analytics Code automation D…" at bounding box center [381, 209] width 763 height 418
click at [421, 38] on html "L LSEG Workspace Design System N Home Documentation Analytics Code automation D…" at bounding box center [381, 209] width 763 height 418
click at [427, 51] on span "Edit theme" at bounding box center [446, 50] width 40 height 6
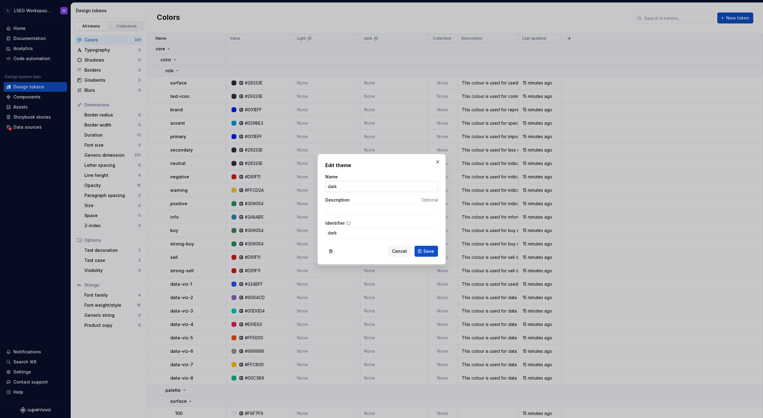
click at [335, 186] on input "dark" at bounding box center [381, 186] width 113 height 11
click at [328, 186] on input "dark" at bounding box center [381, 186] width 113 height 11
type input "Dark"
click at [427, 249] on span "Save" at bounding box center [428, 251] width 11 height 6
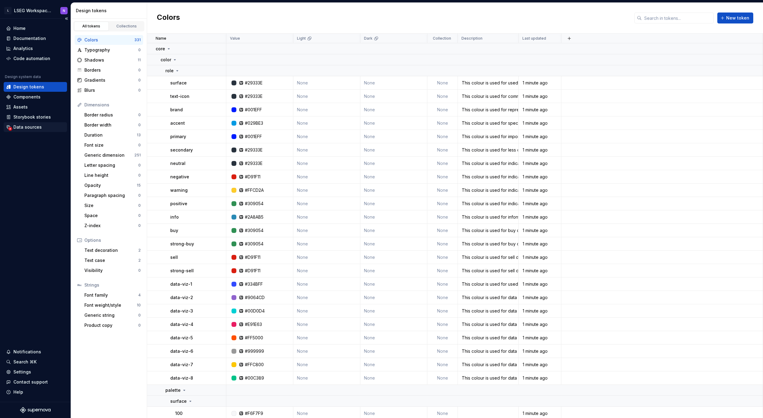
click at [29, 126] on div "Data sources" at bounding box center [27, 127] width 28 height 6
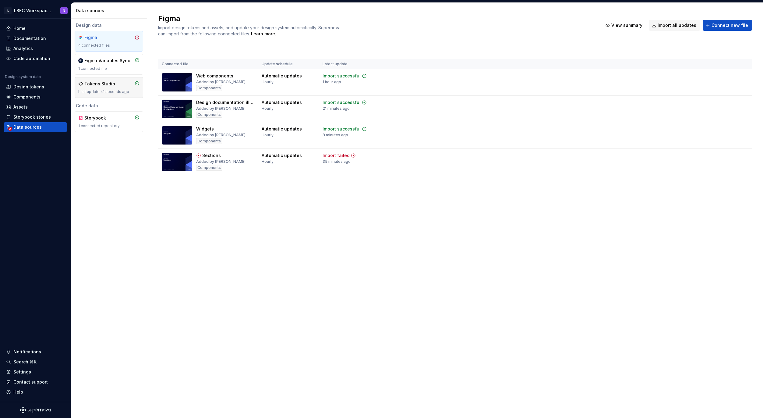
click at [105, 85] on div "Tokens Studio" at bounding box center [99, 84] width 31 height 6
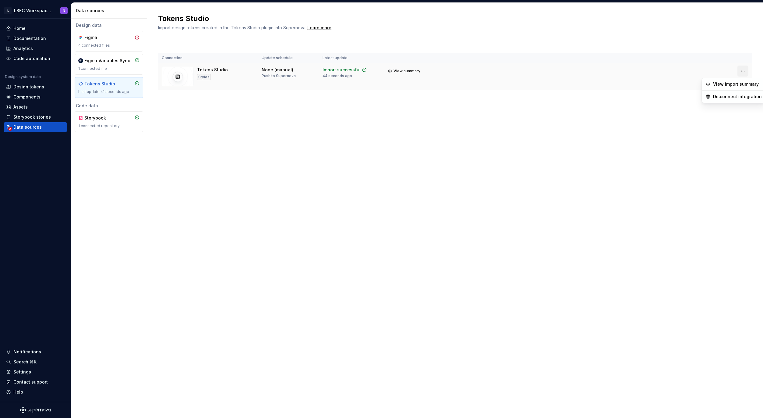
click at [741, 71] on html "L LSEG Workspace Design System N Home Documentation Analytics Code automation D…" at bounding box center [381, 209] width 763 height 418
click at [728, 96] on div "Disconnect integration" at bounding box center [737, 97] width 49 height 6
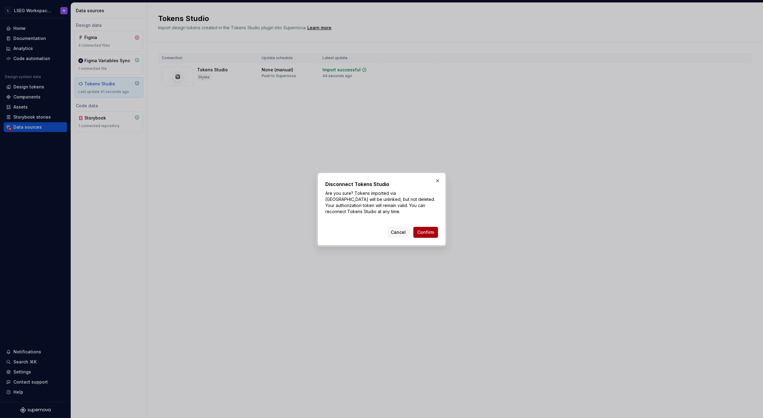
click at [419, 231] on span "Confirm" at bounding box center [425, 232] width 17 height 6
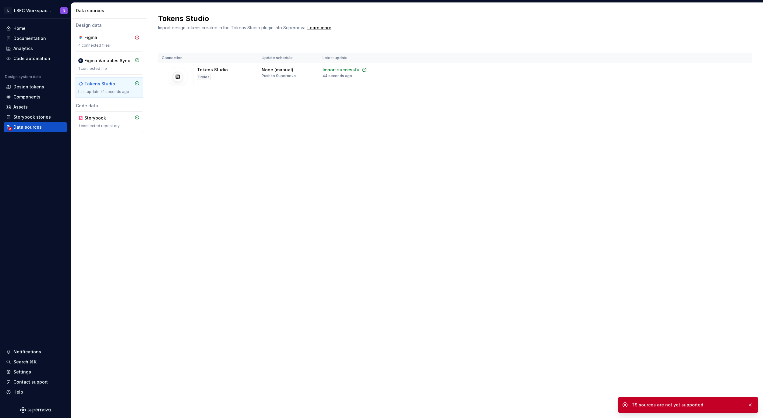
click at [296, 204] on div "Tokens Studio Import design tokens created in the Tokens Studio plugin into Sup…" at bounding box center [455, 210] width 616 height 415
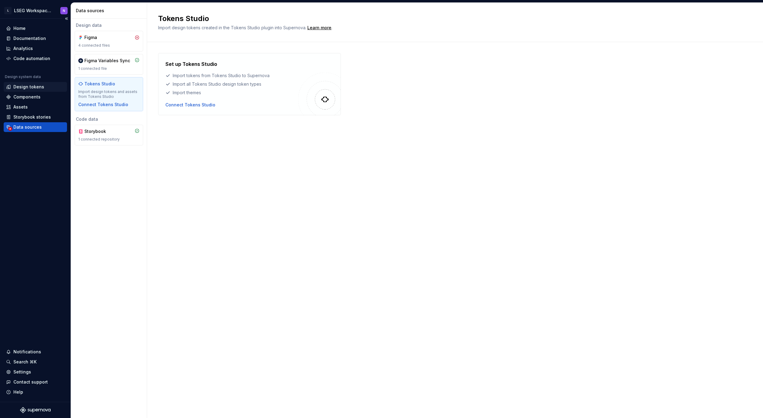
click at [28, 87] on div "Design tokens" at bounding box center [28, 87] width 31 height 6
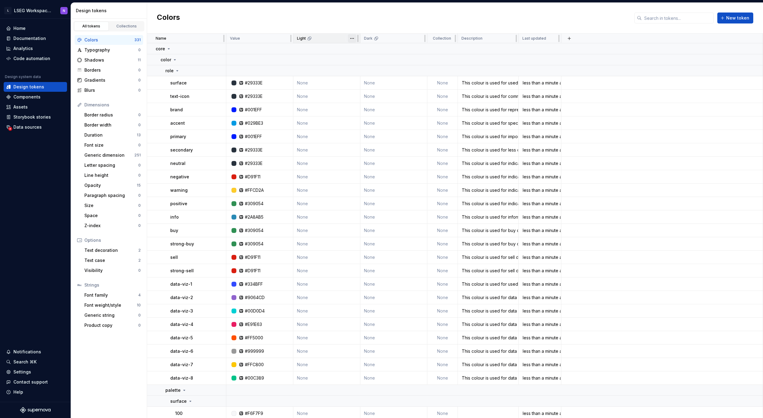
click at [352, 39] on html "L LSEG Workspace Design System N Home Documentation Analytics Code automation D…" at bounding box center [381, 209] width 763 height 418
click at [394, 27] on html "L LSEG Workspace Design System N Home Documentation Analytics Code automation D…" at bounding box center [381, 209] width 763 height 418
click at [567, 38] on button "button" at bounding box center [569, 38] width 9 height 9
click at [530, 50] on div "New theme" at bounding box center [524, 50] width 24 height 6
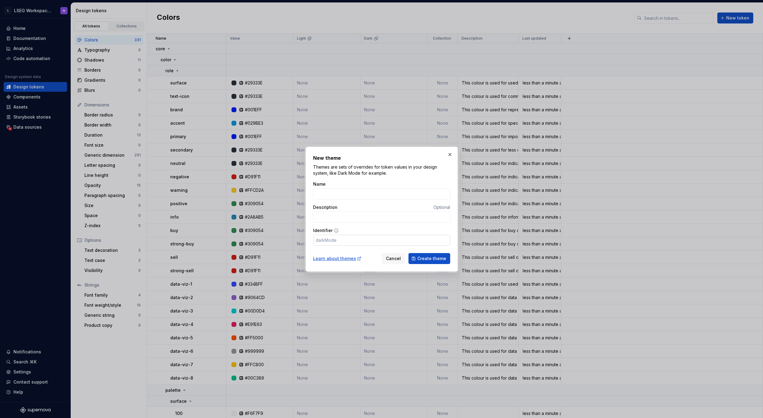
click at [318, 242] on input "Identifier" at bounding box center [381, 240] width 137 height 11
click at [341, 241] on input "Identifier" at bounding box center [381, 240] width 137 height 11
click at [340, 257] on div "Learn about themes" at bounding box center [337, 258] width 48 height 6
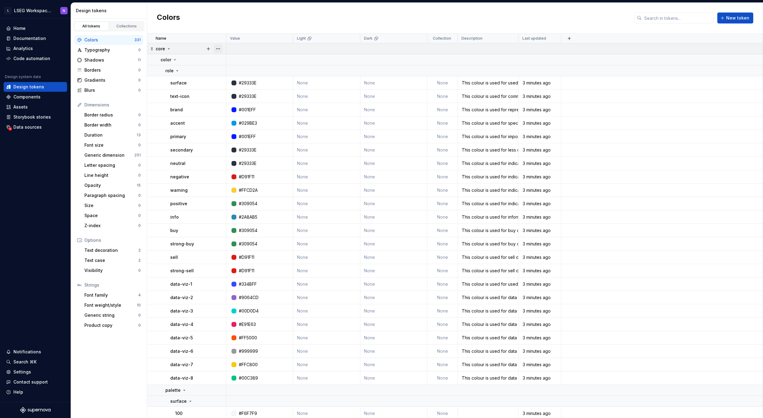
click at [218, 48] on button "button" at bounding box center [218, 48] width 9 height 9
click at [238, 120] on div "Delete group" at bounding box center [241, 118] width 52 height 10
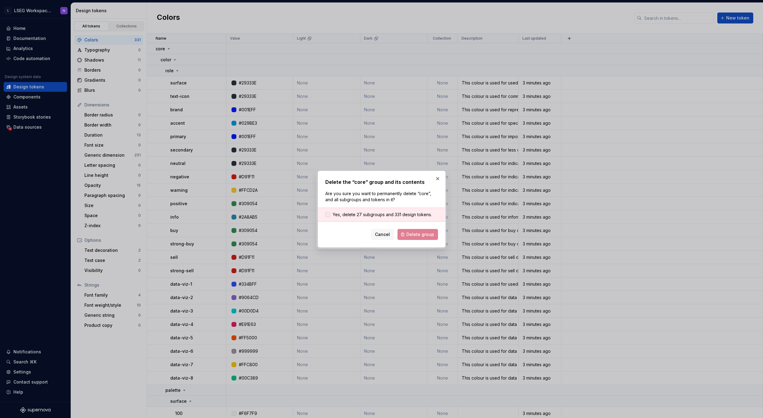
click at [364, 217] on div "Yes, delete 27 subgroups and 331 design tokens." at bounding box center [381, 214] width 127 height 14
click at [365, 214] on span "Yes, delete 27 subgroups and 331 design tokens." at bounding box center [382, 214] width 99 height 6
click at [415, 234] on span "Delete group" at bounding box center [420, 234] width 28 height 6
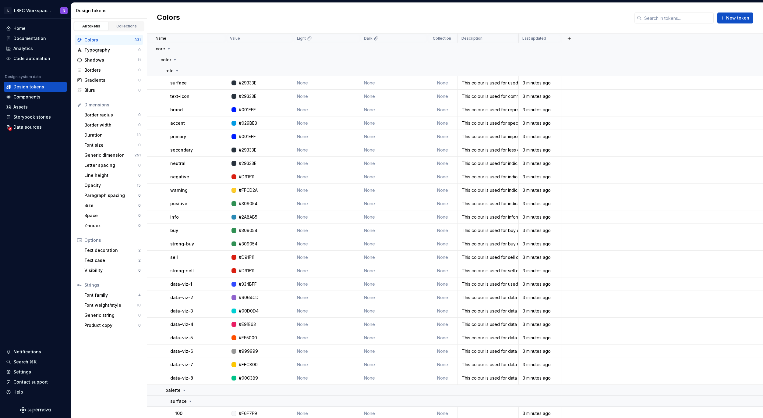
click at [232, 25] on div "Colors New token" at bounding box center [455, 18] width 616 height 31
click at [131, 39] on div "Colors" at bounding box center [109, 40] width 50 height 6
click at [218, 49] on button "button" at bounding box center [218, 48] width 9 height 9
click at [241, 115] on div "Delete group" at bounding box center [245, 118] width 40 height 6
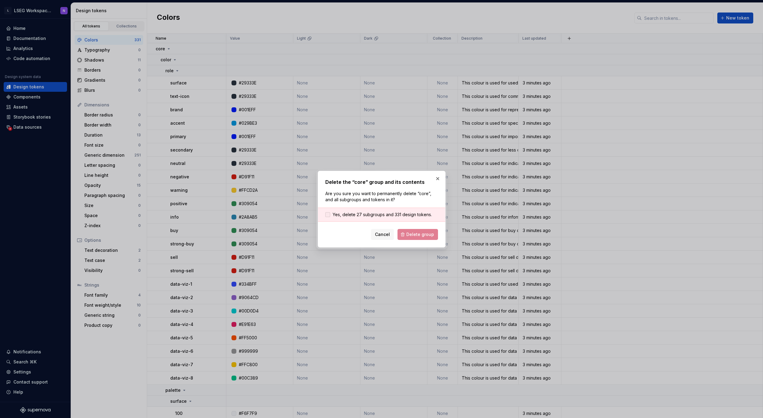
click at [346, 216] on span "Yes, delete 27 subgroups and 331 design tokens." at bounding box center [382, 214] width 99 height 6
click at [411, 235] on span "Delete group" at bounding box center [420, 234] width 28 height 6
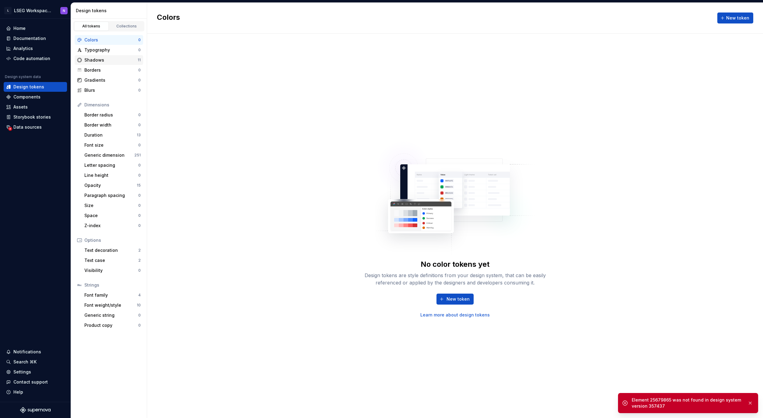
click at [120, 59] on div "Shadows" at bounding box center [110, 60] width 53 height 6
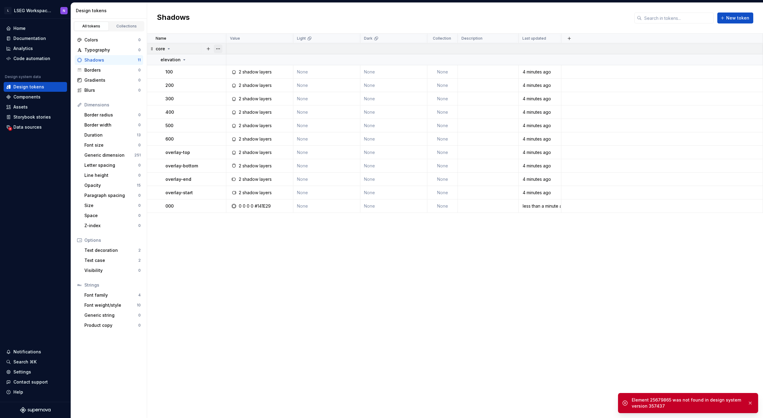
click at [217, 48] on button "button" at bounding box center [218, 48] width 9 height 9
click at [237, 121] on div "Delete group" at bounding box center [241, 118] width 52 height 10
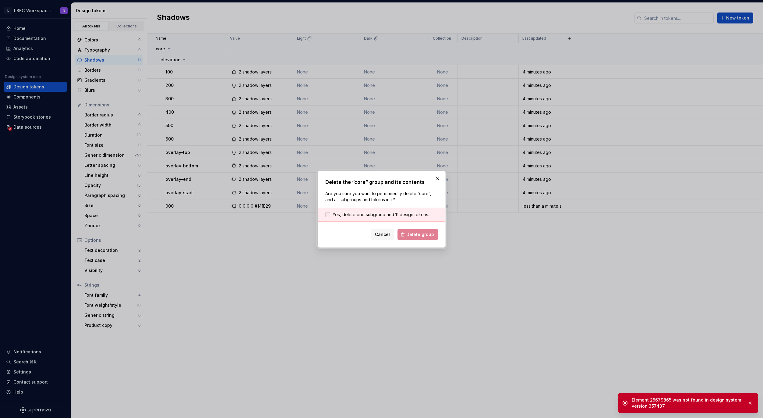
click at [365, 213] on span "Yes, delete one subgroup and 11 design tokens." at bounding box center [381, 214] width 97 height 6
click at [408, 235] on button "Delete group" at bounding box center [418, 234] width 41 height 11
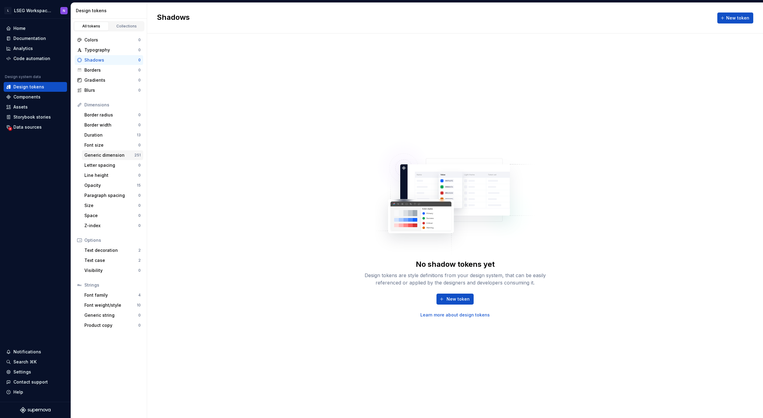
click at [127, 156] on div "Generic dimension" at bounding box center [109, 155] width 50 height 6
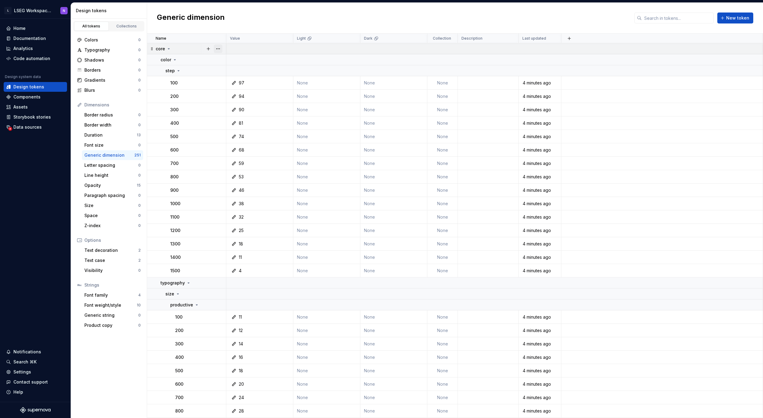
click at [215, 48] on button "button" at bounding box center [218, 48] width 9 height 9
click at [234, 118] on div "Delete group" at bounding box center [245, 118] width 40 height 6
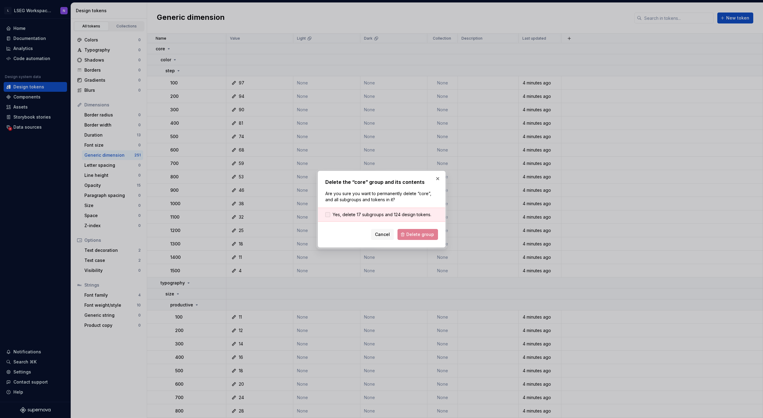
drag, startPoint x: 378, startPoint y: 211, endPoint x: 384, endPoint y: 213, distance: 5.8
click at [379, 212] on span "Yes, delete 17 subgroups and 124 design tokens." at bounding box center [382, 214] width 99 height 6
click at [418, 232] on span "Delete group" at bounding box center [420, 234] width 28 height 6
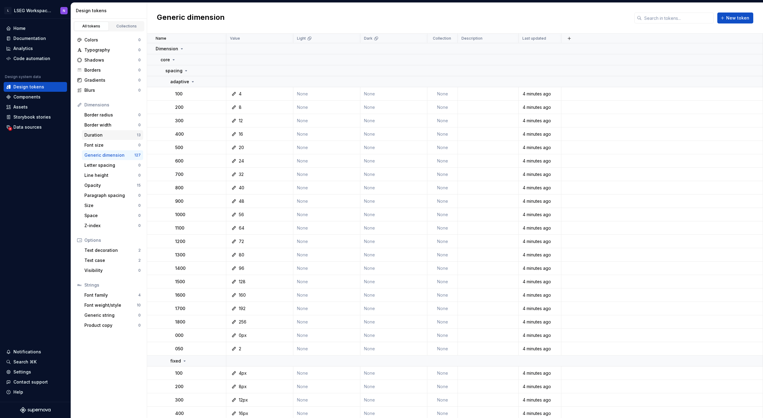
click at [116, 137] on div "Duration" at bounding box center [110, 135] width 52 height 6
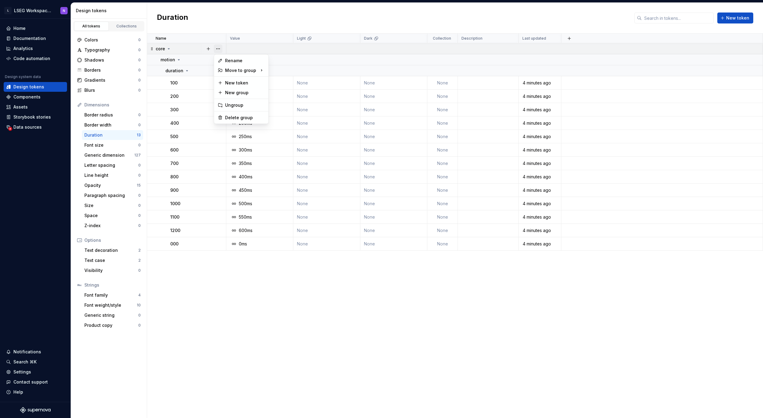
click at [220, 48] on button "button" at bounding box center [218, 48] width 9 height 9
click at [241, 117] on div "Delete group" at bounding box center [245, 118] width 40 height 6
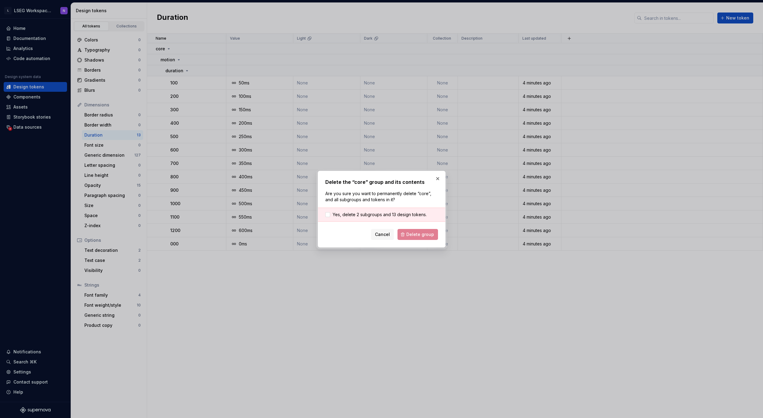
drag, startPoint x: 374, startPoint y: 214, endPoint x: 390, endPoint y: 221, distance: 17.2
click at [376, 215] on span "Yes, delete 2 subgroups and 13 design tokens." at bounding box center [380, 214] width 94 height 6
click at [414, 233] on span "Delete group" at bounding box center [420, 234] width 28 height 6
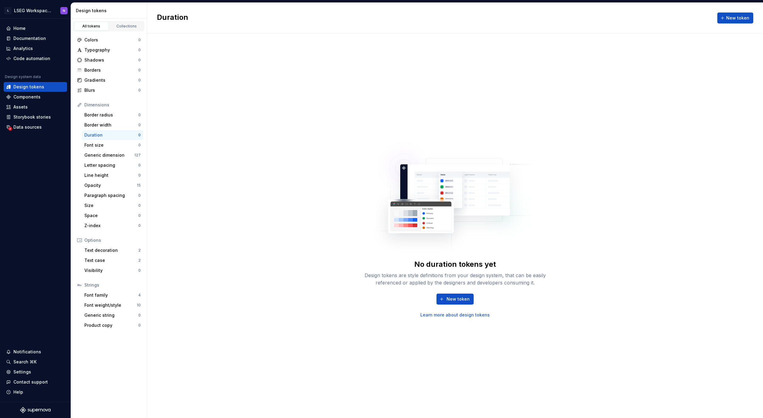
click at [112, 155] on div "Generic dimension" at bounding box center [109, 155] width 50 height 6
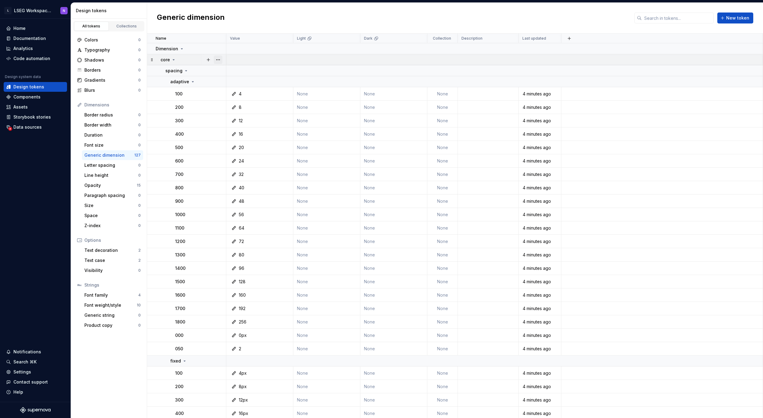
click at [219, 58] on button "button" at bounding box center [218, 59] width 9 height 9
click at [237, 129] on div "Delete group" at bounding box center [245, 129] width 40 height 6
click at [179, 49] on icon at bounding box center [181, 48] width 5 height 5
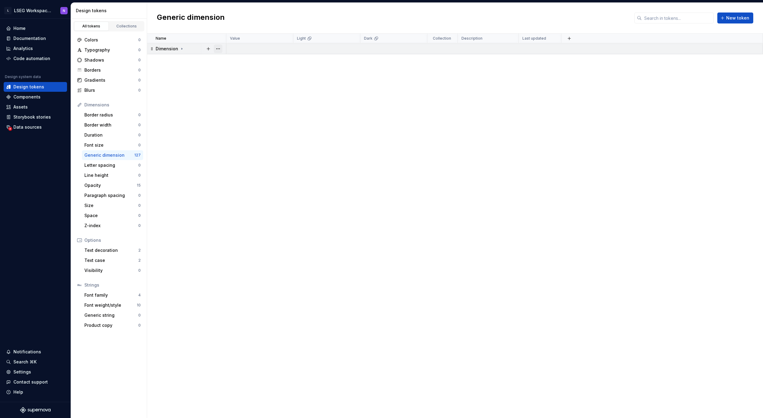
click at [218, 49] on button "button" at bounding box center [218, 48] width 9 height 9
click at [242, 119] on div "Delete group" at bounding box center [245, 118] width 40 height 6
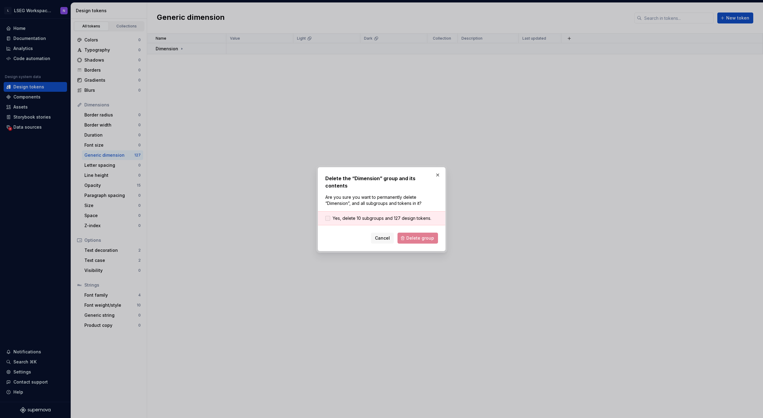
click at [366, 215] on span "Yes, delete 10 subgroups and 127 design tokens." at bounding box center [382, 218] width 99 height 6
click at [414, 235] on span "Delete group" at bounding box center [420, 238] width 28 height 6
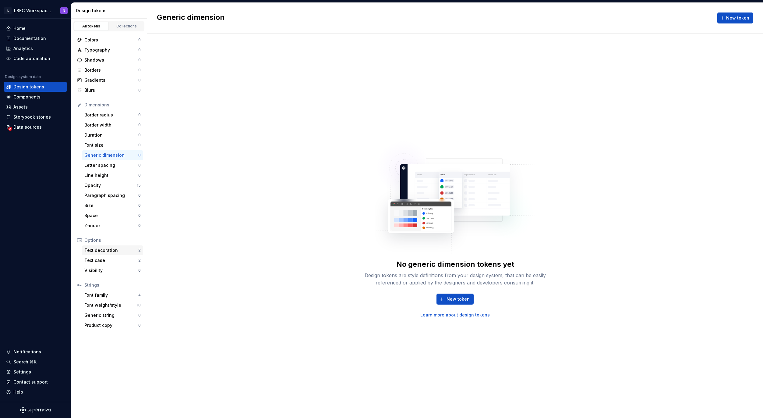
click at [116, 250] on div "Text decoration" at bounding box center [111, 250] width 54 height 6
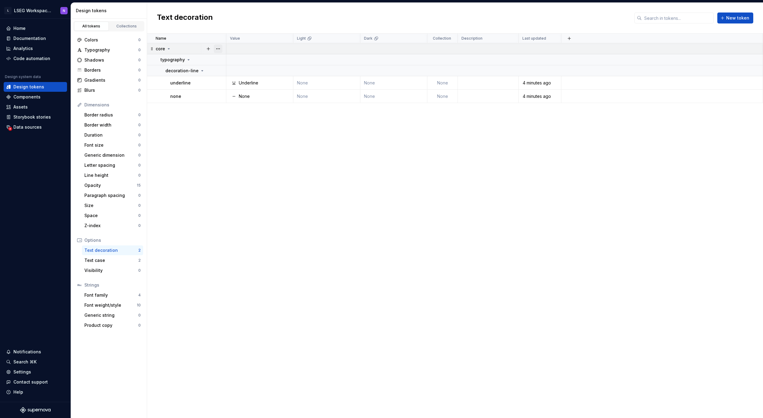
click at [218, 49] on button "button" at bounding box center [218, 48] width 9 height 9
click at [239, 116] on div "Delete group" at bounding box center [245, 118] width 40 height 6
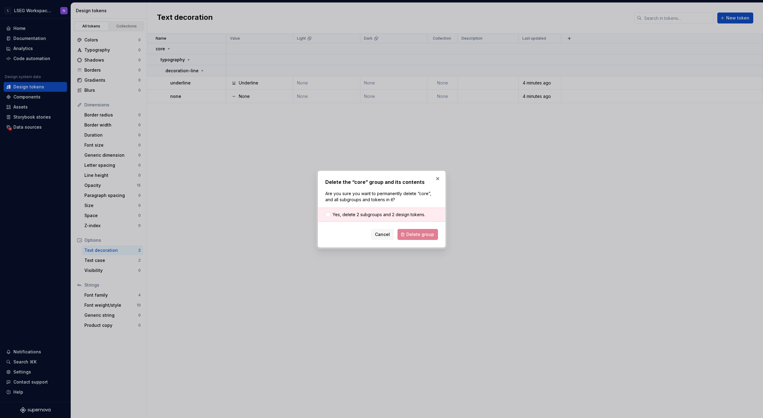
drag, startPoint x: 388, startPoint y: 215, endPoint x: 401, endPoint y: 223, distance: 15.2
click at [389, 215] on span "Yes, delete 2 subgroups and 2 design tokens." at bounding box center [379, 214] width 93 height 6
click at [414, 234] on span "Delete group" at bounding box center [420, 234] width 28 height 6
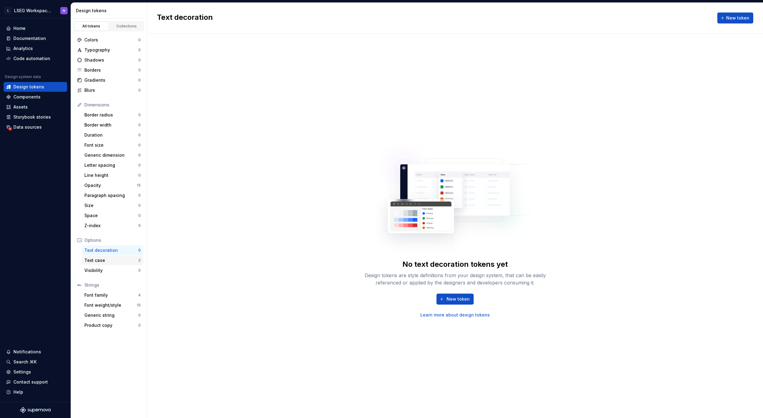
click at [122, 257] on div "Text case" at bounding box center [111, 260] width 54 height 6
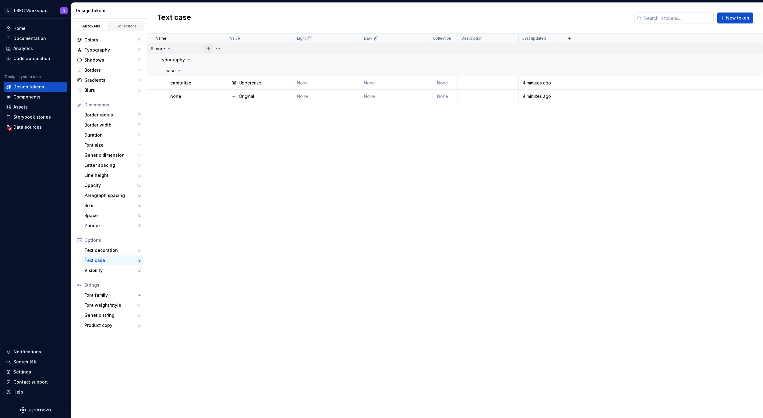
click at [207, 48] on button "button" at bounding box center [208, 48] width 9 height 9
click at [216, 48] on button "button" at bounding box center [218, 48] width 9 height 9
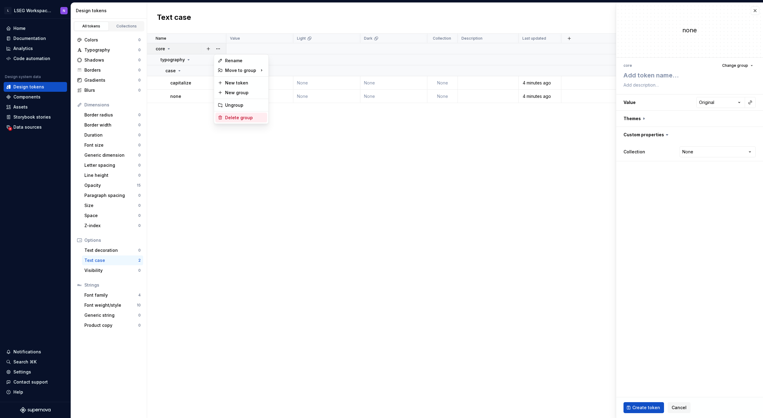
click at [246, 117] on div "Delete group" at bounding box center [245, 118] width 40 height 6
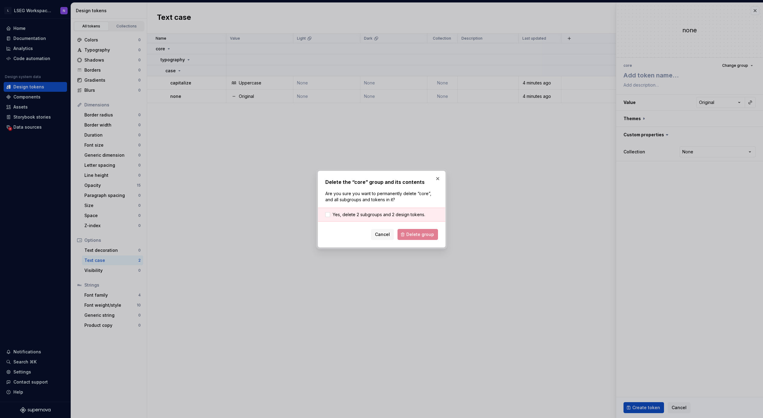
drag, startPoint x: 384, startPoint y: 213, endPoint x: 401, endPoint y: 222, distance: 19.5
click at [387, 214] on span "Yes, delete 2 subgroups and 2 design tokens." at bounding box center [379, 214] width 93 height 6
click at [414, 232] on span "Delete group" at bounding box center [420, 234] width 28 height 6
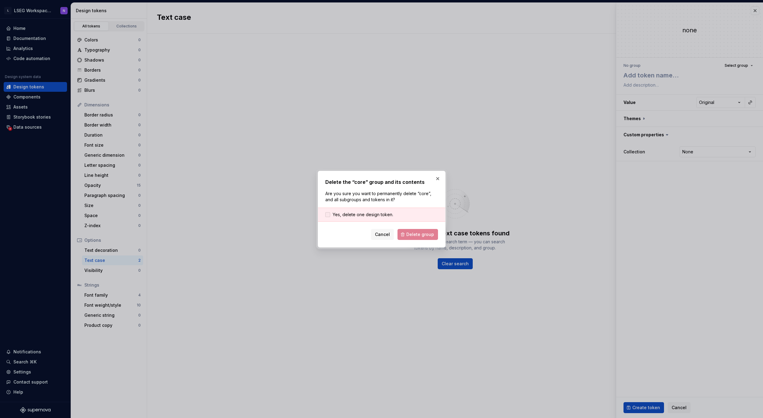
type textarea "*"
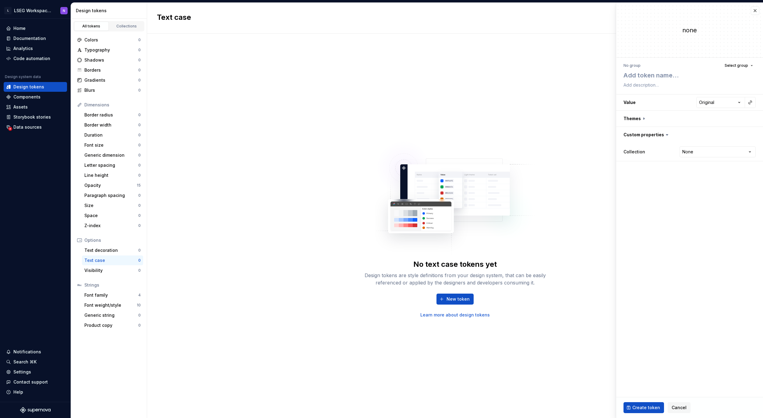
click at [172, 225] on div "No text case tokens yet Design tokens are style definitions from your design sy…" at bounding box center [455, 226] width 616 height 384
click at [680, 408] on span "Cancel" at bounding box center [679, 407] width 15 height 6
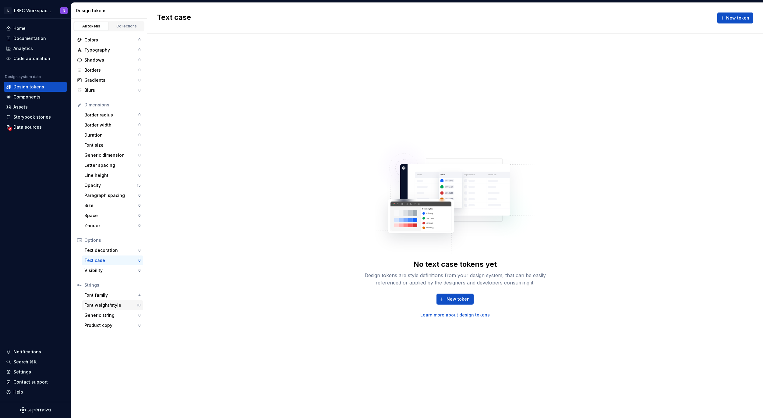
click at [118, 303] on div "Font weight/style" at bounding box center [110, 305] width 52 height 6
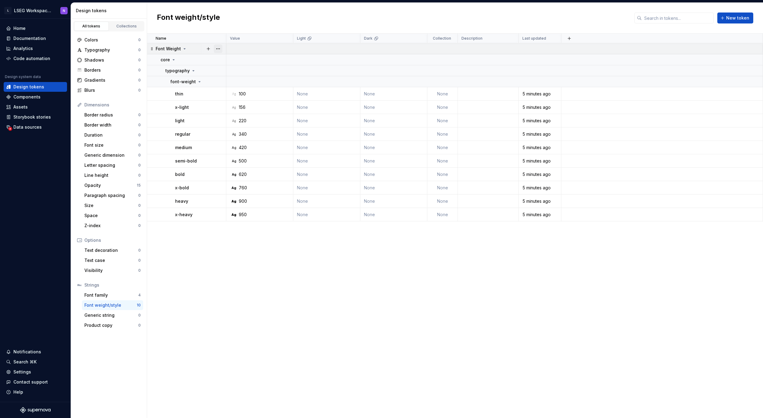
click at [218, 48] on button "button" at bounding box center [218, 48] width 9 height 9
click at [244, 116] on div "Delete group" at bounding box center [245, 118] width 40 height 6
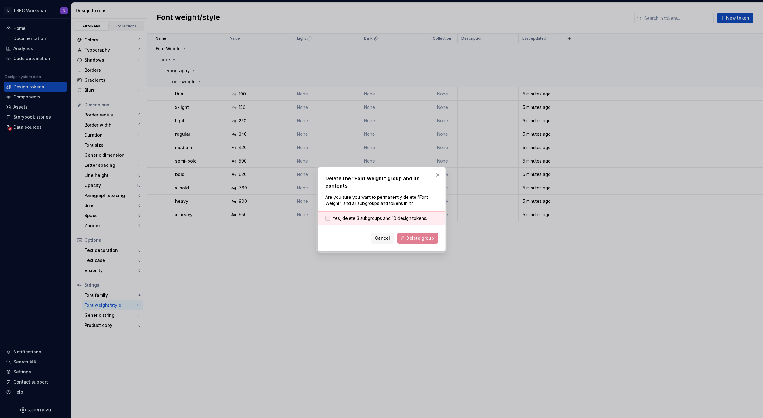
click at [358, 216] on span "Yes, delete 3 subgroups and 10 design tokens." at bounding box center [380, 218] width 94 height 6
click at [408, 237] on button "Delete group" at bounding box center [418, 237] width 41 height 11
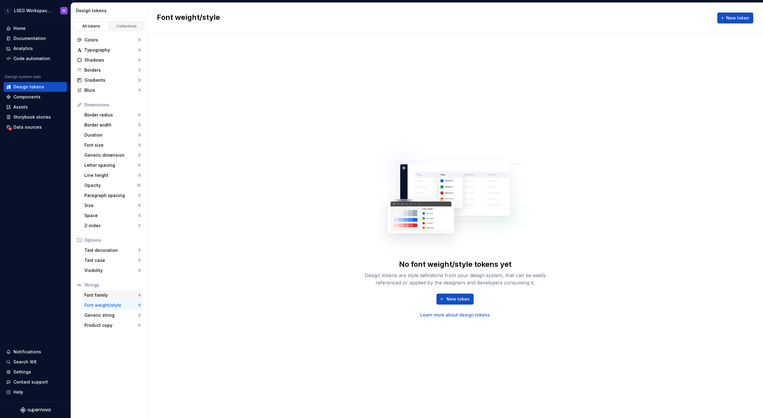
click at [117, 297] on div "Font family" at bounding box center [111, 295] width 54 height 6
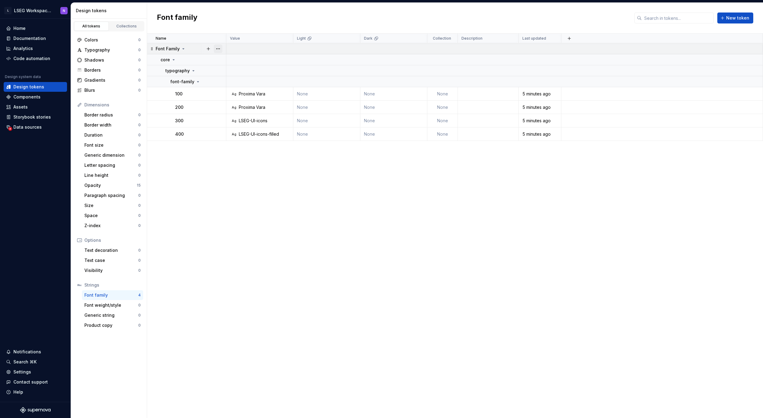
click at [220, 48] on button "button" at bounding box center [218, 48] width 9 height 9
click at [238, 116] on div "Delete group" at bounding box center [245, 118] width 40 height 6
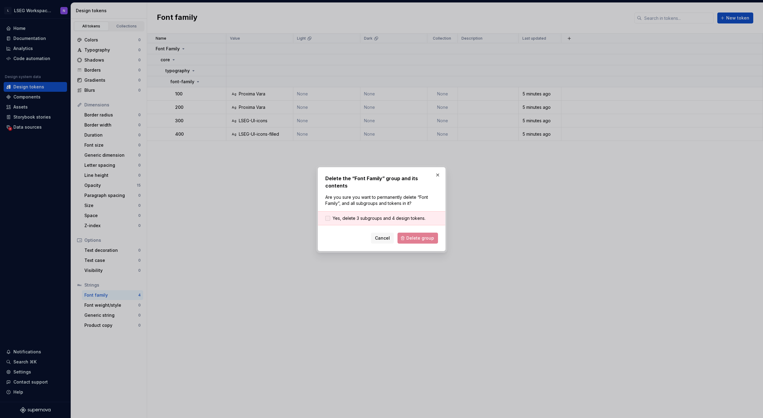
click at [352, 215] on span "Yes, delete 3 subgroups and 4 design tokens." at bounding box center [379, 218] width 93 height 6
click at [422, 235] on span "Delete group" at bounding box center [420, 238] width 28 height 6
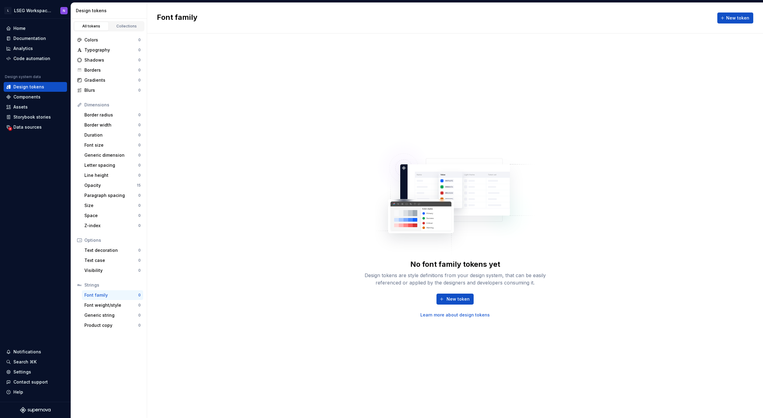
click at [264, 164] on div "No font family tokens yet Design tokens are style definitions from your design …" at bounding box center [455, 226] width 616 height 384
click at [114, 41] on div "Colors" at bounding box center [111, 40] width 54 height 6
click at [115, 185] on div "Opacity" at bounding box center [110, 185] width 52 height 6
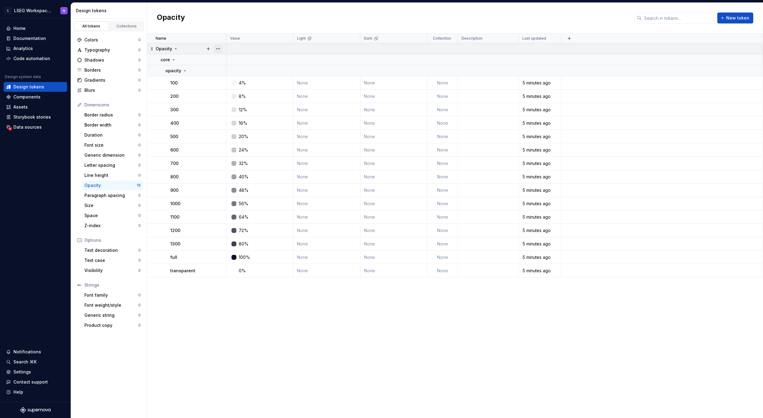
click at [218, 48] on button "button" at bounding box center [218, 48] width 9 height 9
click at [244, 118] on div "Delete group" at bounding box center [245, 118] width 40 height 6
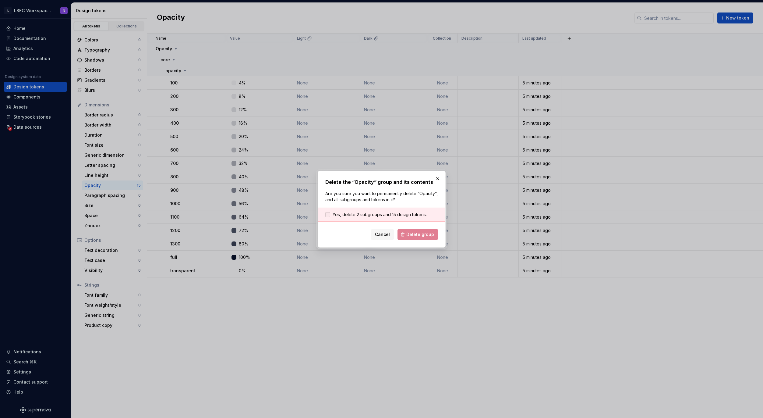
click at [334, 213] on span "Yes, delete 2 subgroups and 15 design tokens." at bounding box center [380, 214] width 94 height 6
drag, startPoint x: 410, startPoint y: 233, endPoint x: 413, endPoint y: 235, distance: 3.3
click at [413, 235] on span "Delete group" at bounding box center [420, 234] width 28 height 6
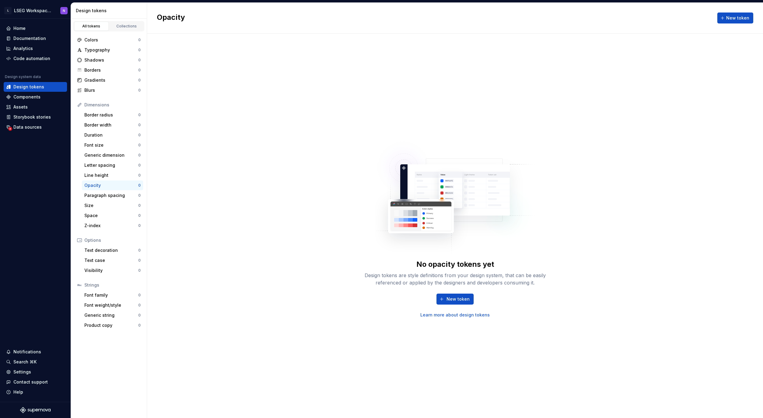
click at [268, 200] on div "No opacity tokens yet Design tokens are style definitions from your design syst…" at bounding box center [455, 226] width 616 height 384
click at [258, 163] on div "No opacity tokens yet Design tokens are style definitions from your design syst…" at bounding box center [455, 226] width 616 height 384
click at [188, 60] on div "No opacity tokens yet Design tokens are style definitions from your design syst…" at bounding box center [455, 226] width 616 height 384
click at [92, 42] on div "Colors" at bounding box center [111, 40] width 54 height 6
click at [211, 63] on div "No color tokens yet Design tokens are style definitions from your design system…" at bounding box center [455, 226] width 616 height 384
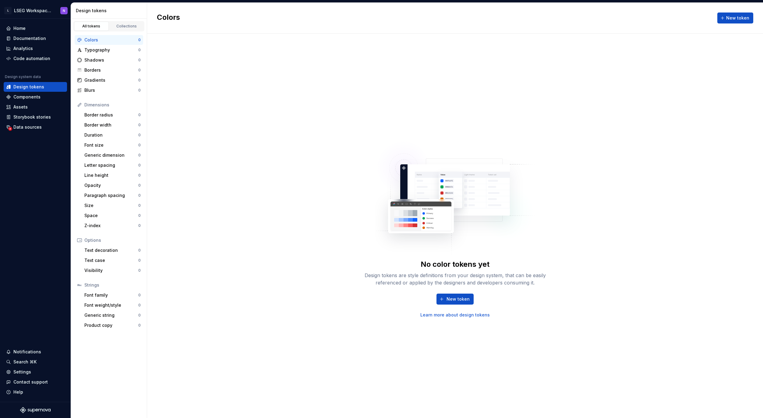
click at [214, 64] on div "No color tokens yet Design tokens are style definitions from your design system…" at bounding box center [455, 226] width 616 height 384
click at [30, 127] on div "Data sources" at bounding box center [27, 127] width 28 height 6
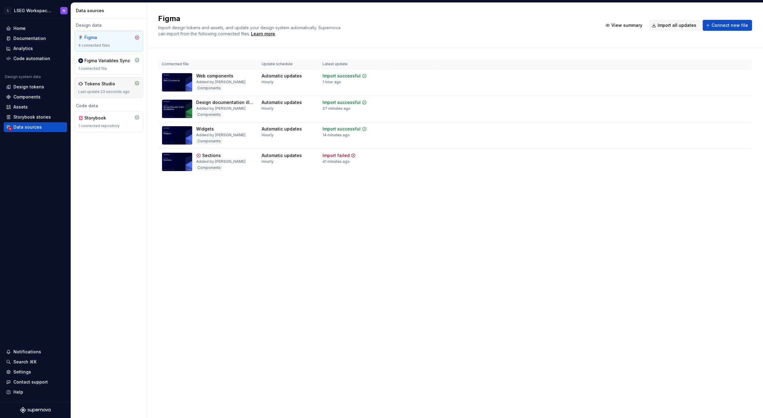
click at [114, 89] on div "Last update 23 seconds ago" at bounding box center [108, 91] width 61 height 5
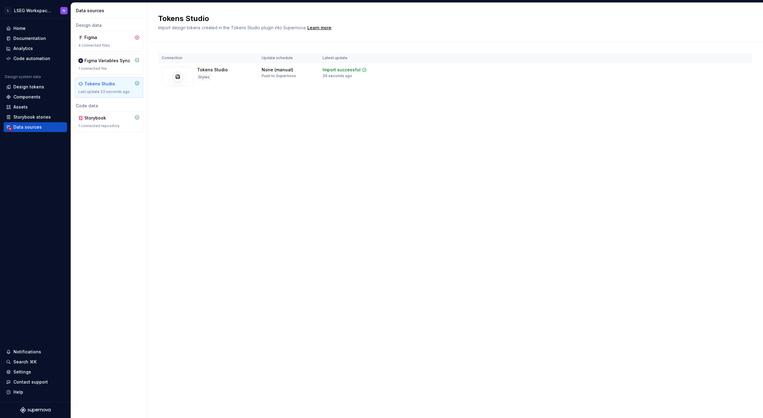
click at [297, 91] on div "Connection Update schedule Latest update Tokens Studio Styles None (manual) Pus…" at bounding box center [455, 77] width 594 height 71
click at [189, 179] on div "Tokens Studio Import design tokens created in the Tokens Studio plugin into Sup…" at bounding box center [455, 210] width 616 height 415
click at [26, 85] on div "Design tokens" at bounding box center [28, 87] width 31 height 6
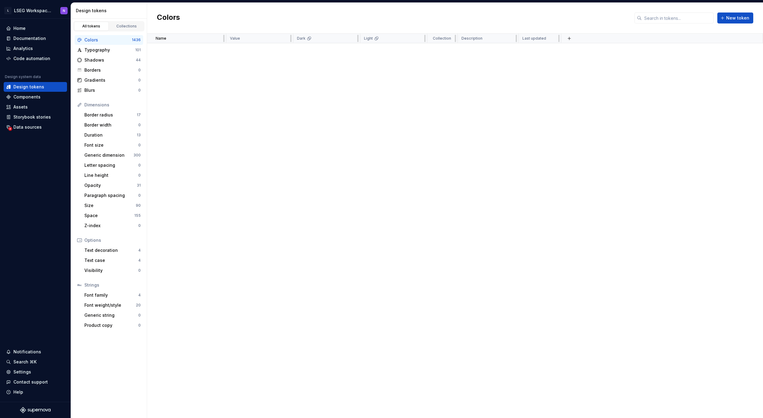
scroll to position [4225, 0]
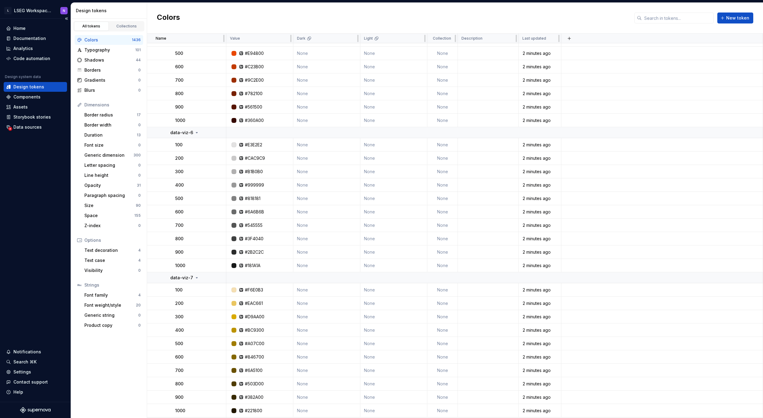
drag, startPoint x: 367, startPoint y: 39, endPoint x: 1, endPoint y: 45, distance: 366.6
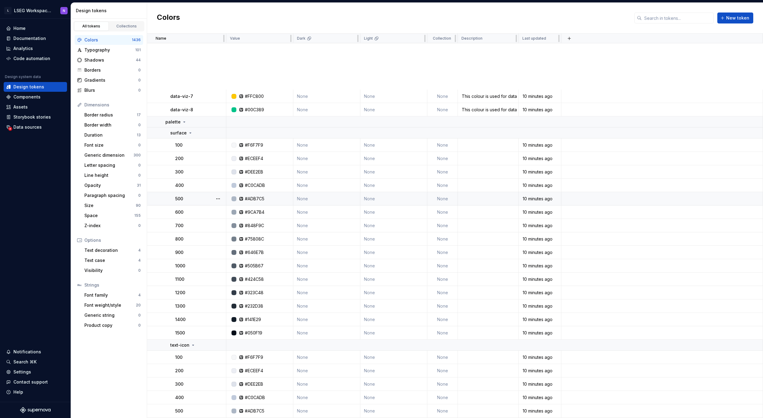
scroll to position [0, 0]
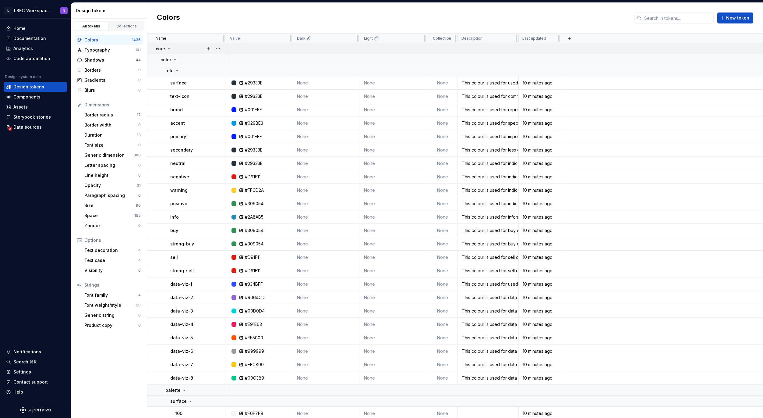
click at [169, 46] on icon at bounding box center [168, 48] width 5 height 5
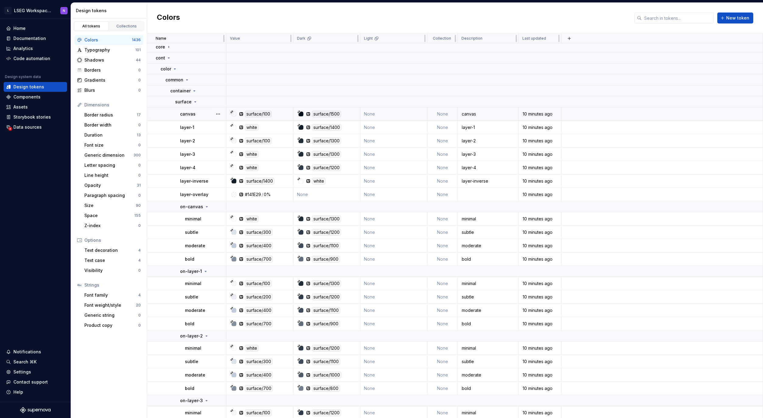
scroll to position [6, 0]
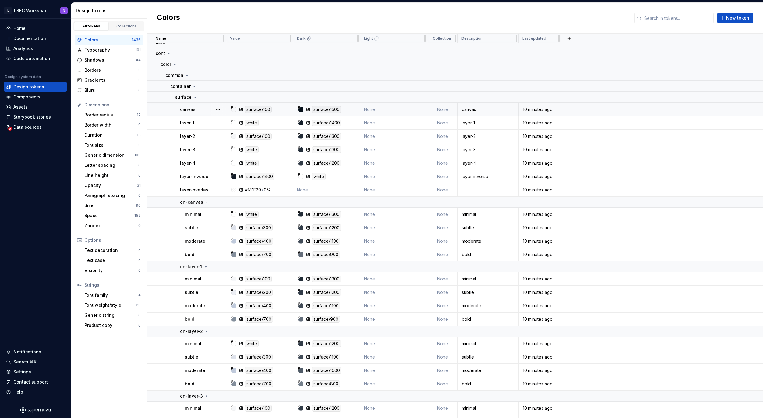
click at [471, 113] on td "canvas" at bounding box center [488, 109] width 61 height 13
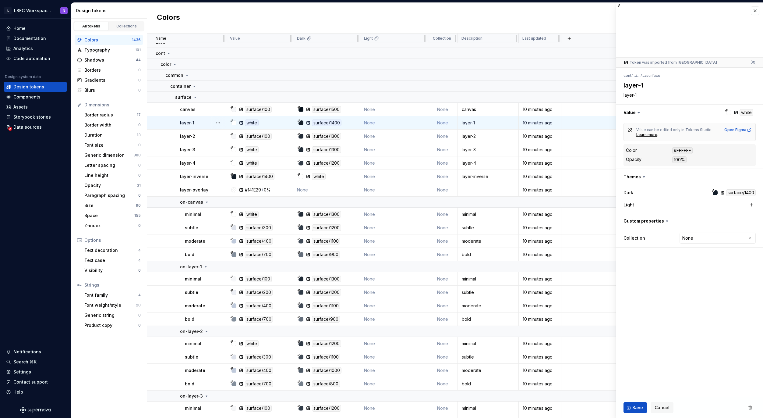
click at [474, 123] on div "layer-1" at bounding box center [488, 123] width 60 height 6
click at [662, 207] on div "Light" at bounding box center [654, 205] width 61 height 6
click at [714, 209] on div "Light" at bounding box center [690, 204] width 132 height 9
click at [702, 205] on div "Light" at bounding box center [690, 204] width 132 height 9
drag, startPoint x: 672, startPoint y: 206, endPoint x: 659, endPoint y: 205, distance: 12.5
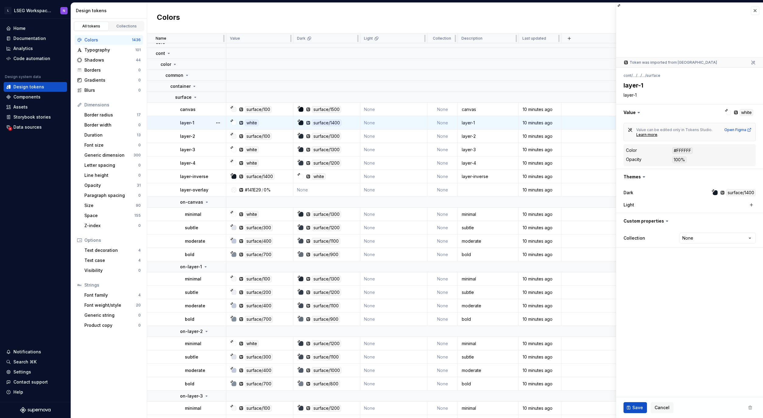
click at [671, 205] on div "Light" at bounding box center [654, 205] width 61 height 6
click at [630, 204] on label "Light" at bounding box center [629, 205] width 11 height 6
click at [284, 226] on div "surface/300" at bounding box center [261, 227] width 62 height 7
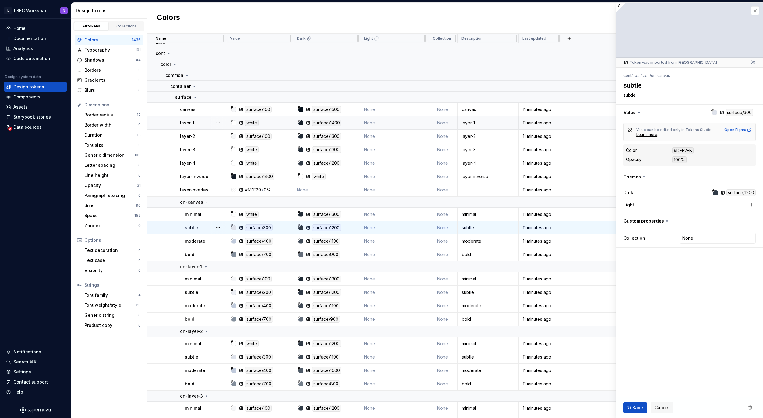
click at [688, 238] on html "L LSEG Workspace Design System N Home Documentation Analytics Code automation D…" at bounding box center [381, 209] width 763 height 418
click at [652, 264] on html "L LSEG Workspace Design System N Home Documentation Analytics Code automation D…" at bounding box center [381, 209] width 763 height 418
type textarea "*"
click at [585, 19] on div "Colors New token" at bounding box center [455, 18] width 616 height 31
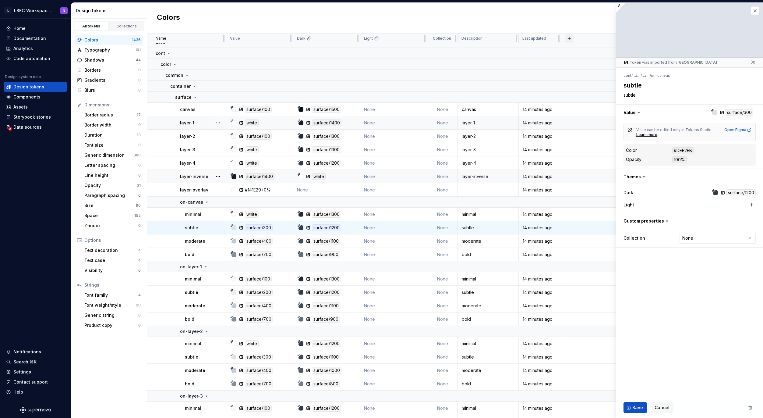
click at [568, 38] on button "button" at bounding box center [569, 38] width 9 height 9
click at [531, 63] on div "New custom property" at bounding box center [535, 63] width 46 height 6
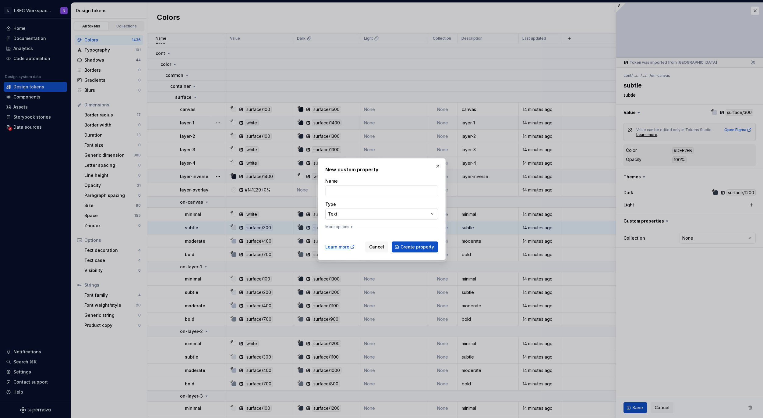
click at [347, 213] on div "**********" at bounding box center [381, 209] width 763 height 418
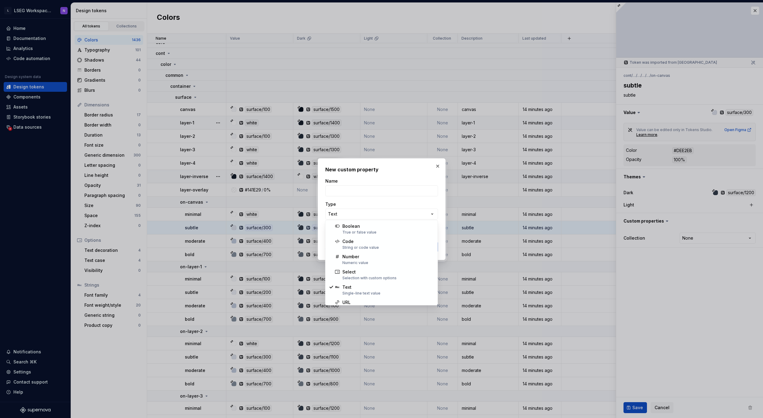
select select "*******"
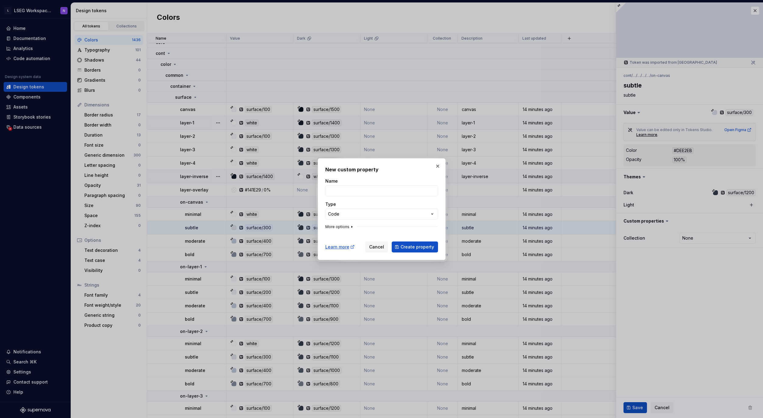
click at [352, 227] on icon "button" at bounding box center [351, 226] width 5 height 5
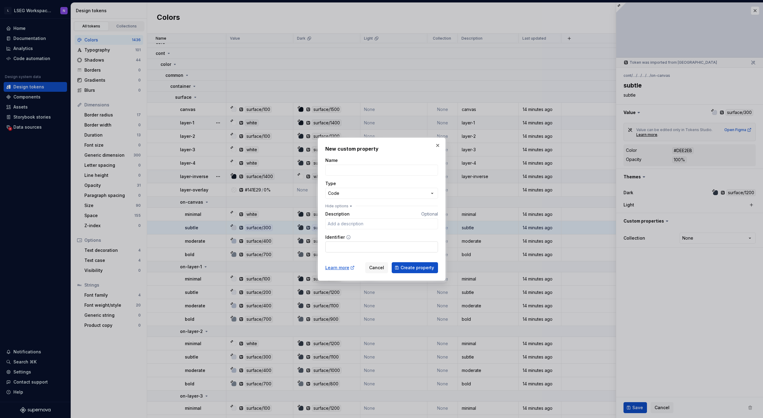
click at [345, 243] on input "Identifier" at bounding box center [381, 246] width 113 height 11
click at [364, 169] on input "Name" at bounding box center [381, 170] width 113 height 11
type input "CSS variable"
click at [415, 267] on span "Create property" at bounding box center [418, 267] width 34 height 6
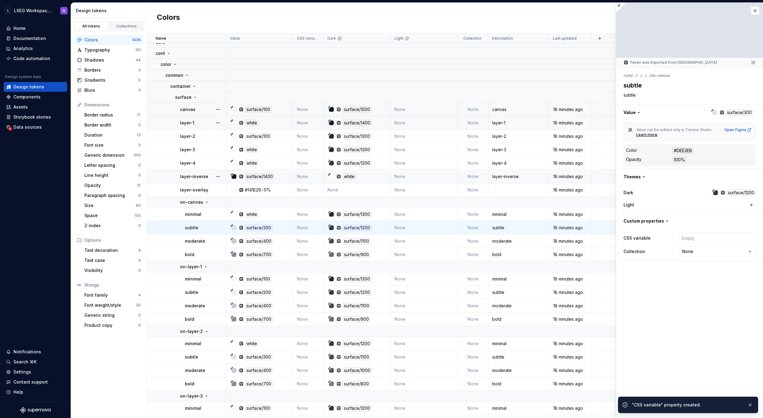
click at [598, 109] on td at bounding box center [677, 109] width 171 height 13
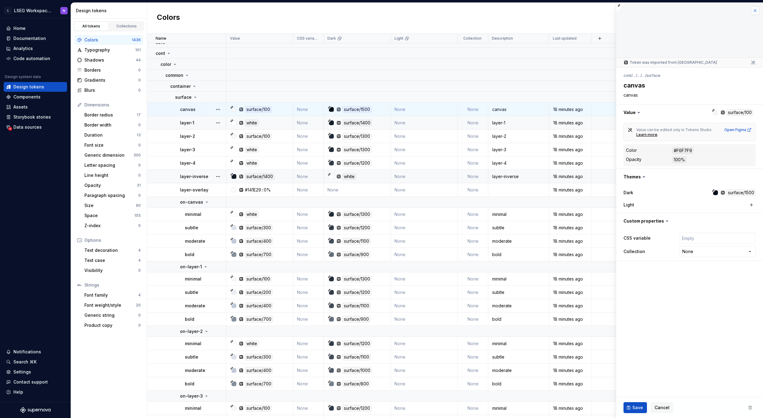
click at [756, 12] on button "button" at bounding box center [755, 10] width 9 height 9
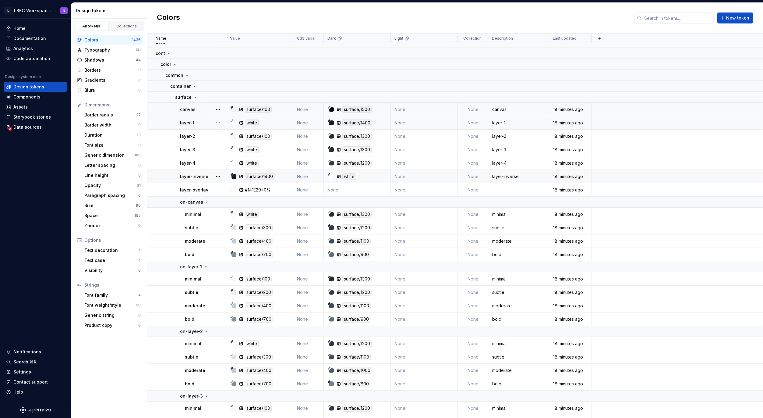
click at [754, 10] on div "Colors New token" at bounding box center [455, 18] width 616 height 31
drag, startPoint x: 608, startPoint y: 118, endPoint x: 602, endPoint y: 116, distance: 6.9
click at [608, 118] on td at bounding box center [677, 122] width 171 height 13
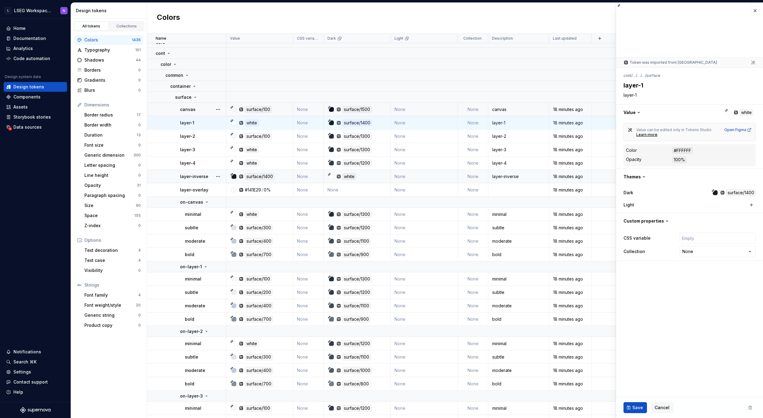
click at [300, 112] on td "None" at bounding box center [308, 109] width 30 height 13
click at [300, 109] on td "None" at bounding box center [308, 109] width 30 height 13
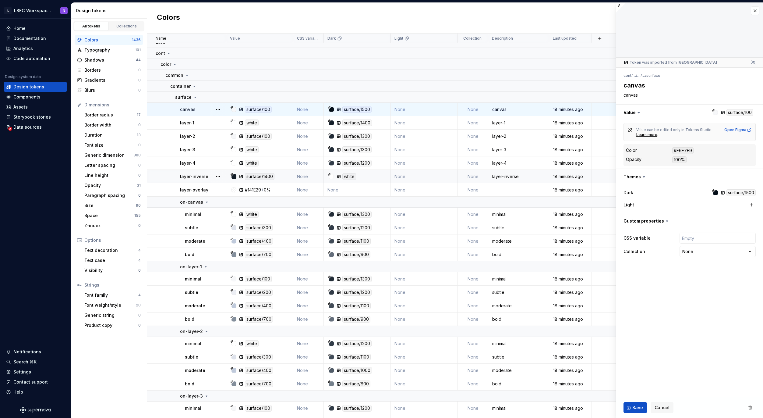
click at [306, 124] on td "None" at bounding box center [308, 122] width 30 height 13
click at [306, 126] on td "None" at bounding box center [308, 122] width 30 height 13
drag, startPoint x: 307, startPoint y: 127, endPoint x: 305, endPoint y: 123, distance: 4.1
click at [307, 127] on td "None" at bounding box center [308, 122] width 30 height 13
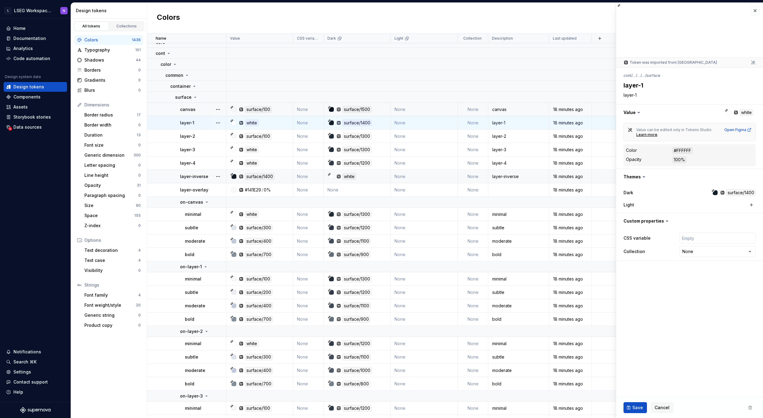
click at [302, 107] on td "None" at bounding box center [308, 109] width 30 height 13
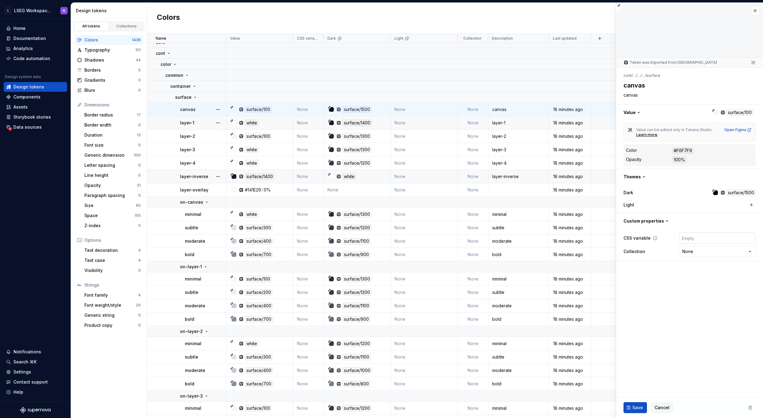
click at [702, 238] on input "text" at bounding box center [718, 237] width 76 height 11
click at [696, 250] on html "L LSEG Workspace Design System N Home Documentation Analytics Code automation D…" at bounding box center [381, 209] width 763 height 418
click at [665, 250] on html "L LSEG Workspace Design System N Home Documentation Analytics Code automation D…" at bounding box center [381, 209] width 763 height 418
click at [698, 239] on input "text" at bounding box center [718, 237] width 76 height 11
drag, startPoint x: 657, startPoint y: 76, endPoint x: 624, endPoint y: 77, distance: 32.6
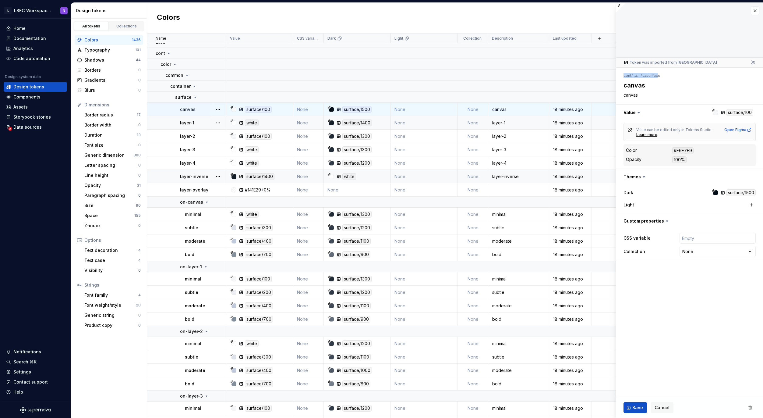
click at [624, 77] on ul "cont / … / … / … / surface" at bounding box center [642, 75] width 37 height 5
click at [693, 239] on input "text" at bounding box center [718, 237] width 76 height 11
type textarea "*"
type input "j"
type textarea "*"
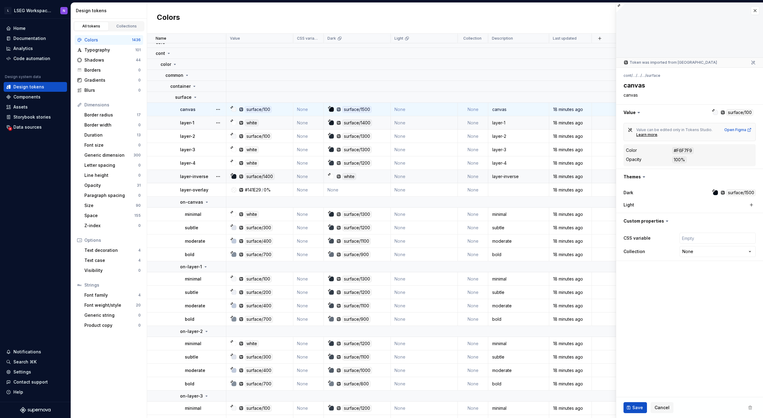
click at [673, 288] on fieldset "**********" at bounding box center [689, 210] width 147 height 415
click at [697, 239] on input "text" at bounding box center [718, 237] width 76 height 11
type textarea "*"
type input "="
type textarea "*"
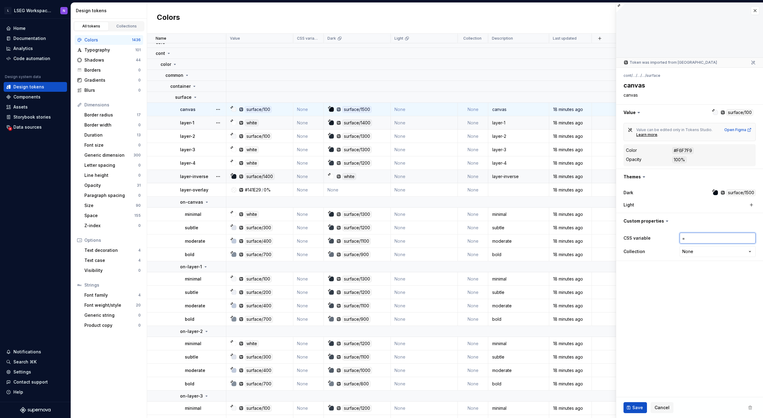
type input "=="
type textarea "*"
type input "="
type textarea "*"
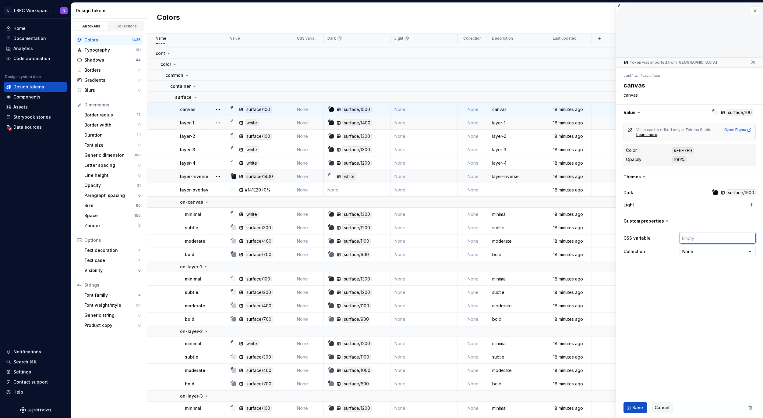
type input "-"
type textarea "*"
type input "--"
type textarea "*"
type input "--c"
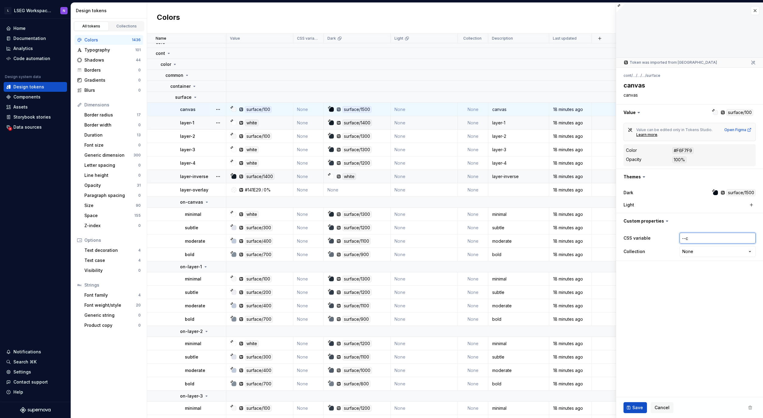
type textarea "*"
type input "--co"
type textarea "*"
type input "--con"
type textarea "*"
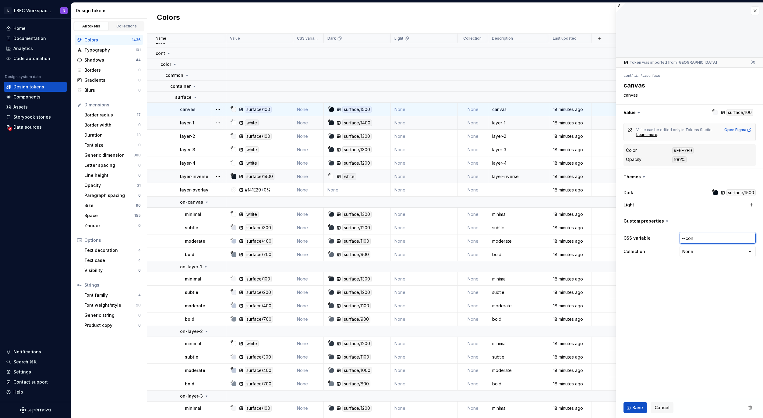
type input "--cont"
type textarea "*"
type input "--cont-"
type textarea "*"
type input "--cont-c"
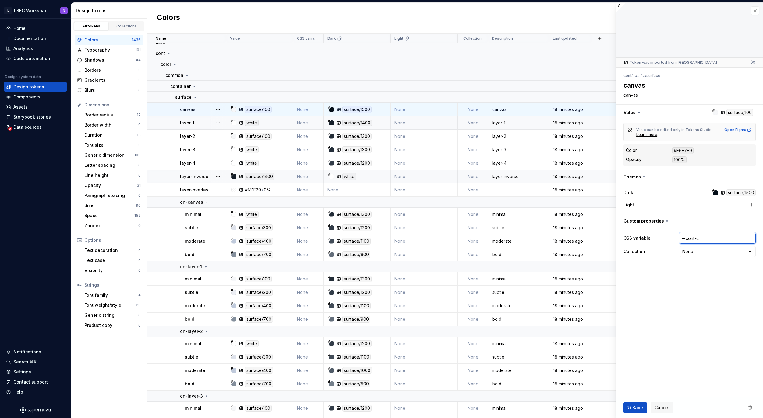
type textarea "*"
type input "--cont-co"
type textarea "*"
type input "--cont-col"
type textarea "*"
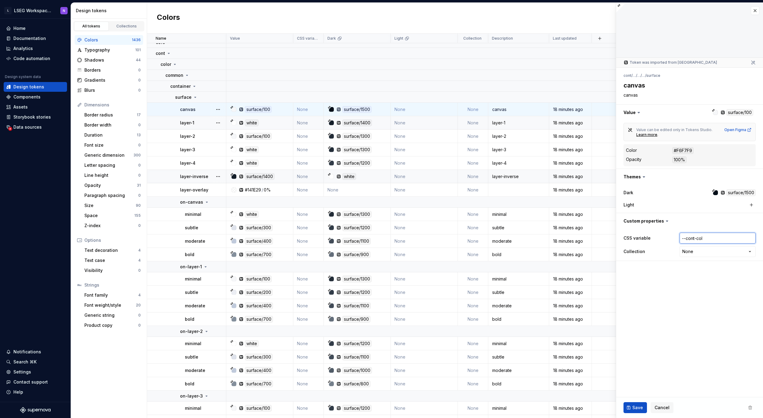
type input "--cont-colo"
type textarea "*"
type input "--cont-color"
type textarea "*"
type input "--cont-color-"
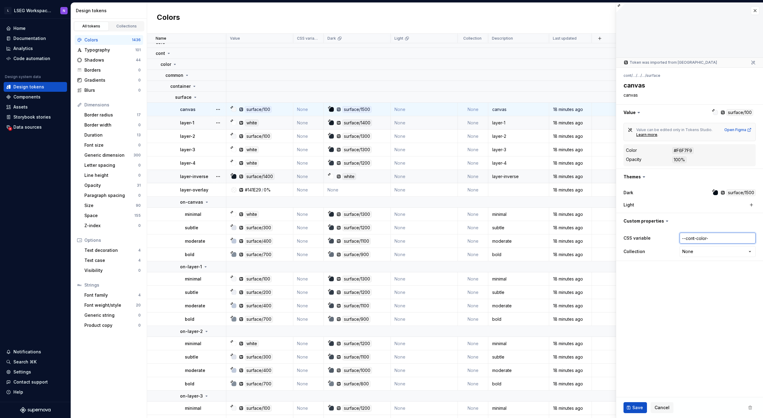
type textarea "*"
type input "--cont-color-c"
type textarea "*"
type input "--cont-color-co"
type textarea "*"
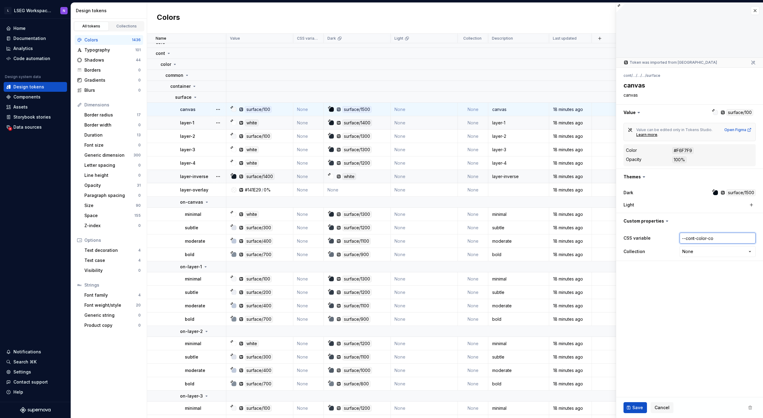
type input "--cont-color-com"
type textarea "*"
type input "--cont-color-comm"
type textarea "*"
type input "--cont-color-commo"
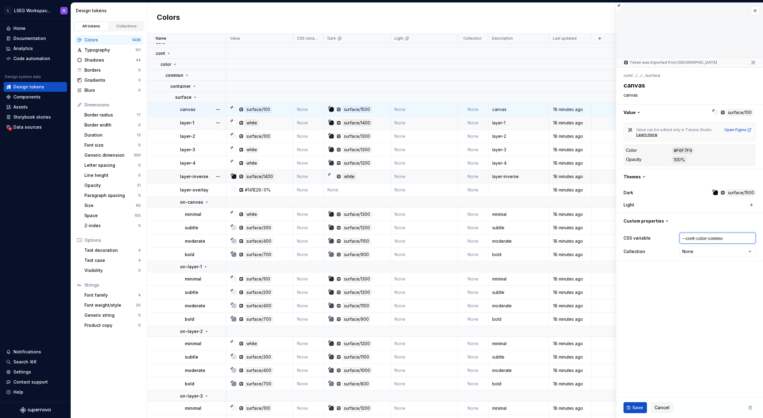
type textarea "*"
type input "--cont-color-common"
type textarea "*"
type input "--cont-color-common-"
type textarea "*"
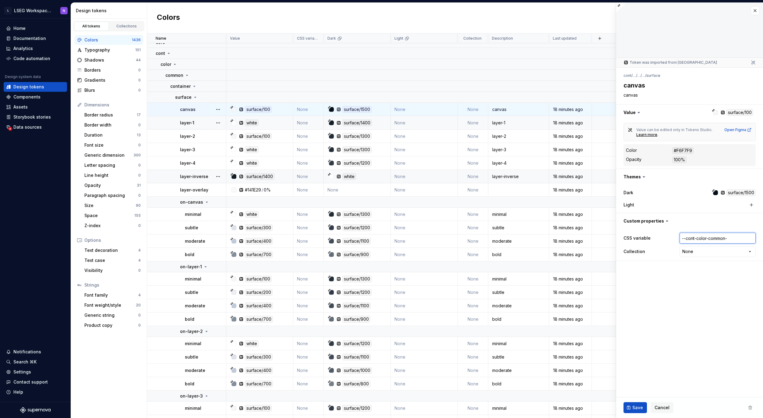
type input "--cont-color-common-c"
type textarea "*"
type input "--cont-color-common-"
type textarea "*"
type input "--cont-color-common-c"
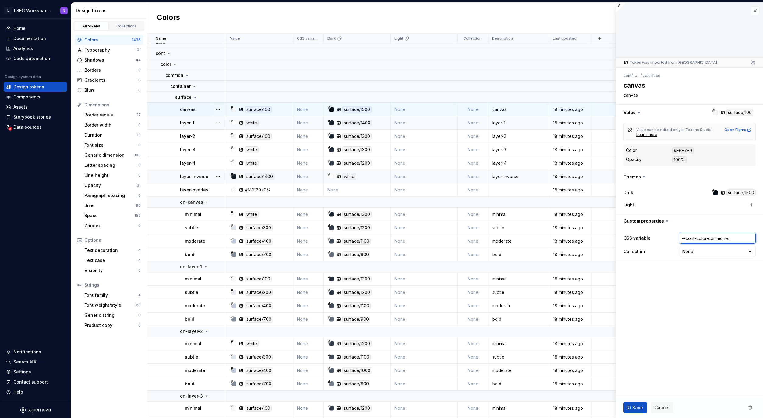
type textarea "*"
type input "--cont-color-common-co"
type textarea "*"
type input "--cont-color-common-cont"
type textarea "*"
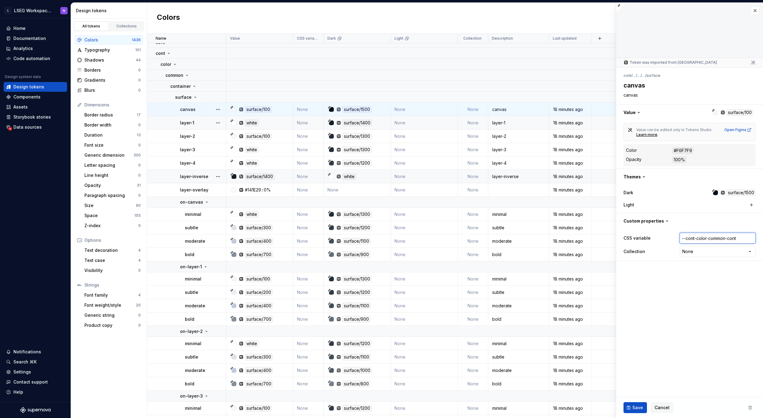
type input "--cont-color-common-contI"
type textarea "*"
type input "--cont-color-common-contIN"
type textarea "*"
type input "--cont-color-common-contI"
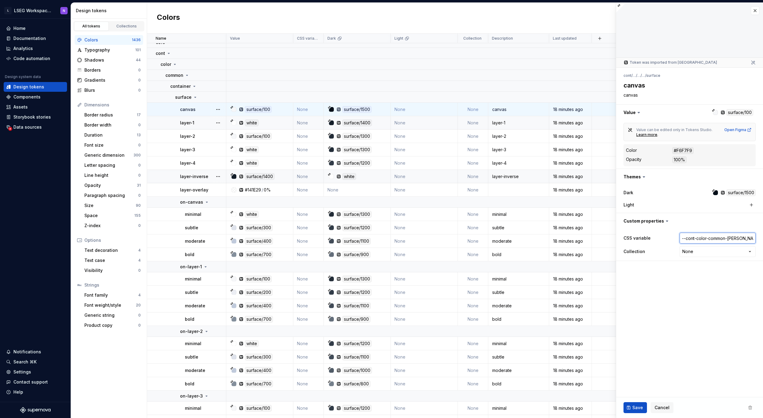
type textarea "*"
type input "--cont-color-common-cont"
type textarea "*"
type input "--cont-color-common-conta"
type textarea "*"
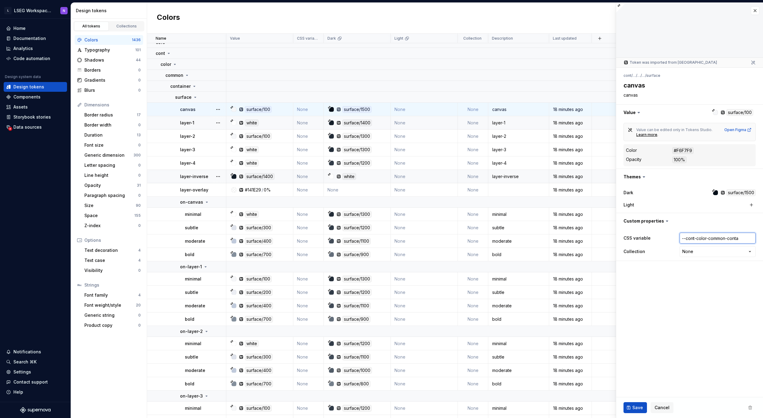
type input "--cont-color-common-contai"
type textarea "*"
type input "--cont-color-common-contain"
type textarea "*"
type input "--cont-color-common-containe"
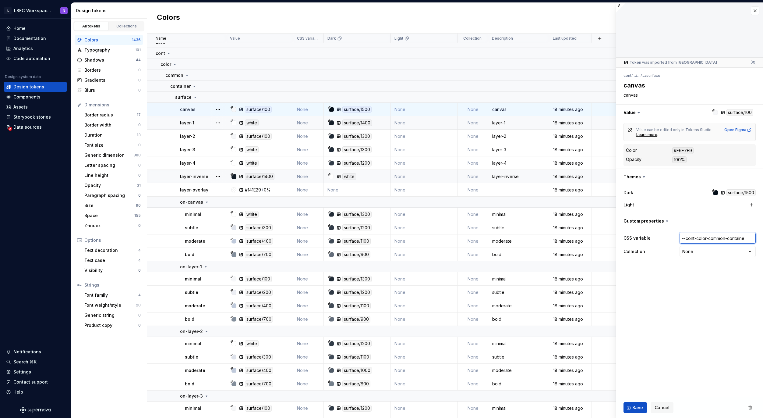
type textarea "*"
type input "--cont-color-common-container"
type textarea "*"
type input "--cont-color-common-container-"
type textarea "*"
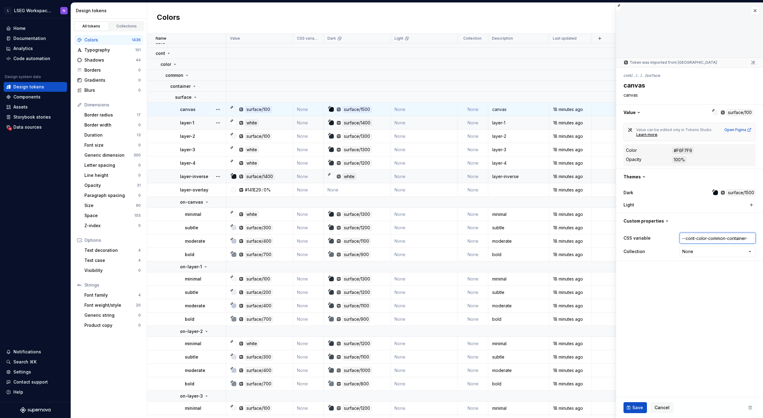
type input "--cont-color-common-container-s"
type textarea "*"
type input "--cont-color-common-container-su"
type textarea "*"
type input "--cont-color-common-container-sur"
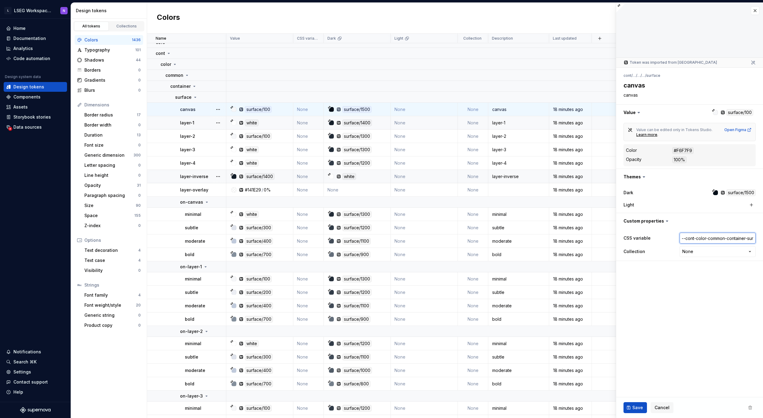
type textarea "*"
type input "--cont-color-common-container-surf"
type textarea "*"
type input "--cont-color-common-container-surfa"
type textarea "*"
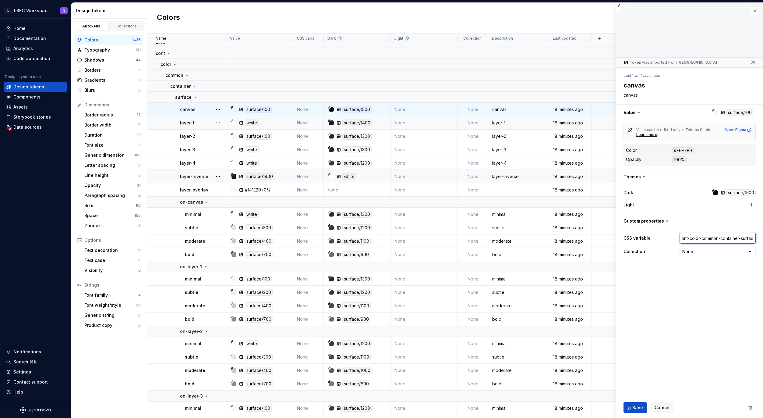
type input "--cont-color-common-container-surface"
type textarea "*"
type input "--cont-color-common-container-surface-"
type textarea "*"
type input "--cont-color-common-container-surface-v"
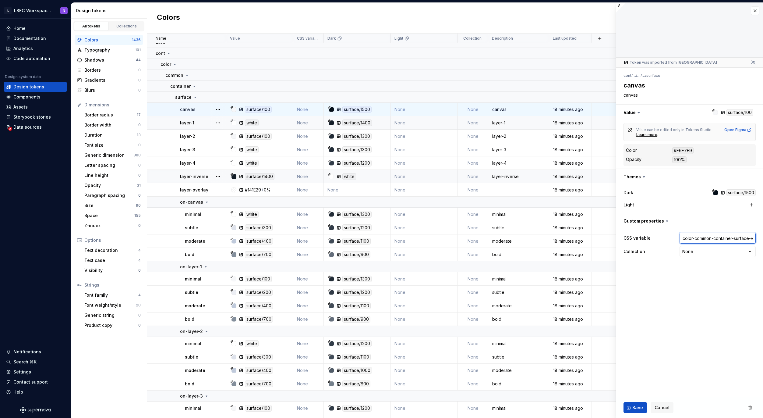
type textarea "*"
type input "--cont-color-common-container-surface-va"
type textarea "*"
type input "--cont-color-common-container-surface-van"
type textarea "*"
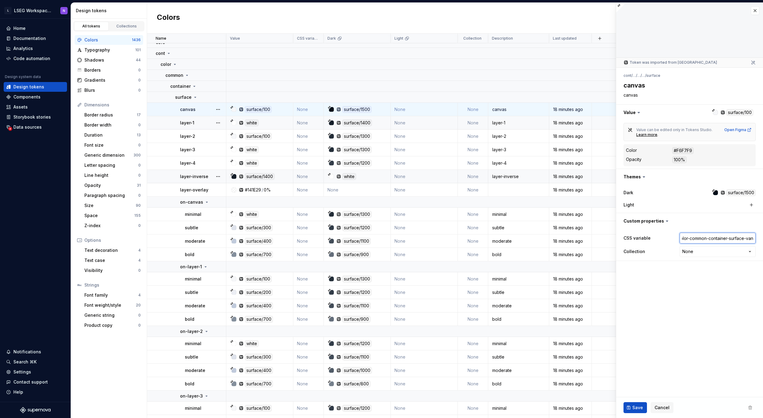
type input "--cont-color-common-container-surface-va"
type textarea "*"
type input "--cont-color-common-container-surface-v"
type textarea "*"
type input "--cont-color-common-container-surface-"
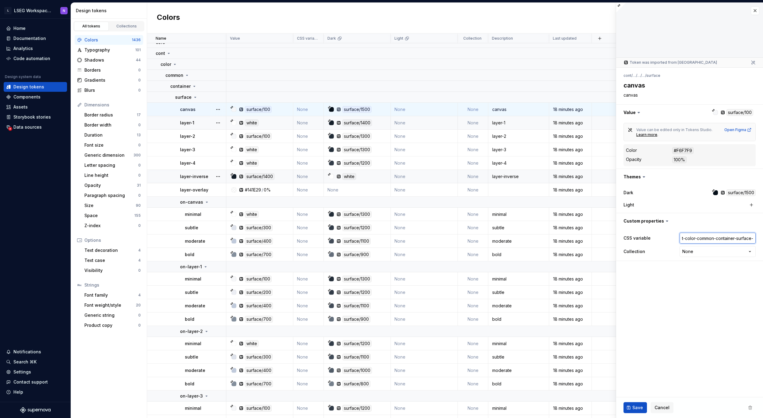
type textarea "*"
type input "--cont-color-common-container-surface-c"
type textarea "*"
type input "--cont-color-common-container-surface-ca"
type textarea "*"
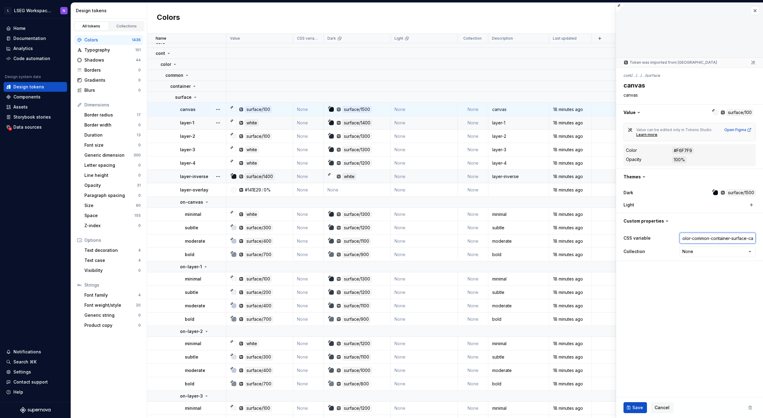
type input "--cont-color-common-container-surface-can"
type textarea "*"
type input "--cont-color-common-container-surface-canva"
type textarea "*"
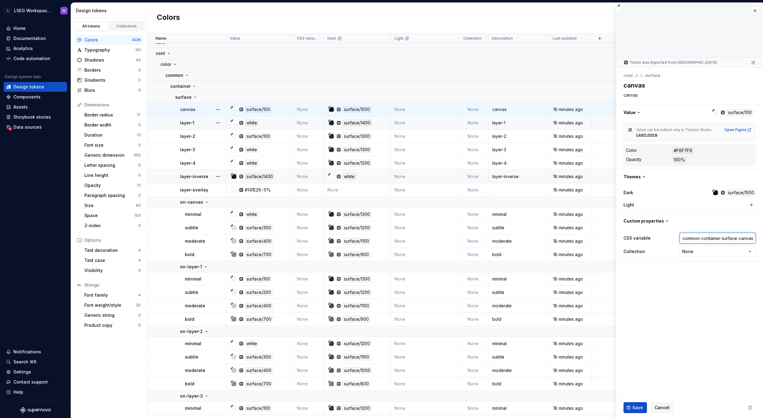
type input "--cont-color-common-container-surface-canvas"
click at [634, 408] on span "Save" at bounding box center [637, 407] width 11 height 6
type textarea "*"
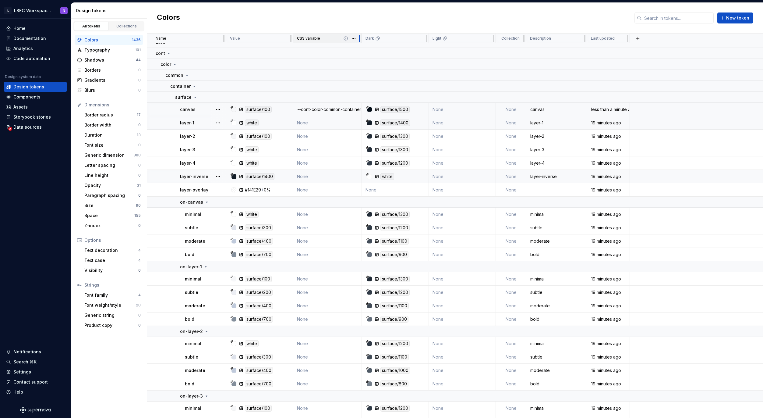
drag, startPoint x: 323, startPoint y: 38, endPoint x: 317, endPoint y: 36, distance: 6.3
click at [357, 41] on div at bounding box center [359, 39] width 5 height 10
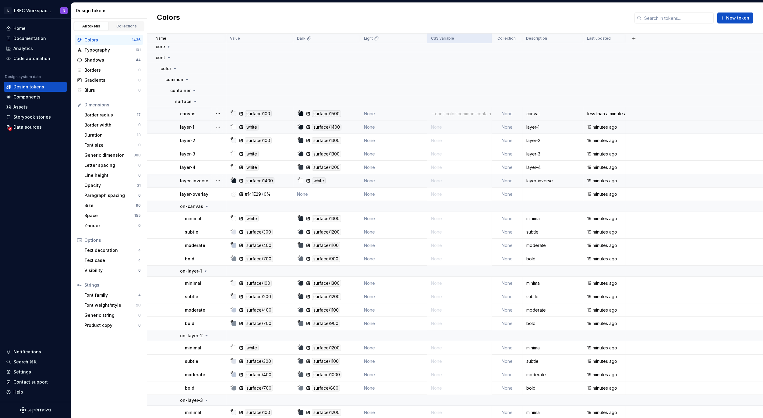
scroll to position [1, 0]
drag, startPoint x: 444, startPoint y: 40, endPoint x: 7, endPoint y: 72, distance: 438.1
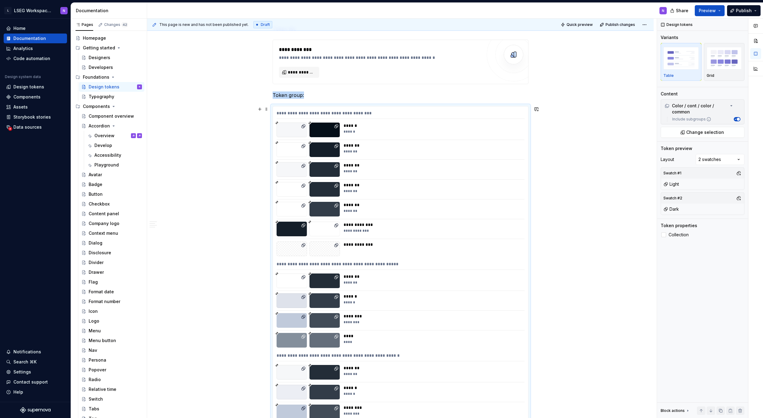
scroll to position [184, 0]
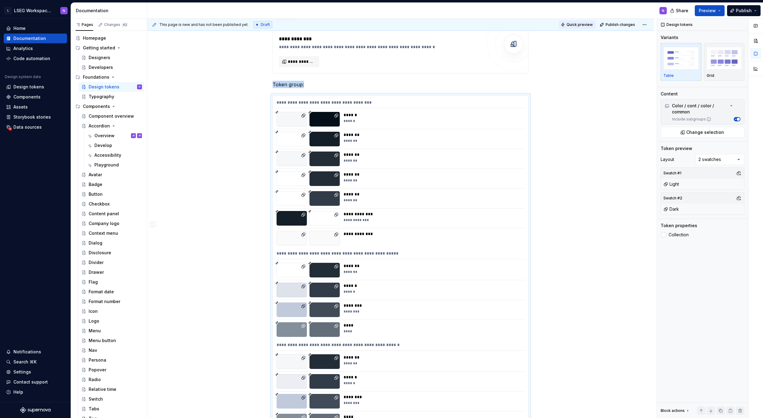
click at [579, 24] on span "Quick preview" at bounding box center [580, 24] width 26 height 5
click at [240, 127] on div "**********" at bounding box center [402, 218] width 510 height 399
click at [317, 88] on p "Token group:" at bounding box center [401, 84] width 256 height 7
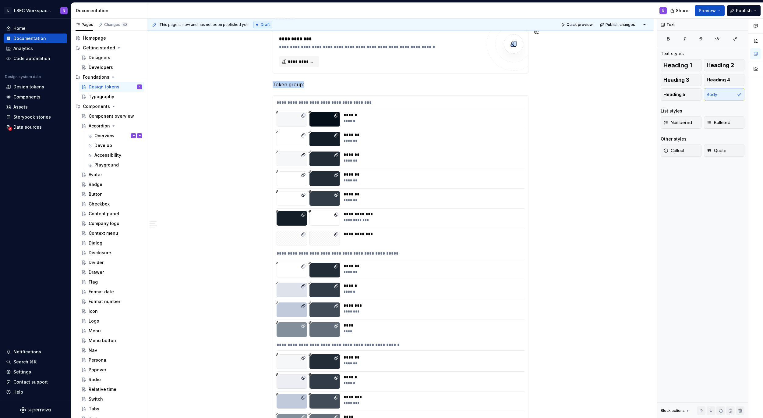
scroll to position [177, 0]
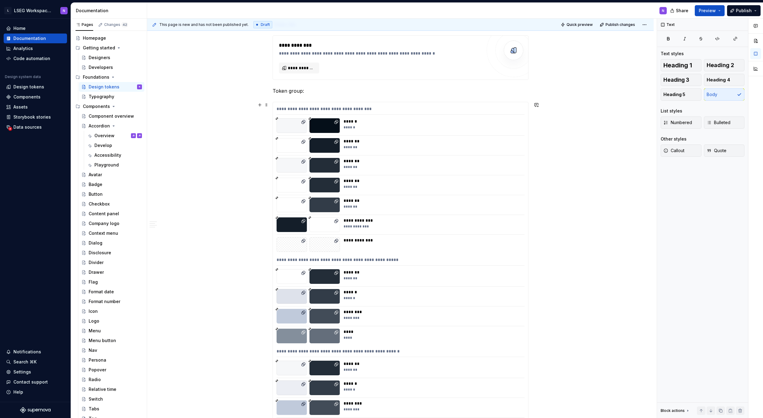
click at [337, 107] on div "**********" at bounding box center [401, 110] width 248 height 9
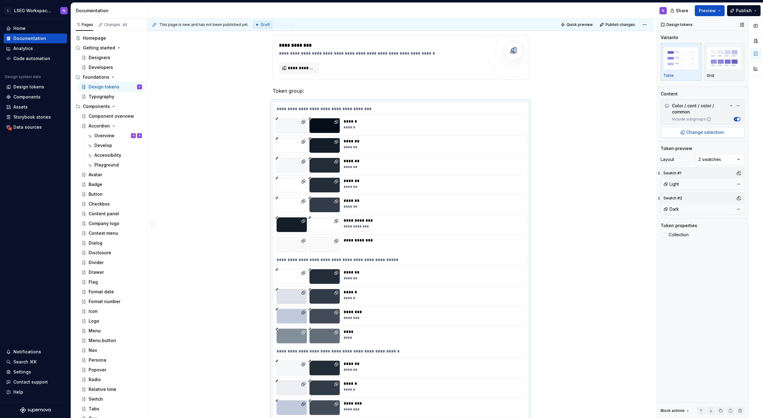
type textarea "*"
click at [703, 132] on span "Change selection" at bounding box center [705, 132] width 38 height 6
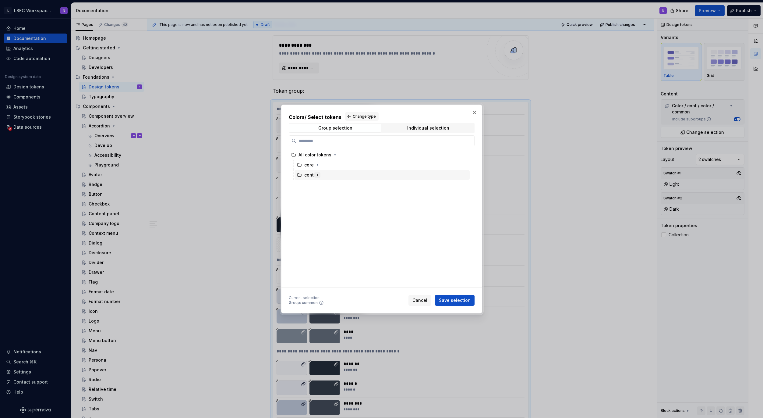
click at [317, 177] on icon "button" at bounding box center [317, 174] width 5 height 5
click at [325, 186] on icon "button" at bounding box center [324, 184] width 5 height 5
click at [337, 194] on icon "button" at bounding box center [337, 195] width 1 height 2
click at [345, 205] on icon "button" at bounding box center [345, 205] width 5 height 5
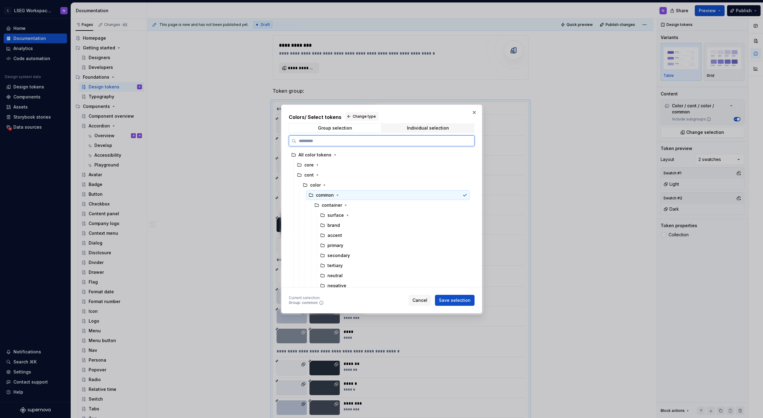
click at [360, 196] on div "common" at bounding box center [388, 195] width 164 height 10
click at [356, 215] on div "surface" at bounding box center [394, 215] width 152 height 10
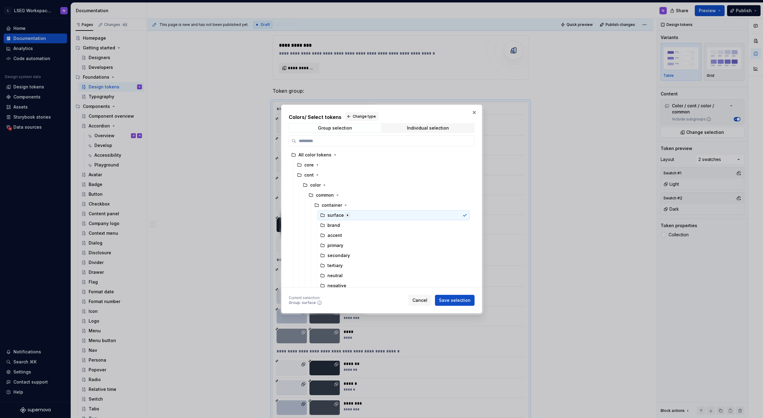
click at [347, 214] on icon "button" at bounding box center [347, 215] width 5 height 5
click at [345, 214] on button "button" at bounding box center [348, 215] width 6 height 6
click at [347, 215] on icon "button" at bounding box center [347, 215] width 5 height 5
click at [450, 299] on span "Save selection" at bounding box center [455, 300] width 32 height 6
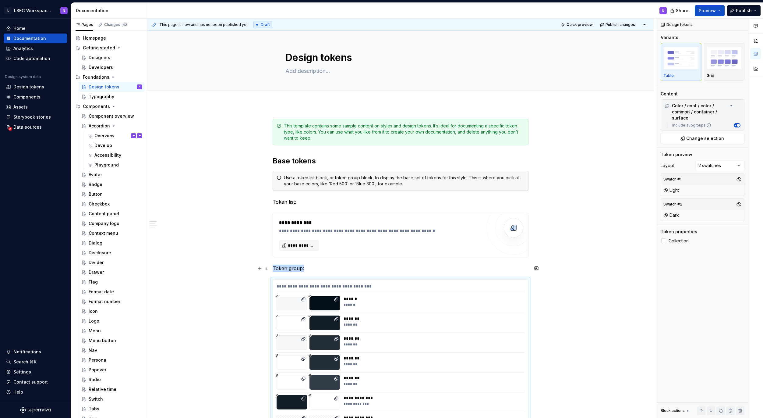
click at [324, 266] on p "Token group:" at bounding box center [401, 267] width 256 height 7
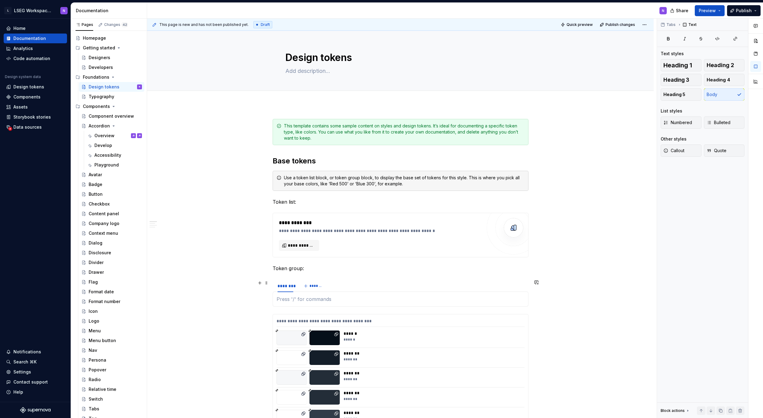
scroll to position [113, 0]
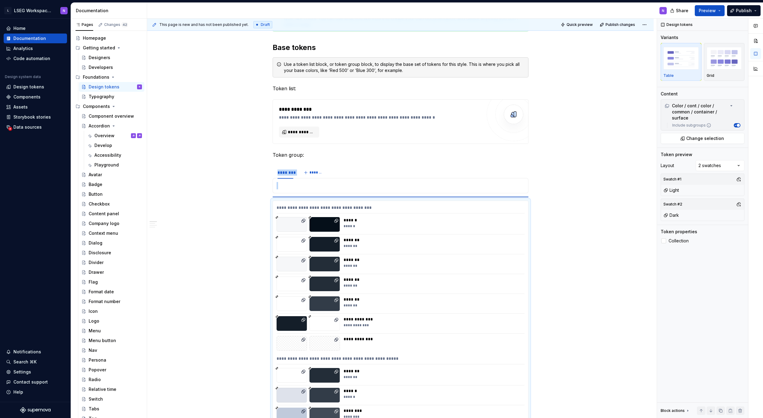
type textarea "*"
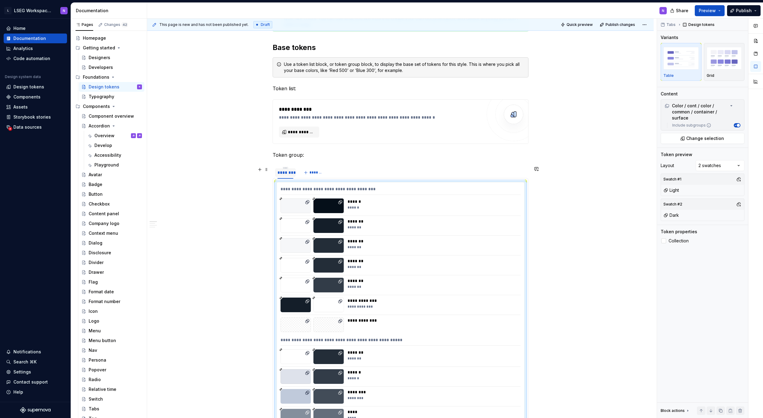
click at [285, 175] on div "********" at bounding box center [286, 172] width 16 height 6
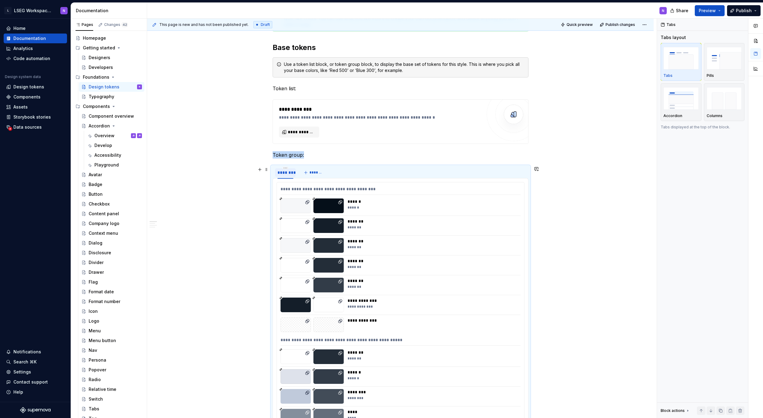
click at [283, 172] on div "********" at bounding box center [286, 172] width 16 height 6
type input "*******"
click at [313, 172] on span "*******" at bounding box center [317, 172] width 14 height 5
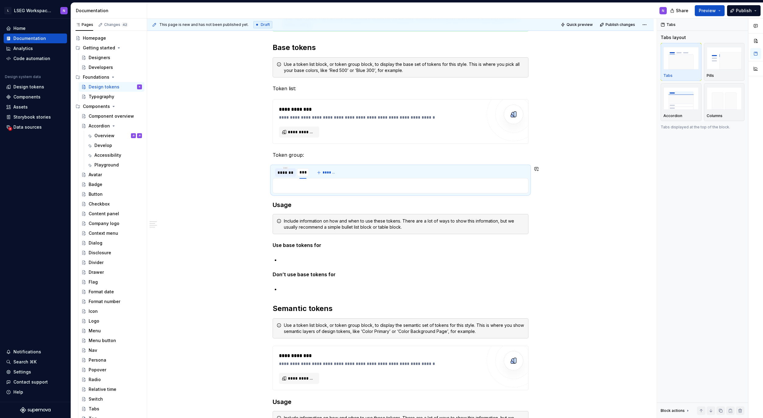
type input "*****"
click at [281, 171] on div "*******" at bounding box center [286, 172] width 16 height 6
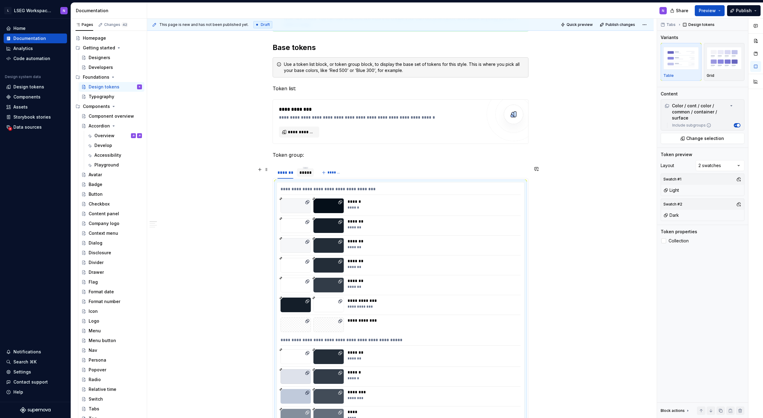
click at [303, 173] on div "*****" at bounding box center [305, 172] width 12 height 6
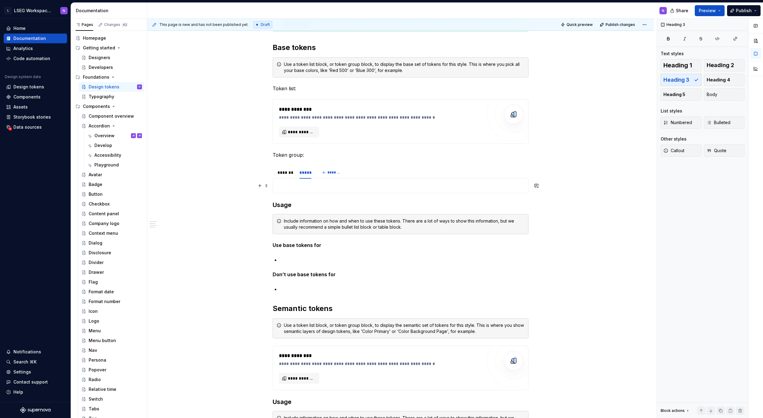
click at [296, 184] on p at bounding box center [401, 185] width 248 height 7
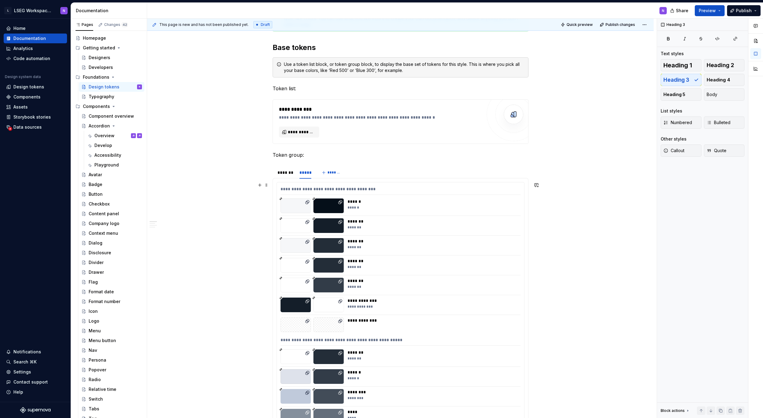
click at [301, 187] on div "**********" at bounding box center [401, 190] width 240 height 9
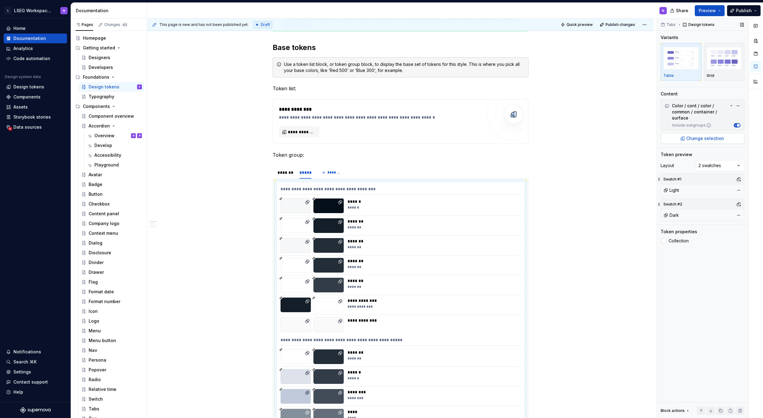
click at [697, 139] on span "Change selection" at bounding box center [705, 138] width 38 height 6
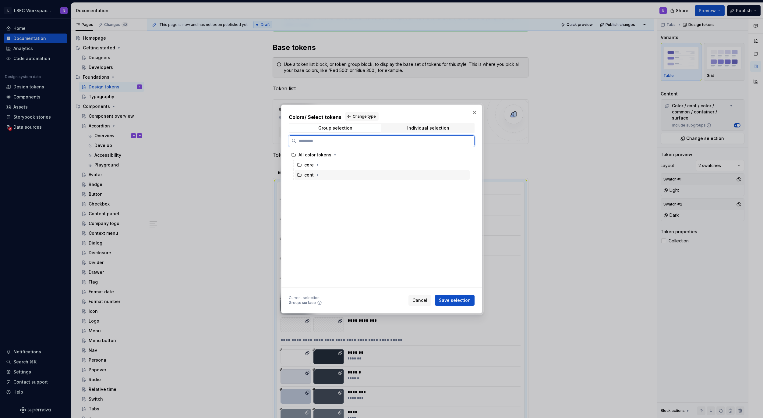
click at [313, 174] on div "cont" at bounding box center [312, 175] width 16 height 6
click at [317, 175] on icon "button" at bounding box center [317, 175] width 1 height 2
click at [324, 186] on icon "button" at bounding box center [324, 184] width 5 height 5
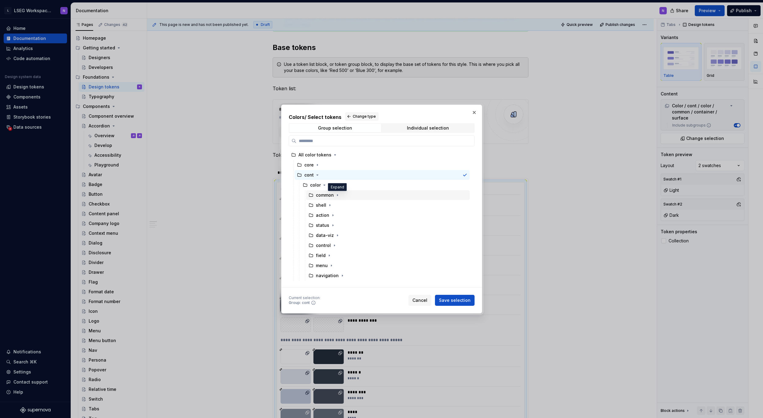
drag, startPoint x: 338, startPoint y: 196, endPoint x: 338, endPoint y: 199, distance: 3.1
click at [338, 196] on icon "button" at bounding box center [337, 195] width 5 height 5
click at [345, 206] on icon "button" at bounding box center [345, 205] width 5 height 5
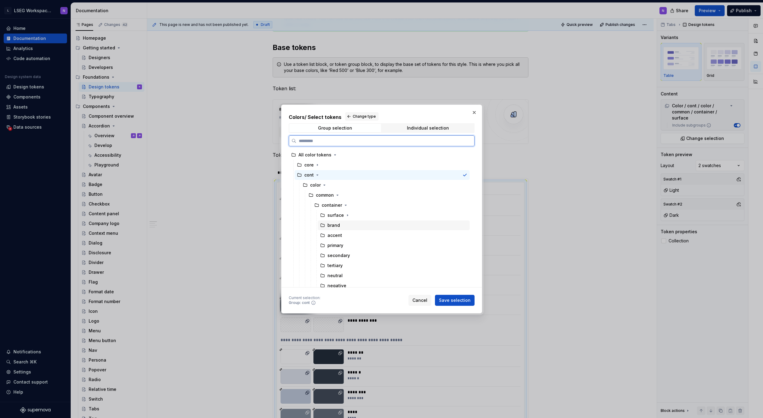
click at [342, 226] on div "brand" at bounding box center [394, 225] width 152 height 10
click at [455, 301] on span "Save selection" at bounding box center [455, 300] width 32 height 6
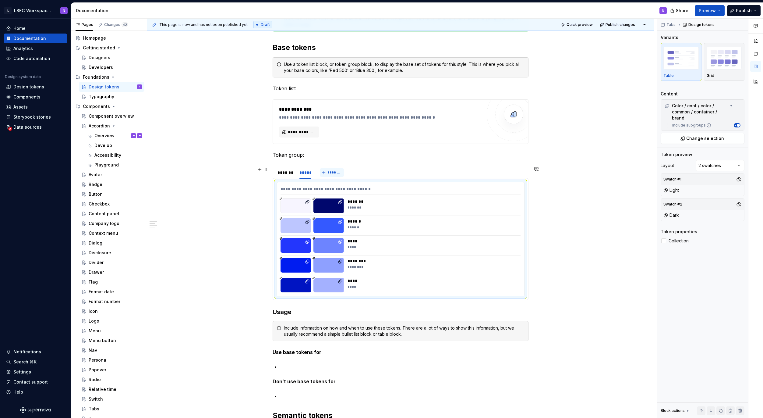
click at [329, 172] on span "*******" at bounding box center [335, 172] width 14 height 5
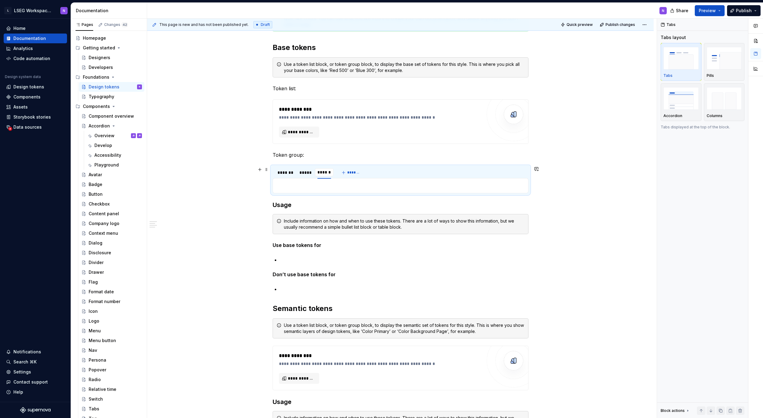
type input "*******"
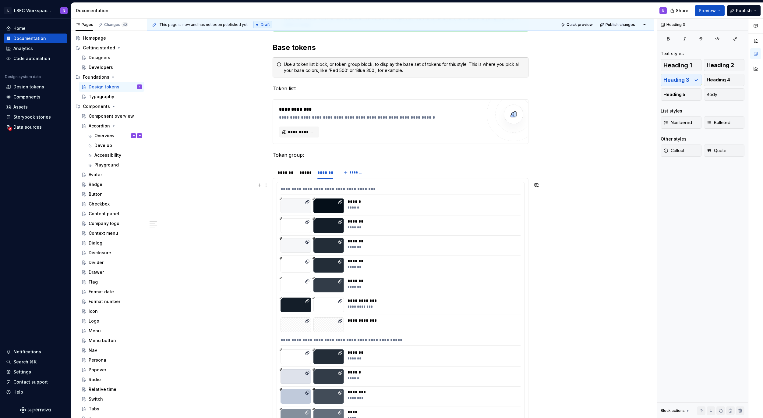
click at [336, 193] on div "**********" at bounding box center [401, 190] width 240 height 9
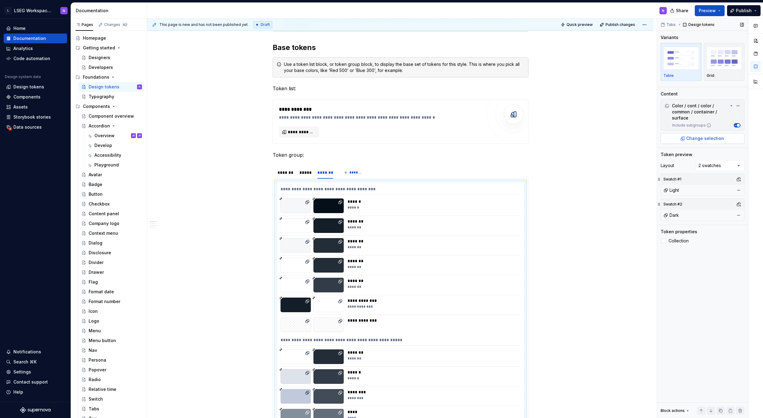
click at [696, 139] on span "Change selection" at bounding box center [705, 138] width 38 height 6
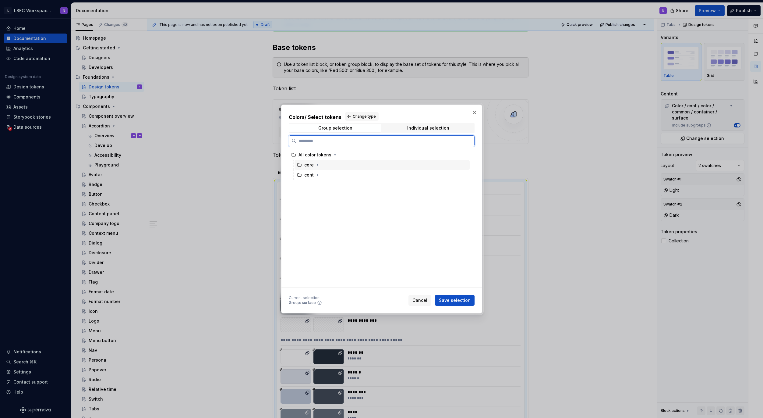
click at [323, 164] on div "core" at bounding box center [382, 165] width 175 height 10
click at [313, 165] on div "core" at bounding box center [312, 165] width 16 height 6
click at [318, 166] on icon "button" at bounding box center [317, 164] width 5 height 5
click at [324, 176] on icon "button" at bounding box center [324, 174] width 5 height 5
click at [318, 206] on icon "button" at bounding box center [317, 205] width 5 height 5
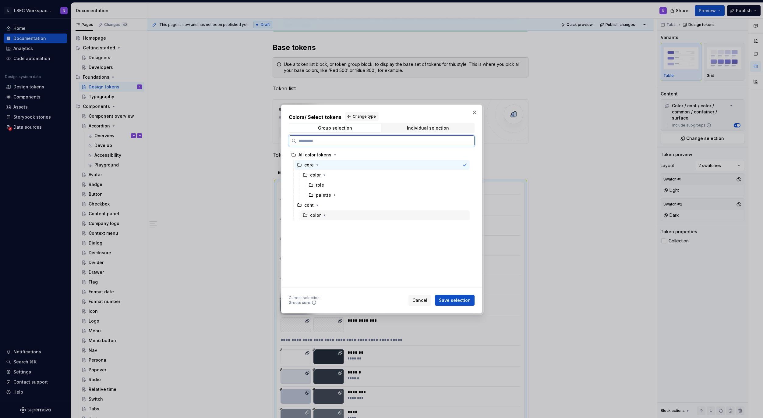
click at [320, 216] on div "color" at bounding box center [315, 215] width 11 height 6
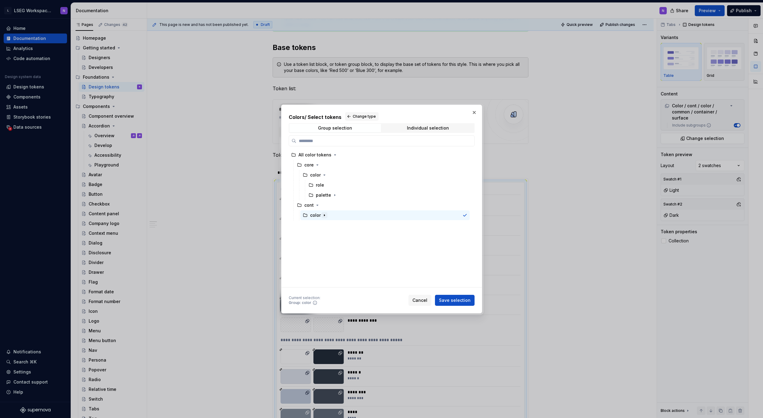
click at [323, 217] on button "button" at bounding box center [324, 215] width 6 height 6
click at [332, 226] on div "common" at bounding box center [325, 225] width 18 height 6
click at [336, 226] on icon "button" at bounding box center [337, 225] width 5 height 5
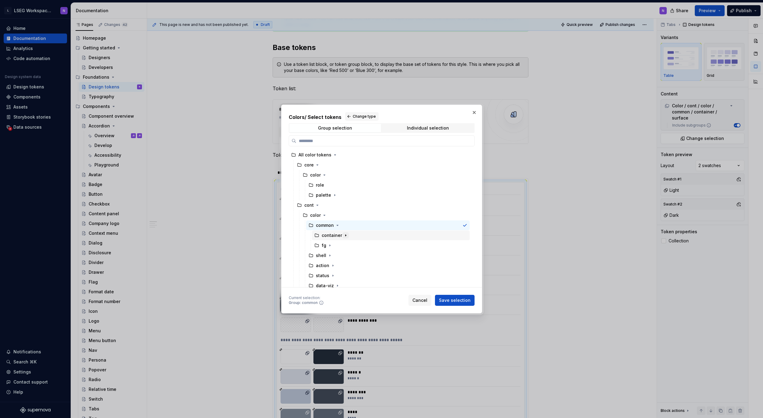
click at [344, 236] on button "button" at bounding box center [346, 235] width 6 height 6
click at [393, 278] on div "primary" at bounding box center [394, 276] width 152 height 10
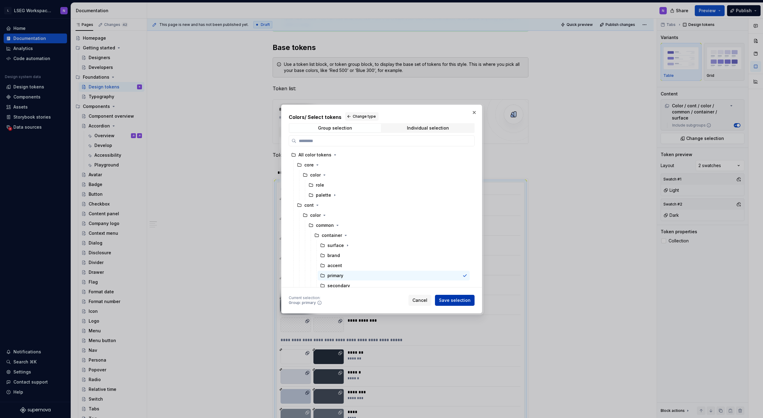
click at [459, 302] on span "Save selection" at bounding box center [455, 300] width 32 height 6
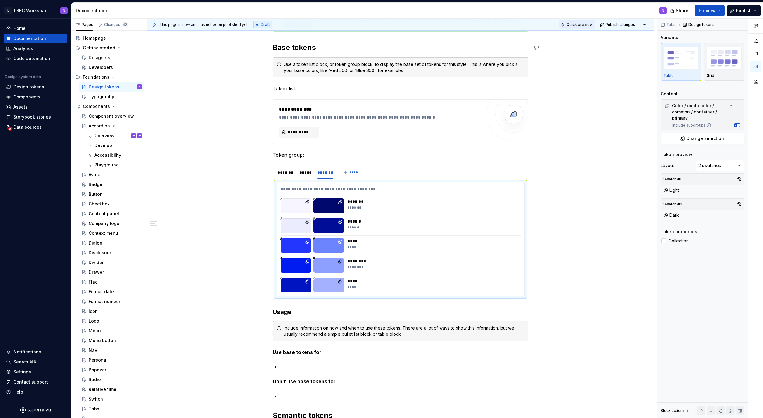
click at [579, 26] on span "Quick preview" at bounding box center [580, 24] width 26 height 5
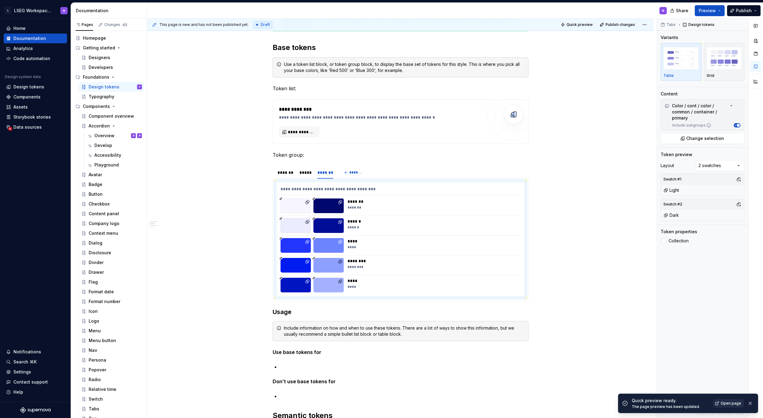
click at [728, 403] on span "Open page" at bounding box center [731, 403] width 20 height 5
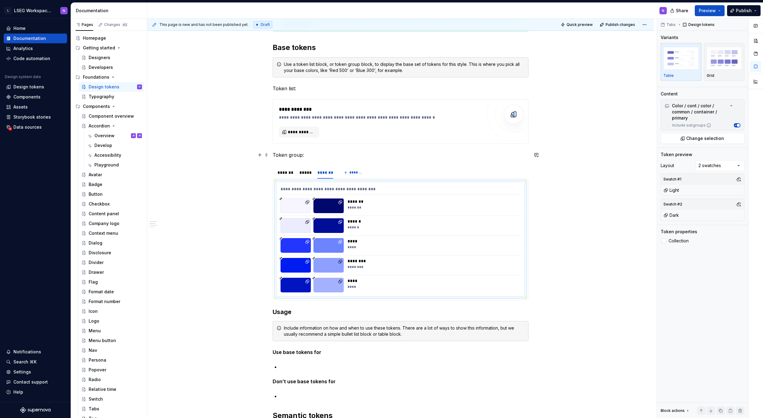
click at [316, 157] on p "Token group:" at bounding box center [401, 154] width 256 height 7
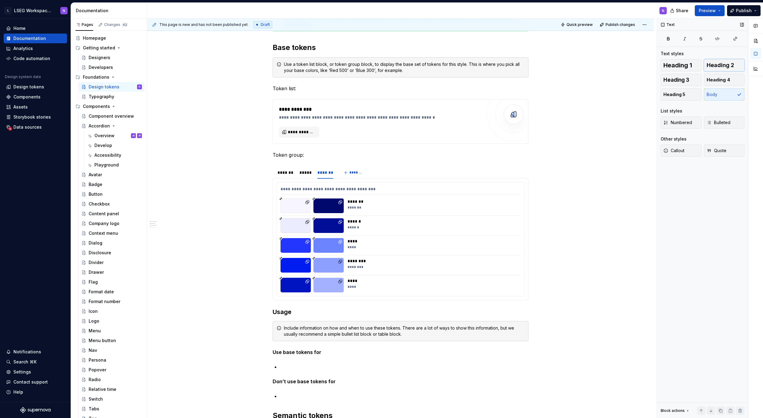
click at [716, 69] on button "Heading 2" at bounding box center [724, 65] width 41 height 12
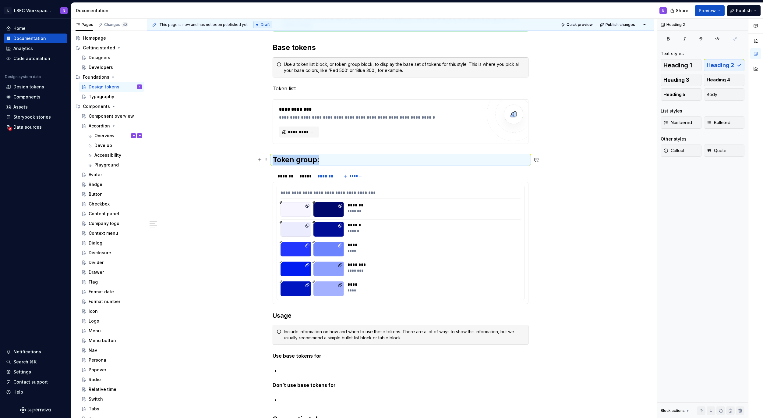
click at [321, 160] on h2 "Token group:" at bounding box center [401, 160] width 256 height 10
click at [319, 161] on h2 "Token group:" at bounding box center [401, 160] width 256 height 10
click at [682, 77] on span "Heading 3" at bounding box center [677, 80] width 26 height 6
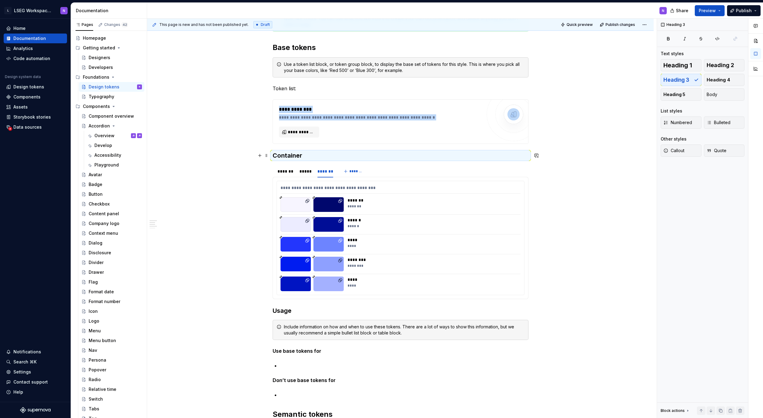
click at [245, 163] on div "**********" at bounding box center [400, 383] width 507 height 784
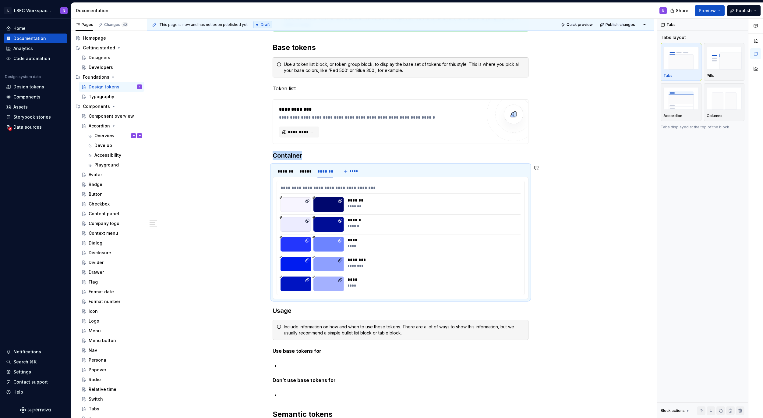
click at [243, 163] on div "**********" at bounding box center [400, 383] width 507 height 784
click at [578, 214] on div "**********" at bounding box center [400, 383] width 507 height 784
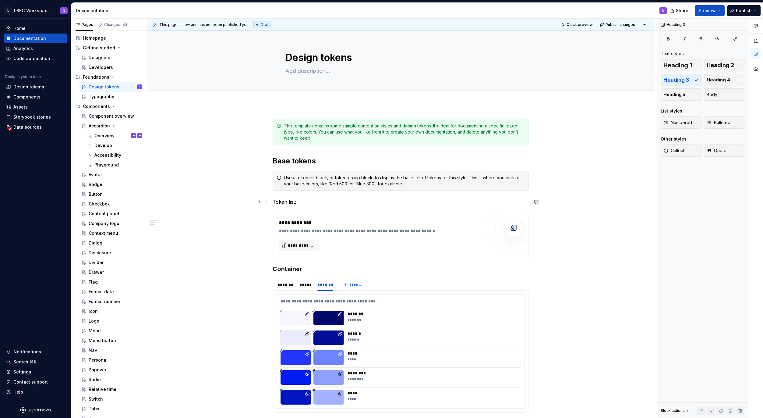
scroll to position [93, 0]
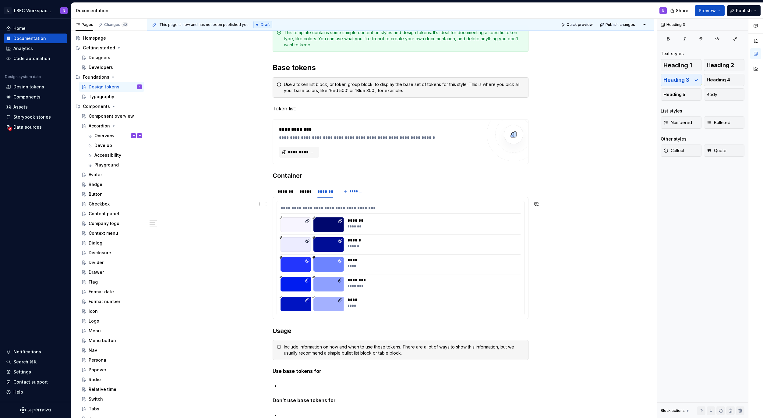
click at [361, 218] on div "*******" at bounding box center [432, 220] width 169 height 6
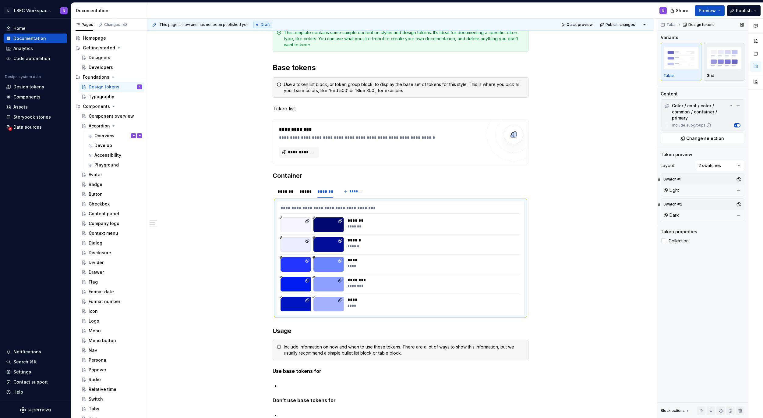
click at [723, 62] on img "button" at bounding box center [724, 58] width 35 height 22
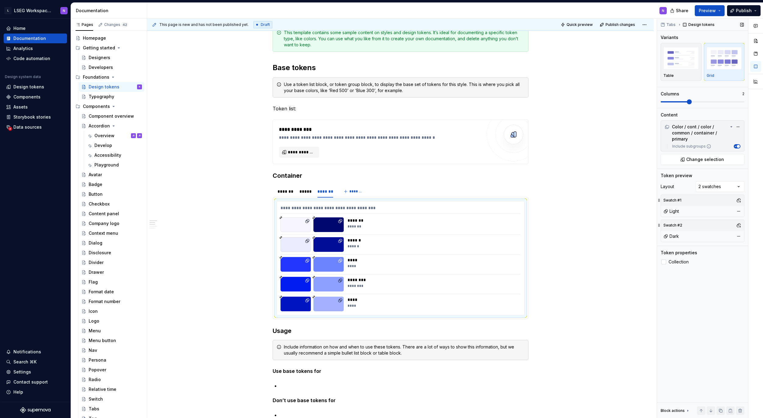
click at [692, 102] on span at bounding box center [689, 101] width 5 height 5
click at [726, 101] on span at bounding box center [703, 101] width 84 height 1
click at [740, 102] on span at bounding box center [703, 101] width 84 height 1
click at [579, 27] on button "Quick preview" at bounding box center [577, 24] width 37 height 9
click at [690, 58] on img "button" at bounding box center [681, 58] width 35 height 22
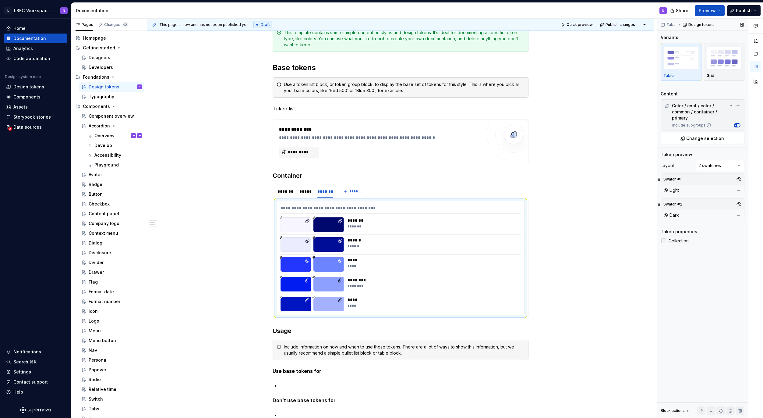
click at [662, 241] on div at bounding box center [663, 240] width 5 height 5
click at [664, 241] on polyline at bounding box center [664, 241] width 0 height 0
click at [664, 240] on div at bounding box center [663, 240] width 5 height 5
click at [664, 241] on icon at bounding box center [664, 241] width 0 height 0
click at [664, 241] on div at bounding box center [663, 240] width 5 height 5
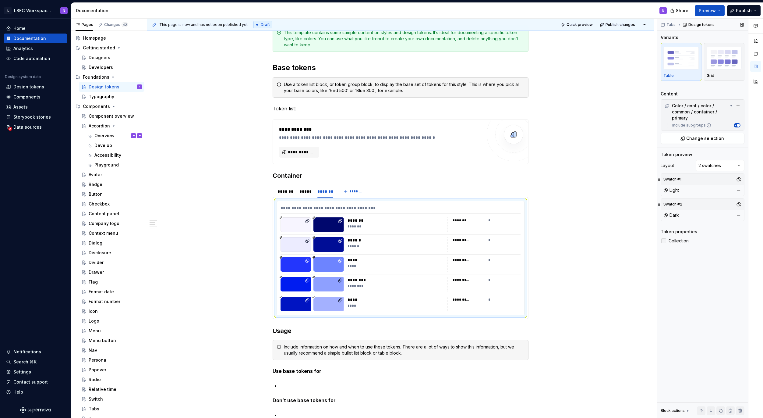
click at [664, 241] on polyline at bounding box center [664, 241] width 0 height 0
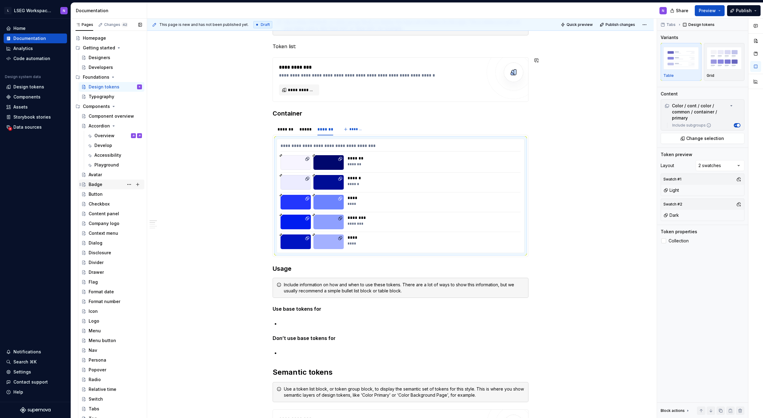
scroll to position [0, 0]
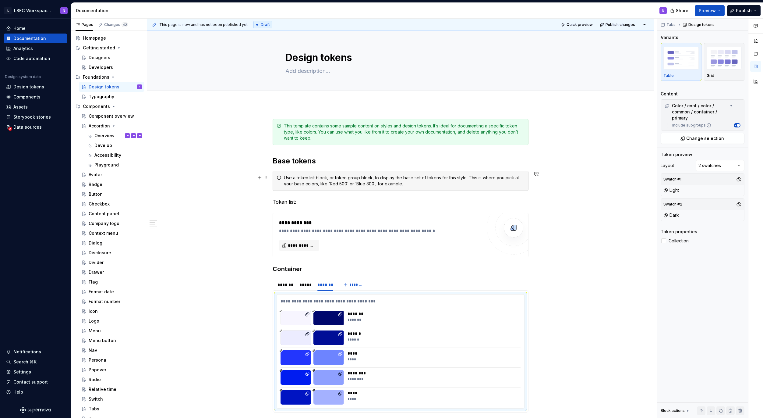
click at [216, 273] on div "**********" at bounding box center [402, 218] width 510 height 399
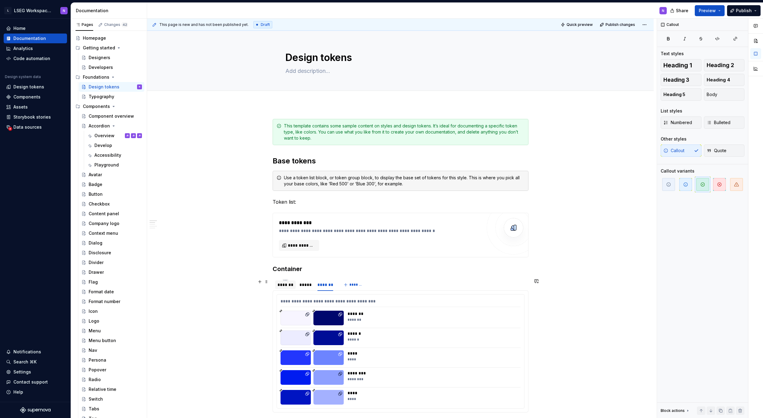
click at [285, 286] on div "*******" at bounding box center [286, 284] width 16 height 6
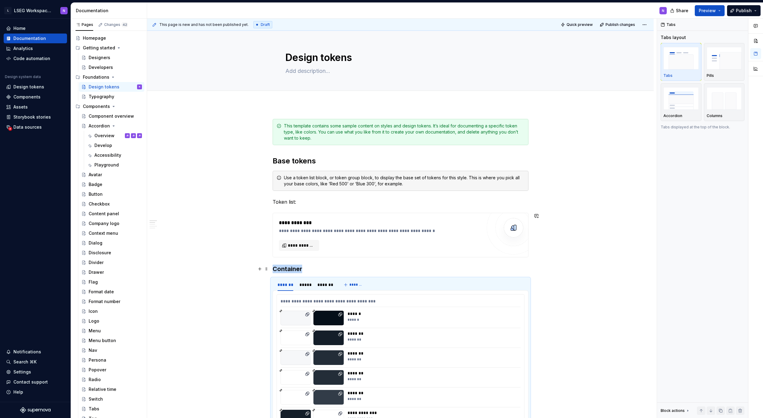
click at [403, 313] on div "******" at bounding box center [432, 313] width 169 height 6
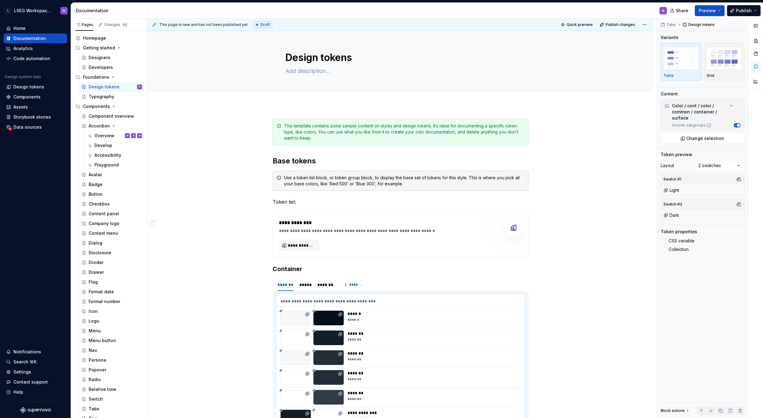
drag, startPoint x: 664, startPoint y: 240, endPoint x: 569, endPoint y: 238, distance: 94.5
click at [664, 240] on div at bounding box center [663, 240] width 5 height 5
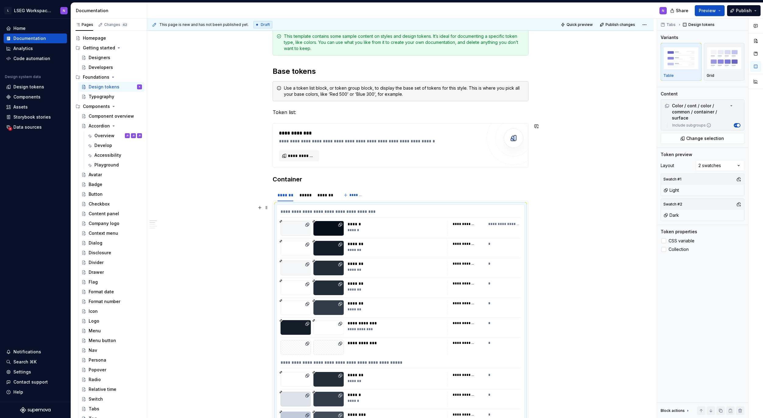
scroll to position [102, 0]
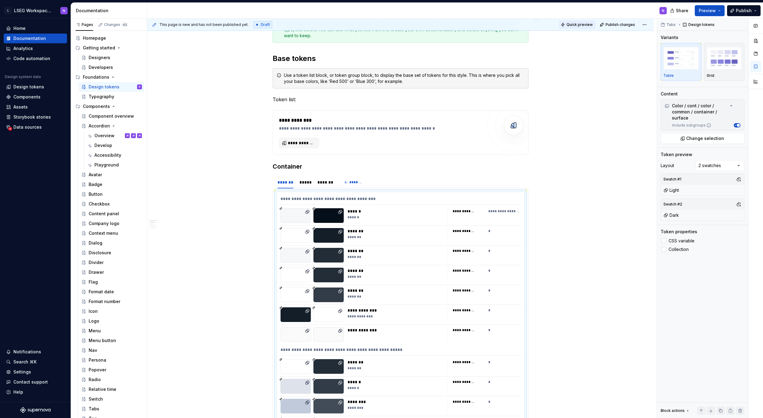
click at [579, 26] on span "Quick preview" at bounding box center [580, 24] width 26 height 5
click at [730, 404] on span "Open page" at bounding box center [731, 403] width 20 height 5
type textarea "*"
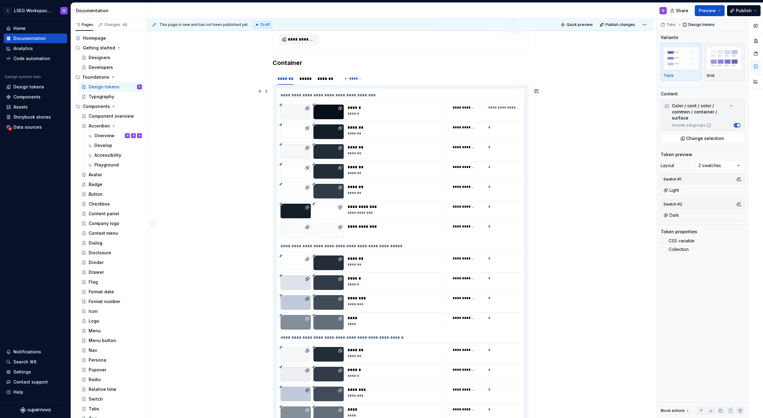
scroll to position [0, 0]
